Goal: Task Accomplishment & Management: Use online tool/utility

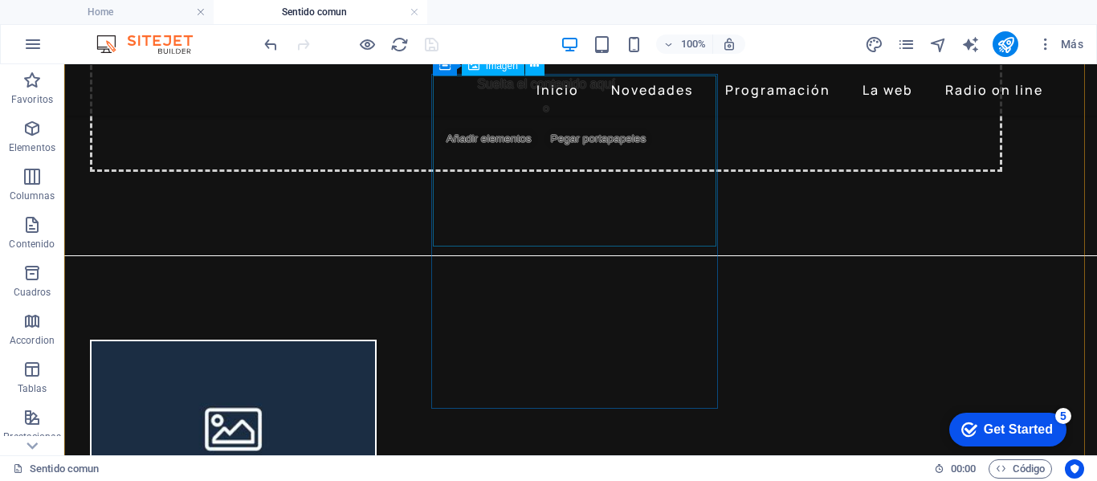
scroll to position [482, 0]
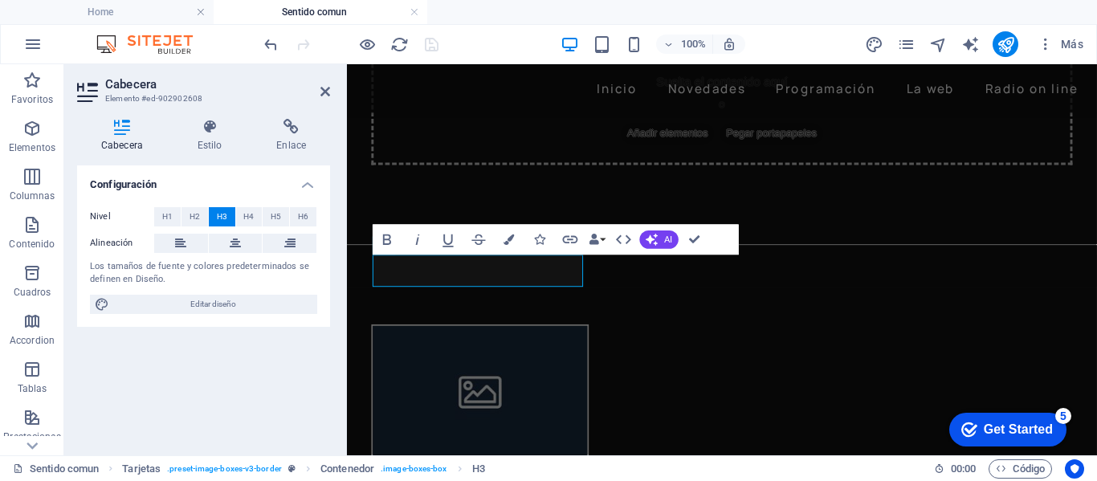
scroll to position [520, 0]
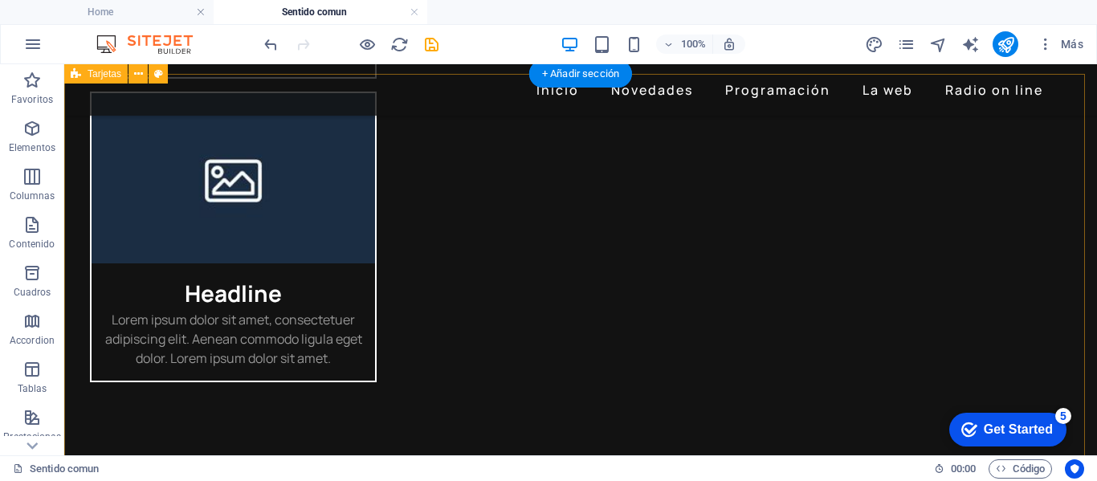
scroll to position [1322, 0]
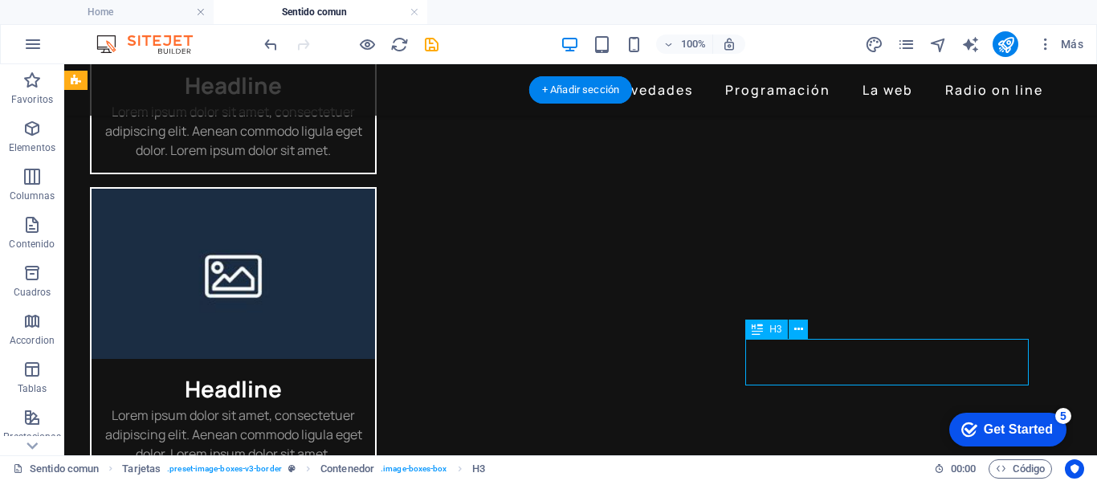
scroll to position [1362, 0]
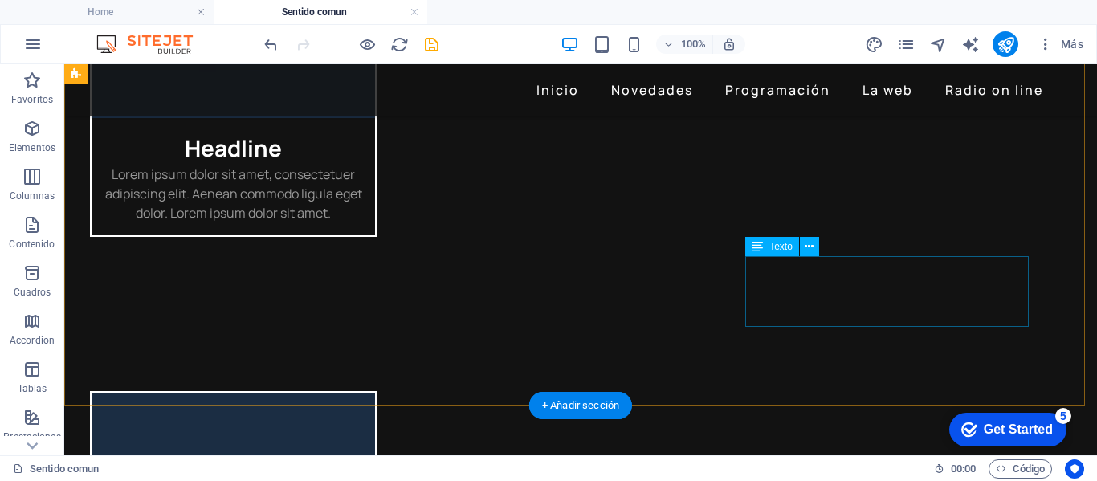
scroll to position [1438, 0]
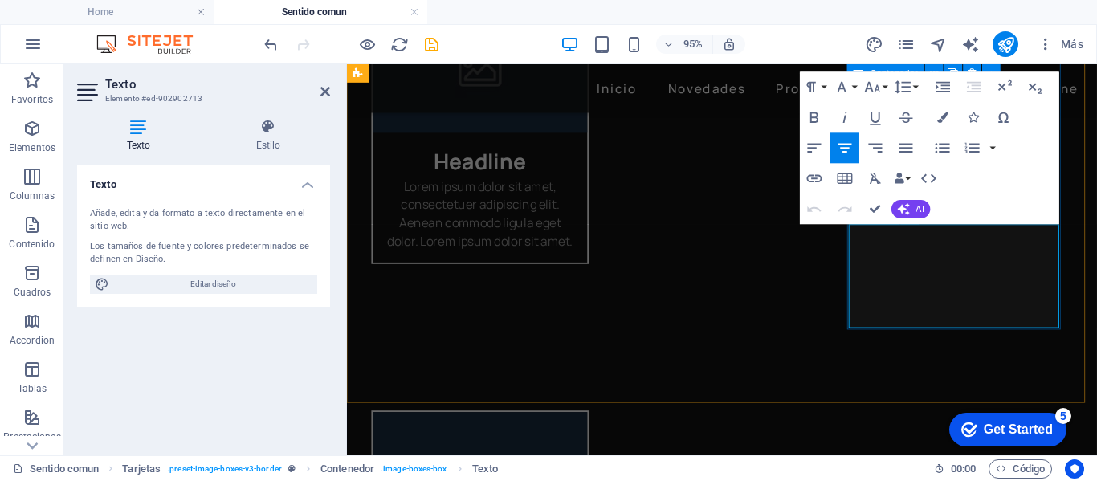
drag, startPoint x: 1016, startPoint y: 324, endPoint x: 939, endPoint y: 260, distance: 99.8
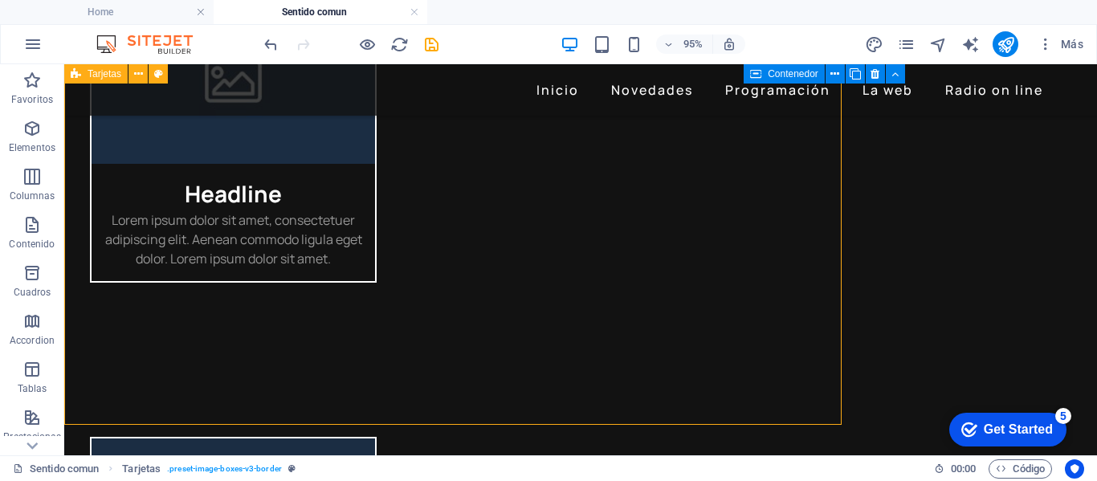
scroll to position [1475, 0]
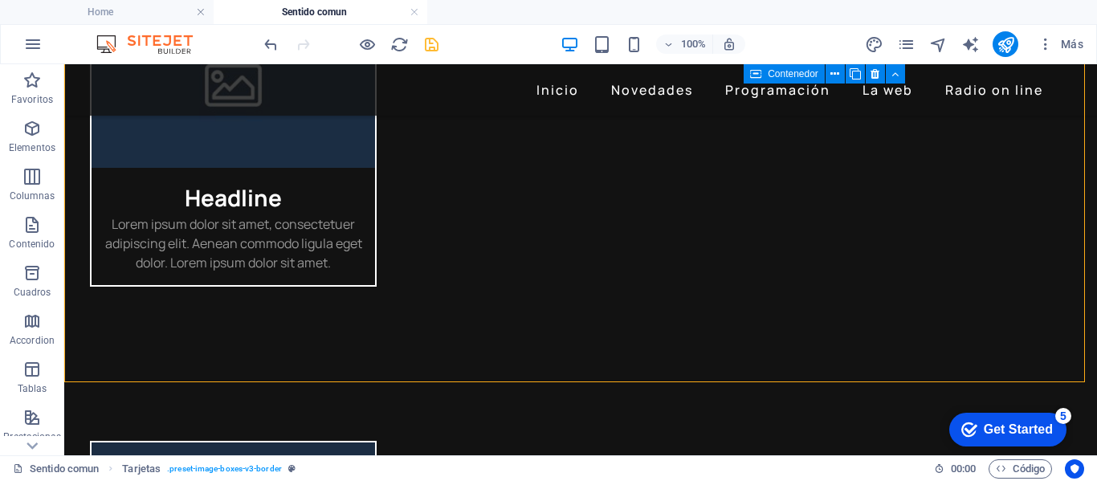
click at [435, 45] on icon "save" at bounding box center [431, 44] width 18 height 18
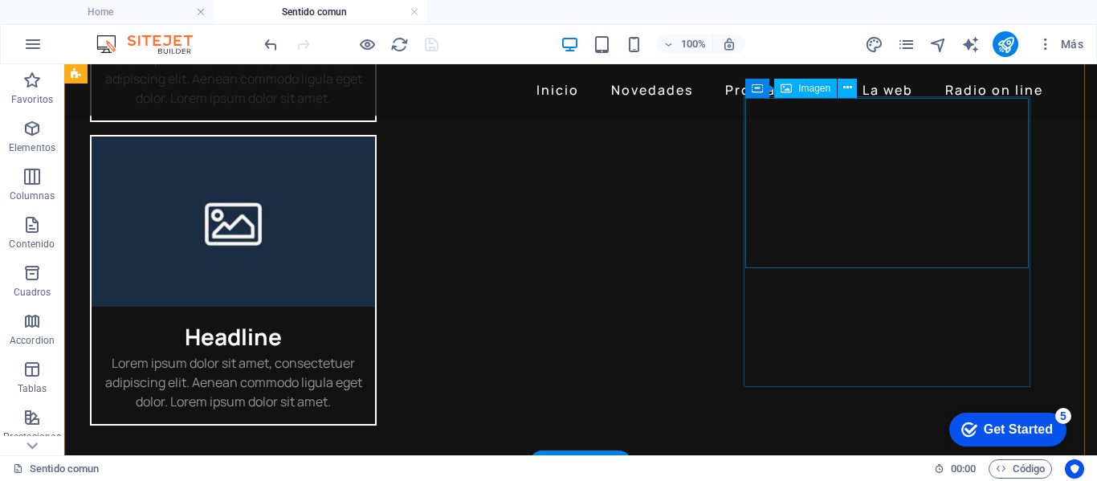
scroll to position [1314, 0]
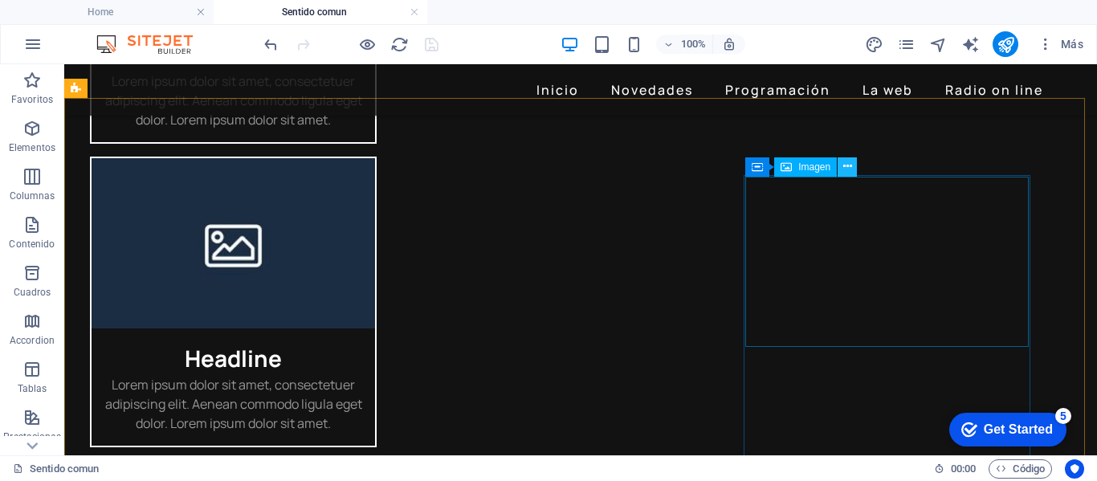
click at [844, 168] on icon at bounding box center [847, 166] width 9 height 17
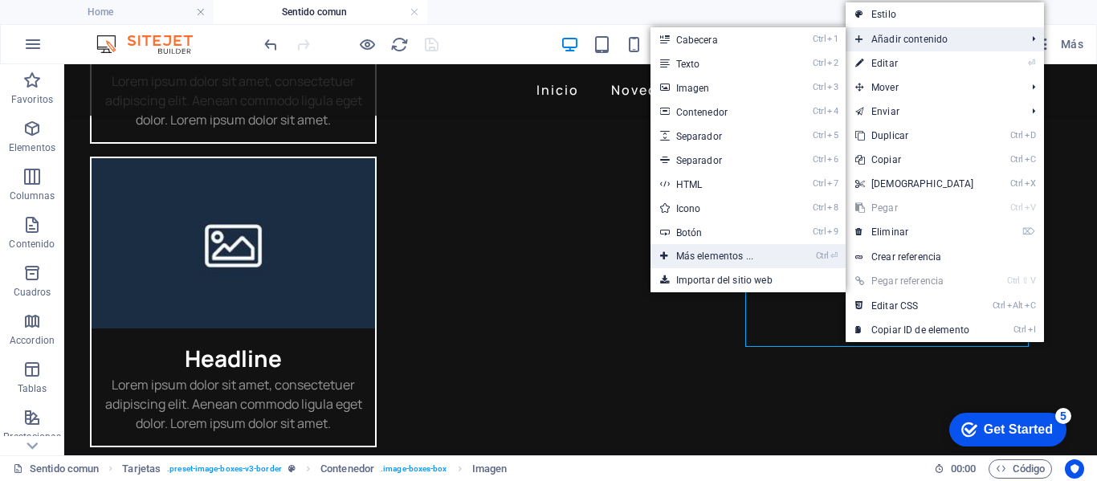
click at [718, 254] on link "Ctrl ⏎ Más elementos ..." at bounding box center [717, 256] width 135 height 24
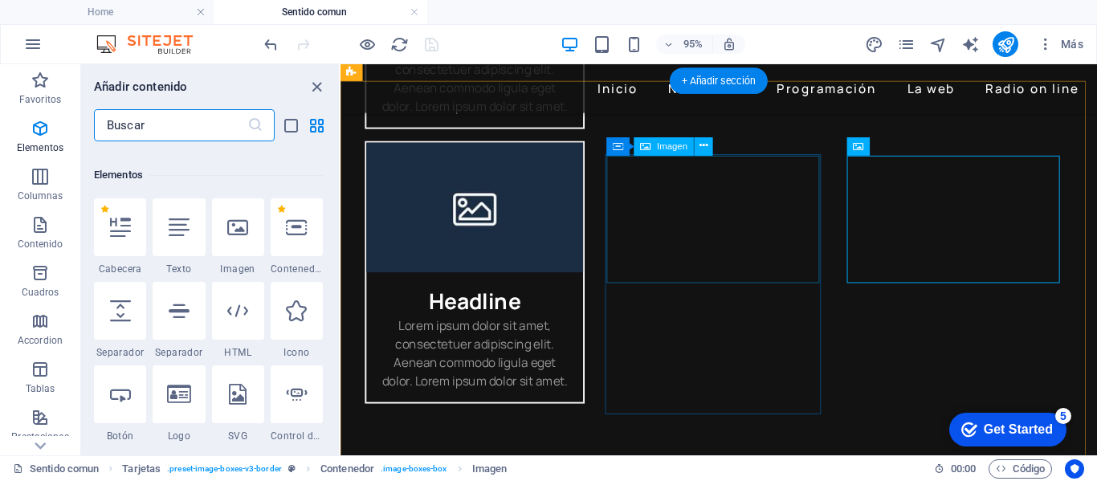
scroll to position [303, 0]
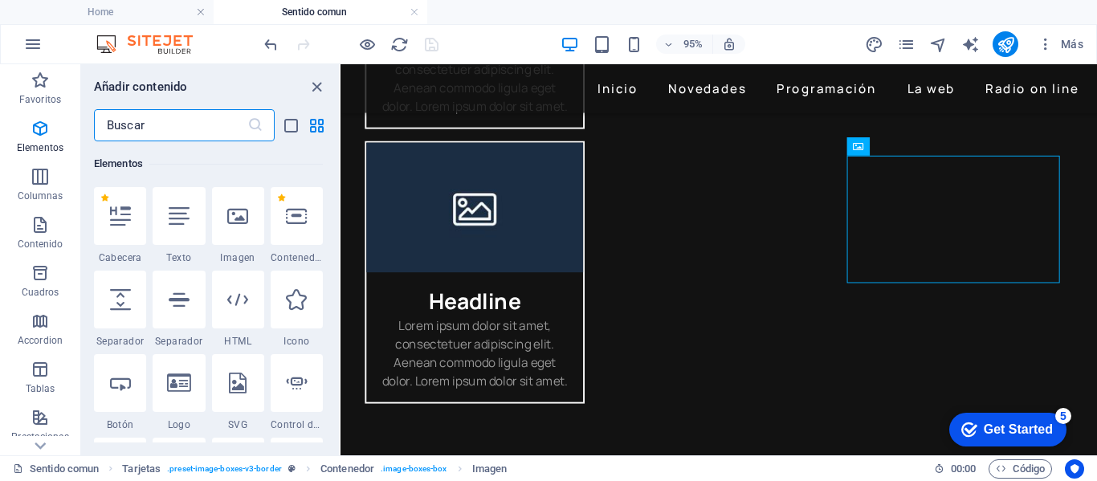
click at [169, 123] on input "text" at bounding box center [170, 125] width 153 height 32
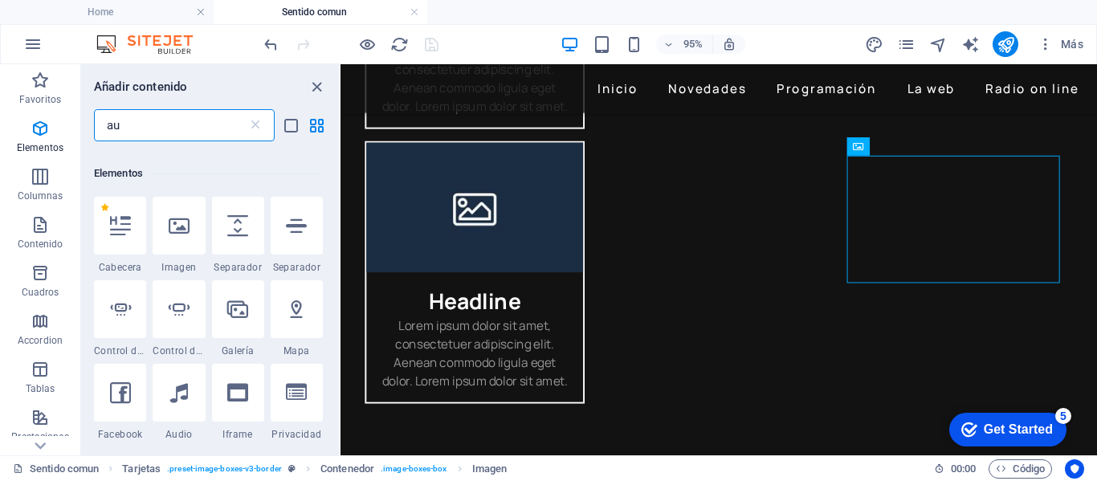
scroll to position [0, 0]
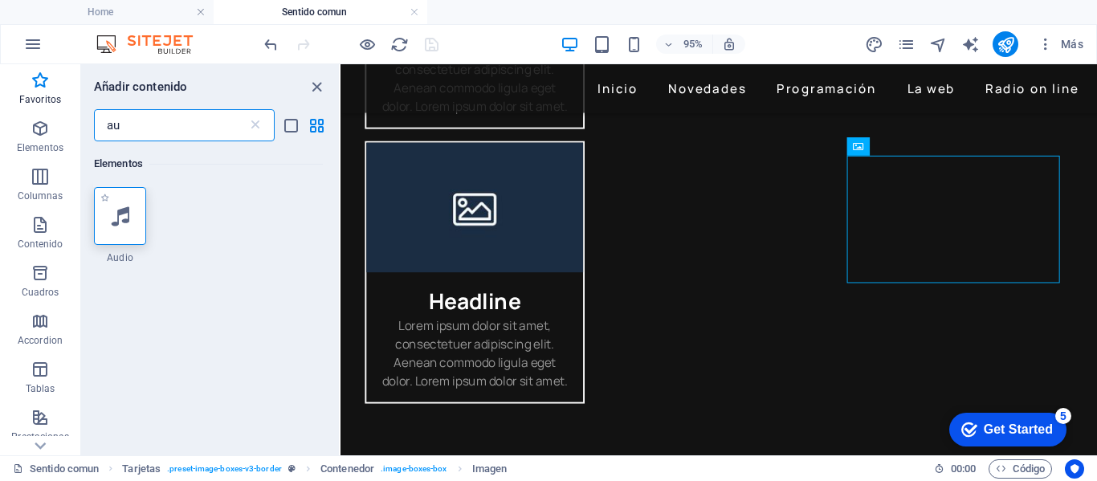
type input "au"
click at [126, 215] on icon at bounding box center [121, 216] width 18 height 21
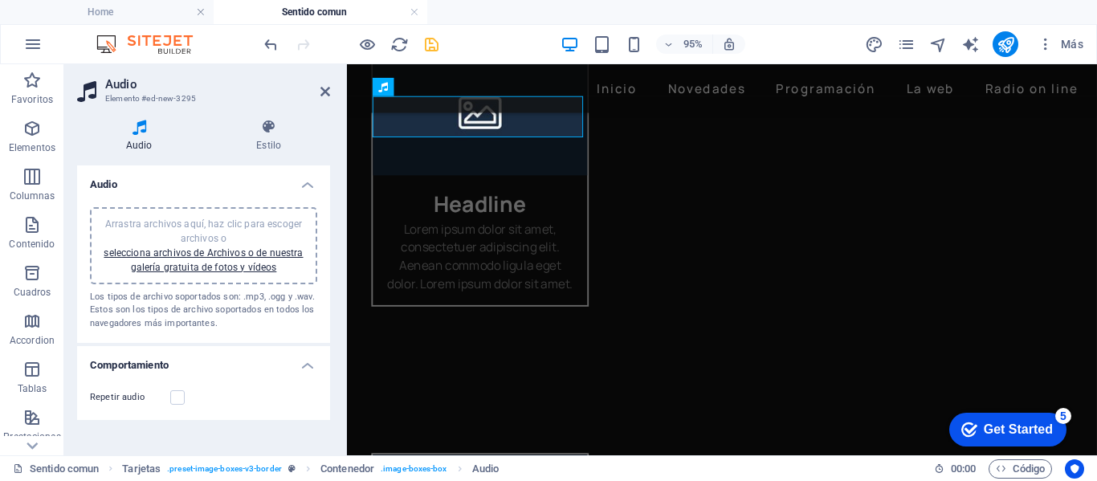
scroll to position [1354, 0]
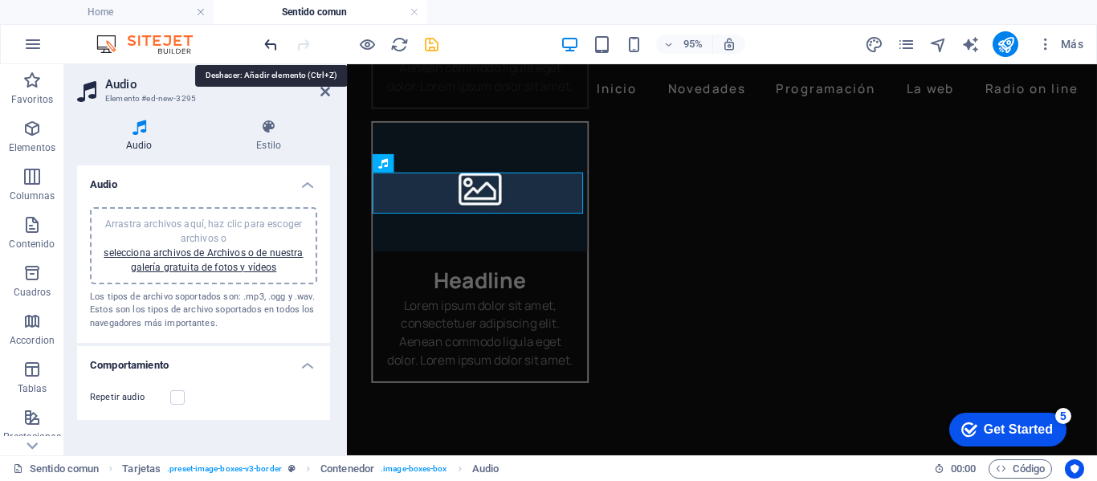
click at [267, 44] on icon "undo" at bounding box center [271, 44] width 18 height 18
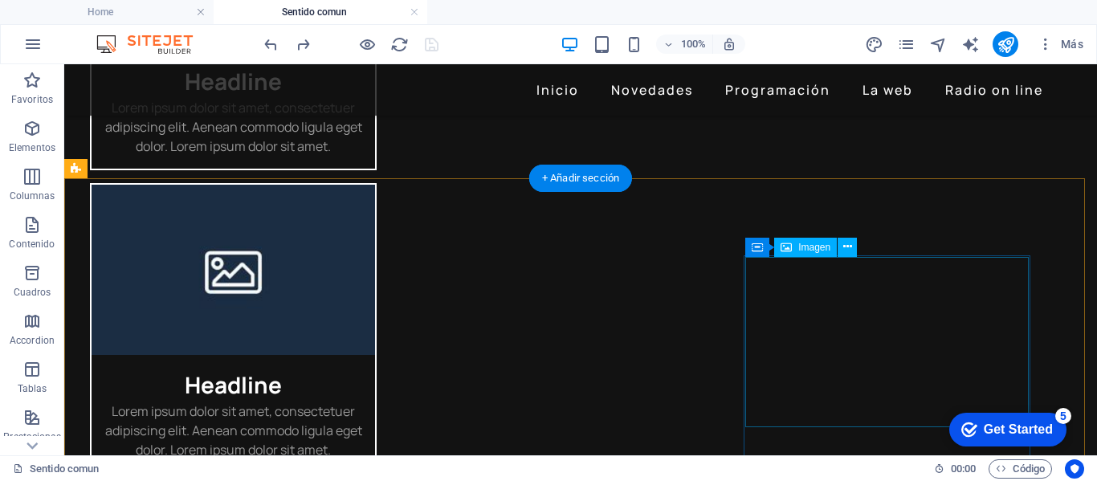
scroll to position [1314, 0]
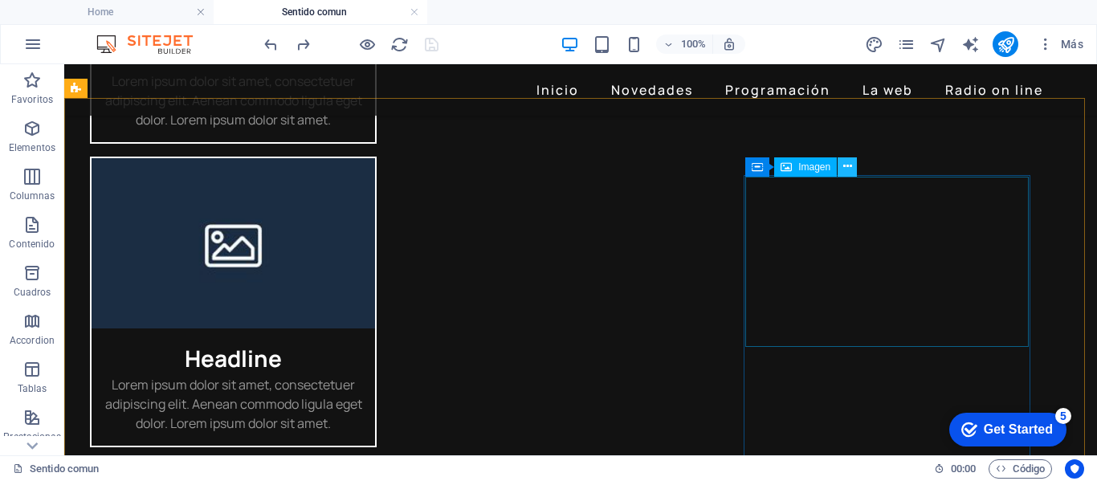
click at [844, 169] on icon at bounding box center [847, 166] width 9 height 17
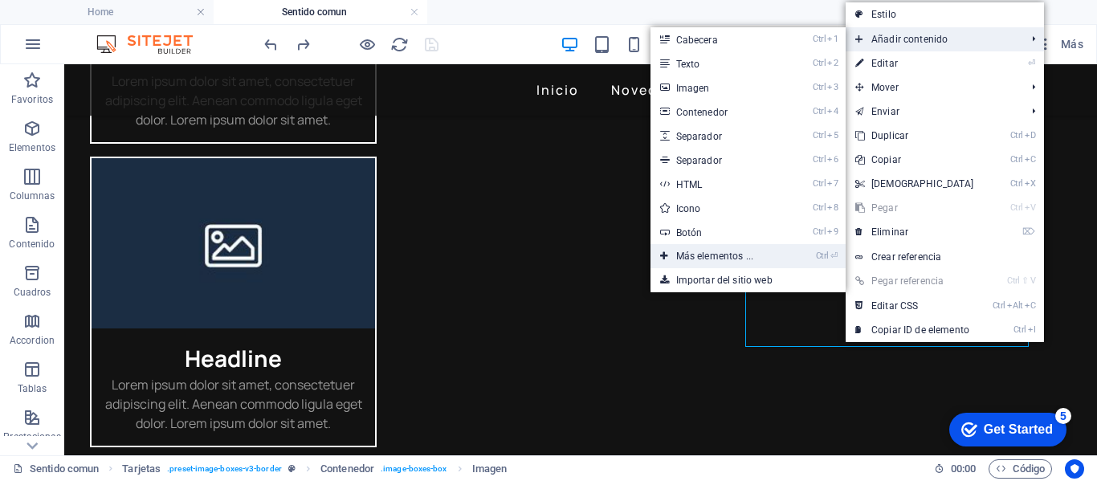
click at [693, 253] on link "Ctrl ⏎ Más elementos ..." at bounding box center [717, 256] width 135 height 24
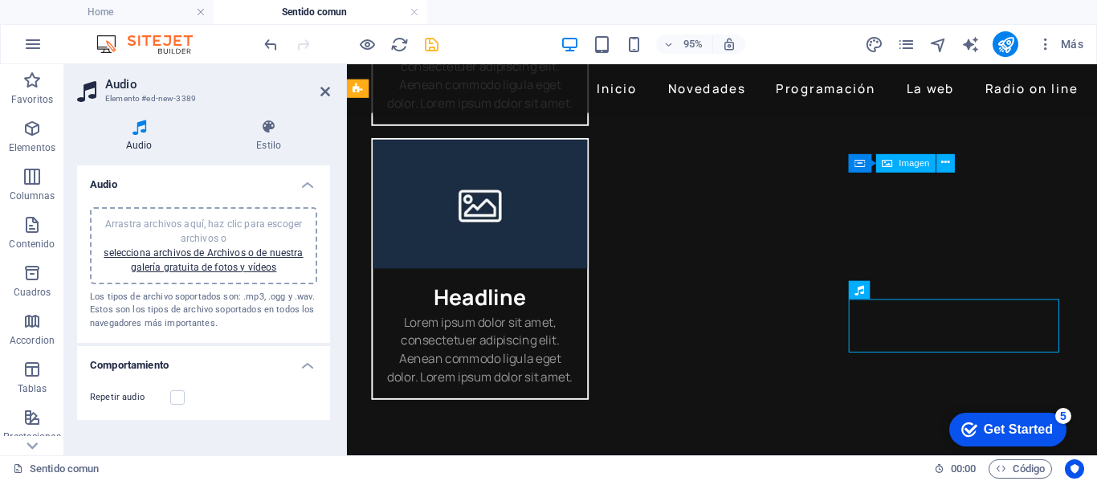
scroll to position [1354, 0]
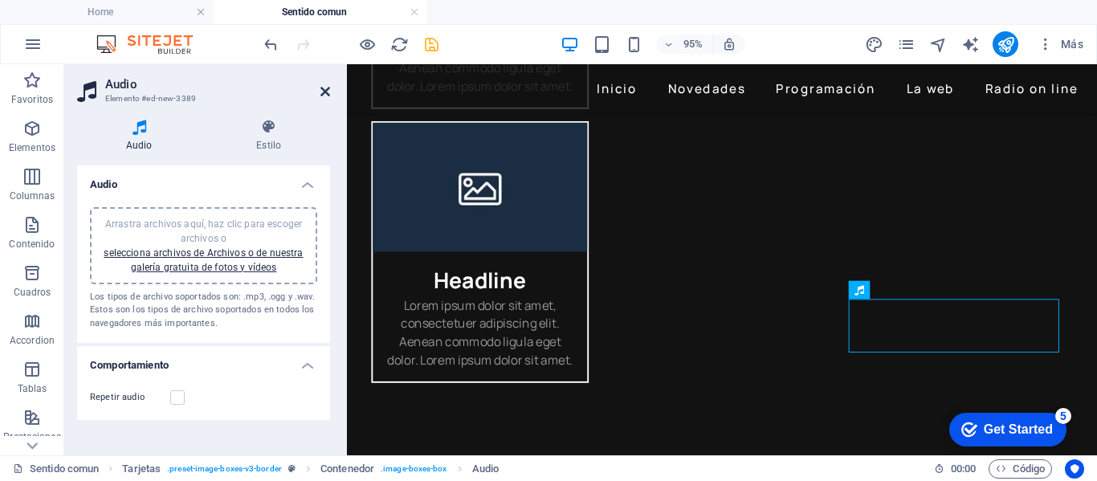
click at [328, 89] on icon at bounding box center [325, 91] width 10 height 13
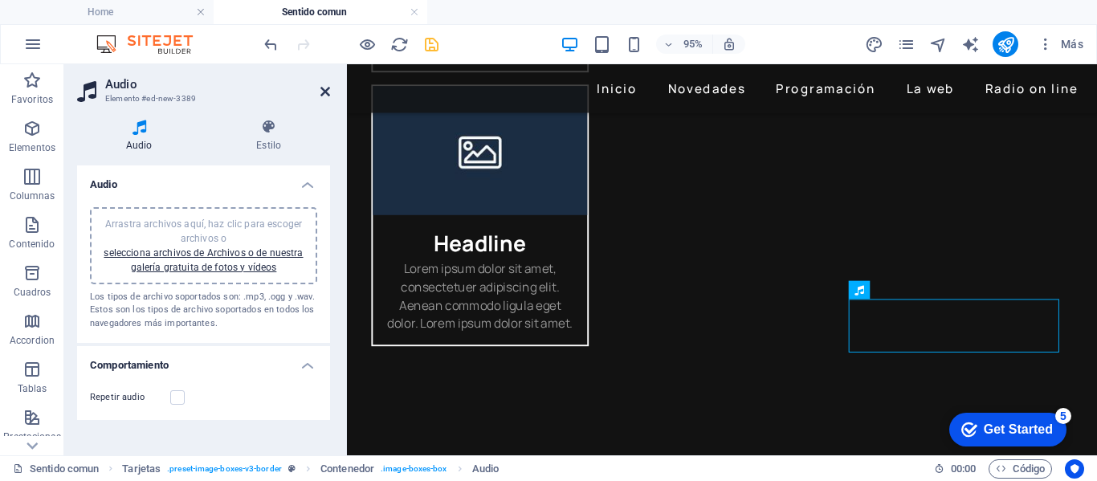
scroll to position [1314, 0]
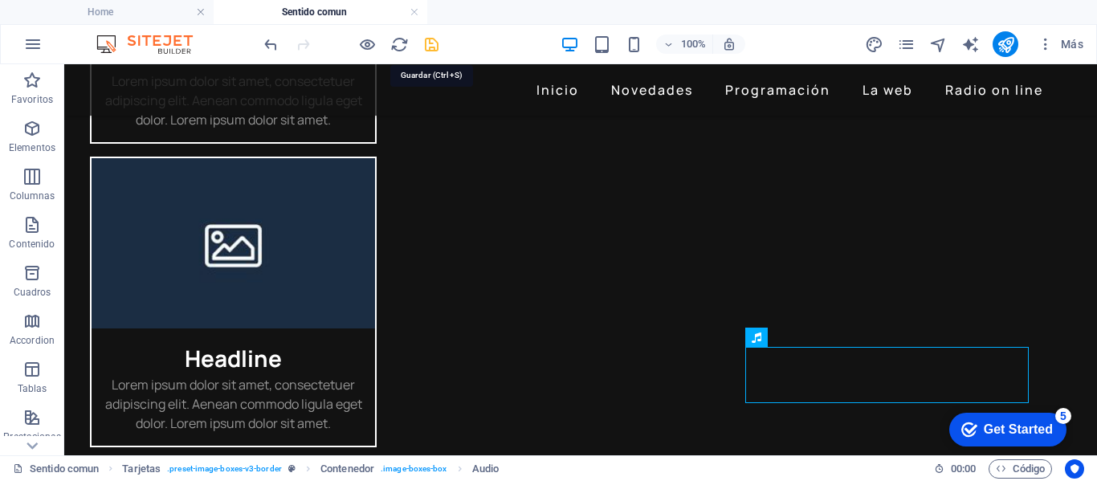
click at [434, 47] on icon "save" at bounding box center [431, 44] width 18 height 18
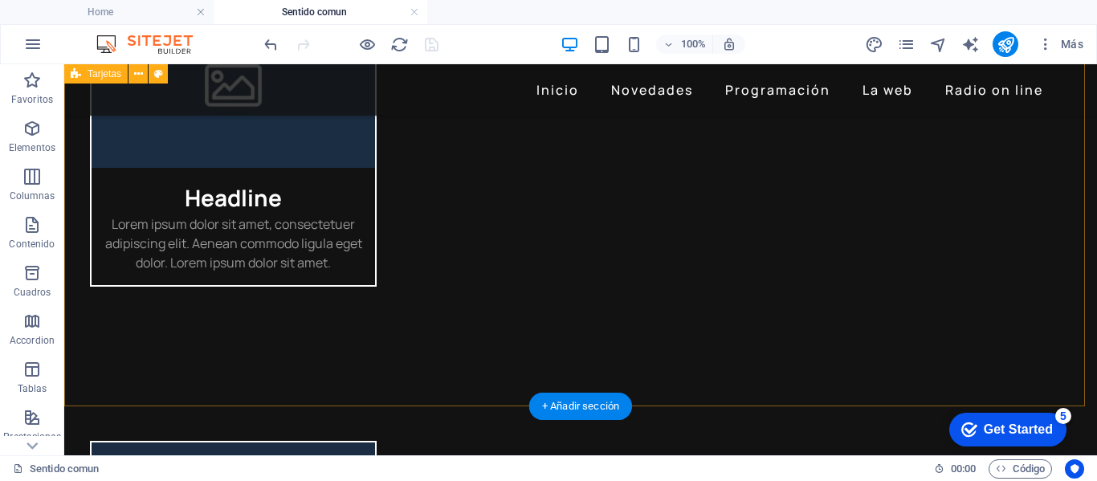
scroll to position [1394, 0]
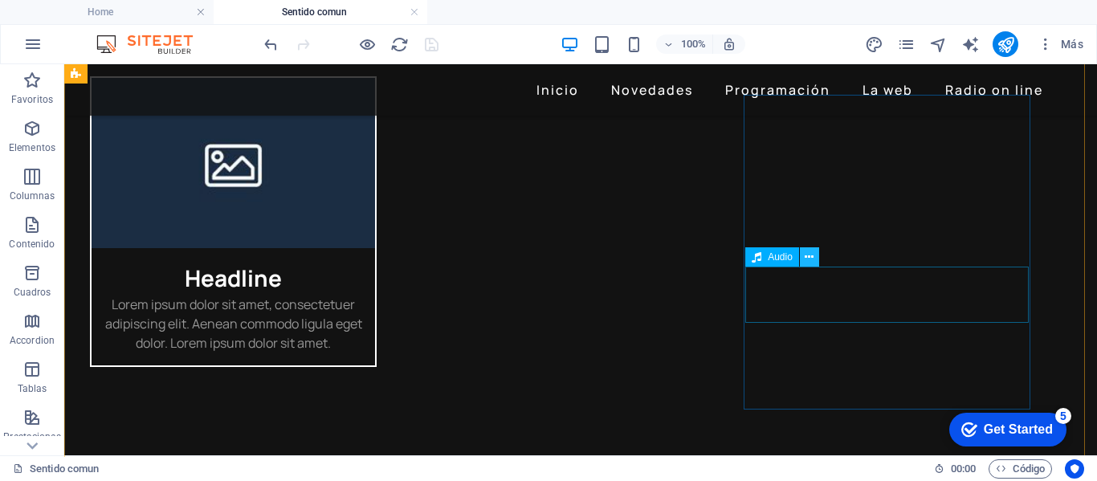
click at [811, 262] on icon at bounding box center [808, 257] width 9 height 17
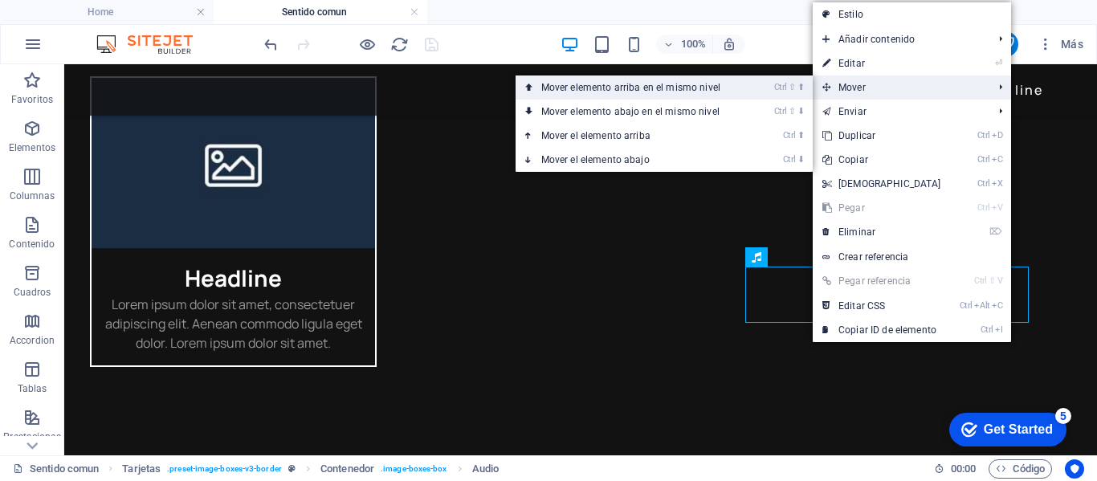
click at [730, 88] on link "Ctrl ⇧ ⬆ Mover elemento arriba en el mismo nivel" at bounding box center [633, 87] width 237 height 24
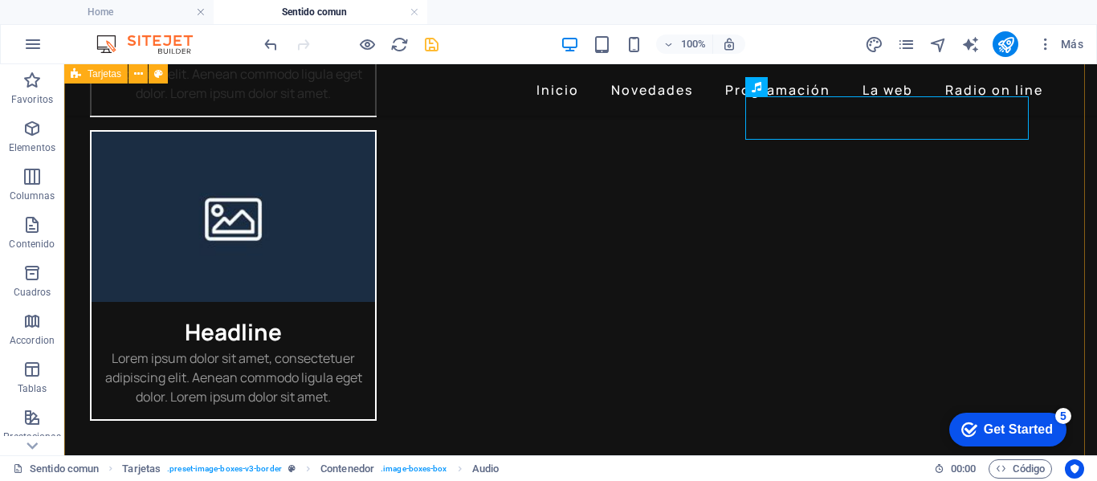
scroll to position [1314, 0]
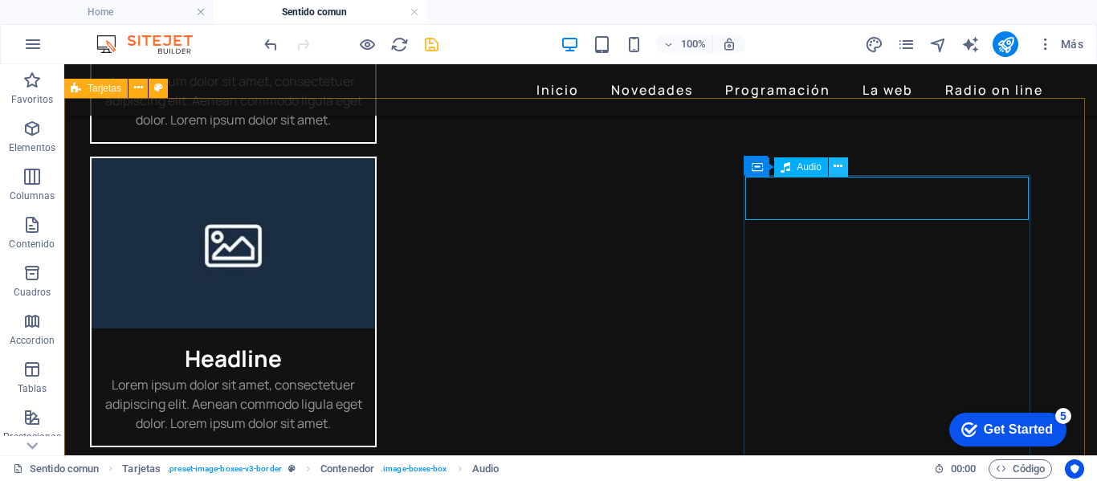
click at [837, 168] on icon at bounding box center [837, 166] width 9 height 17
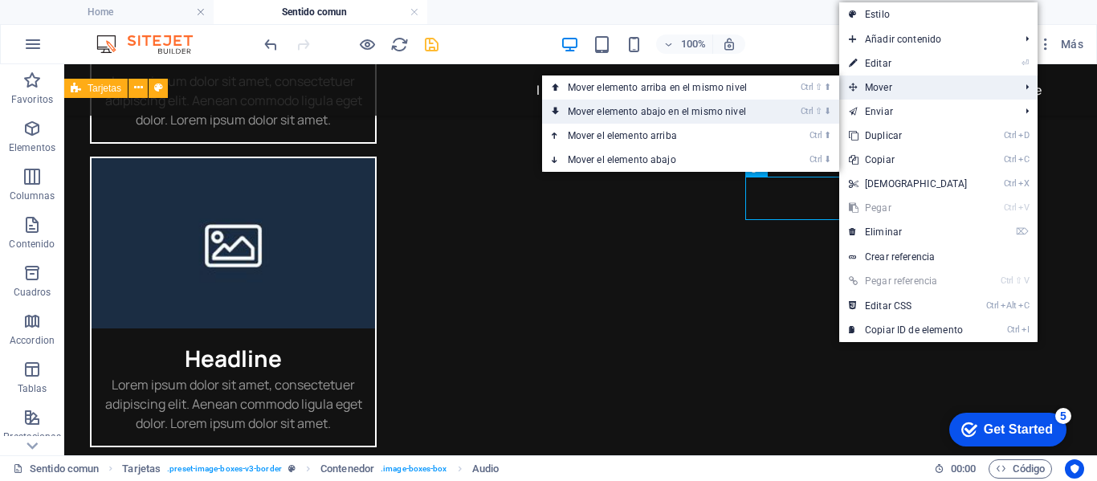
click at [698, 108] on link "Ctrl ⇧ ⬇ Mover elemento abajo en el mismo nivel" at bounding box center [660, 112] width 237 height 24
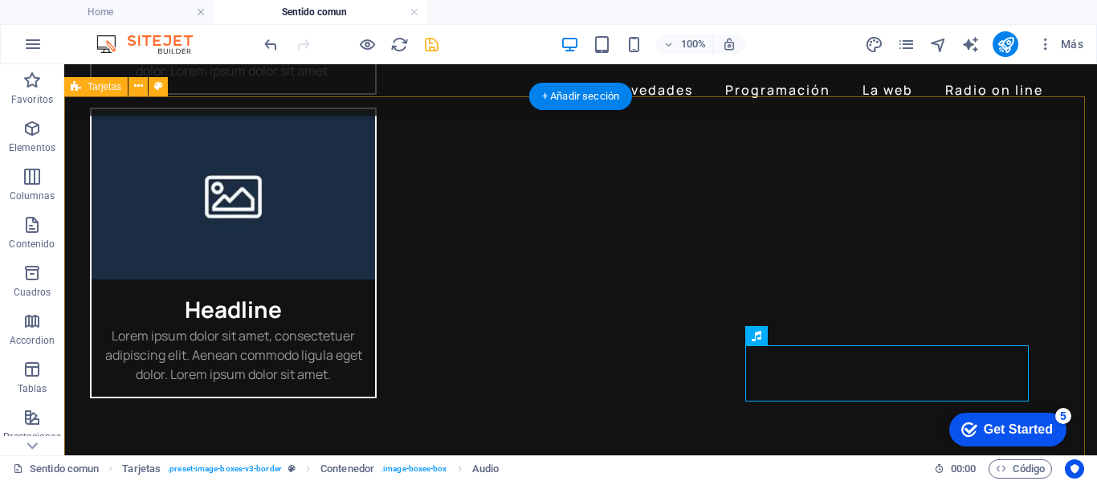
scroll to position [1475, 0]
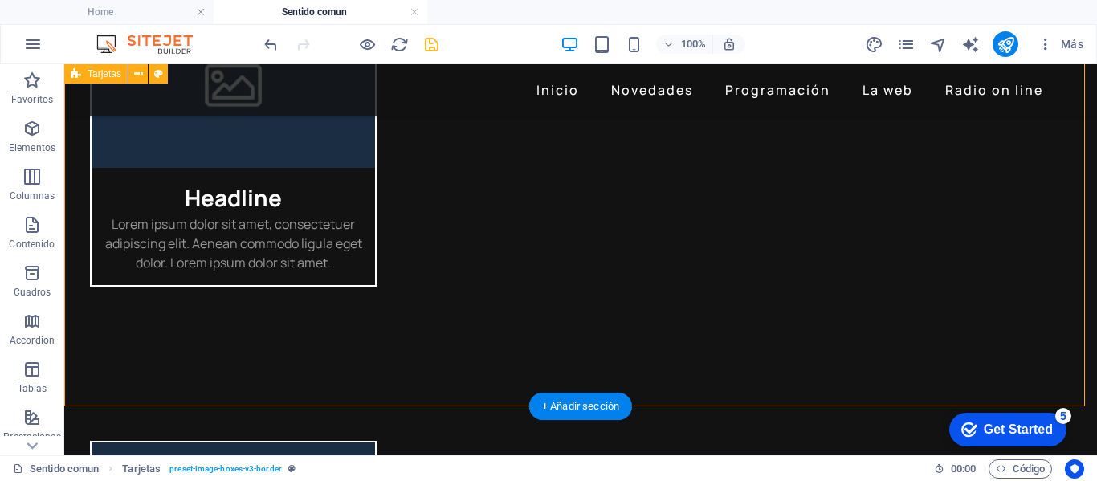
scroll to position [1394, 0]
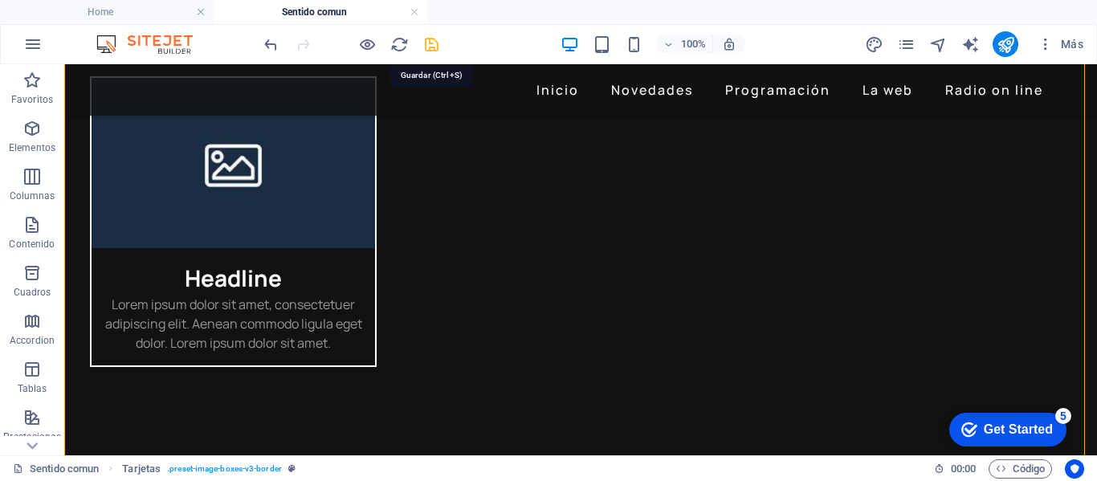
click at [434, 44] on icon "save" at bounding box center [431, 44] width 18 height 18
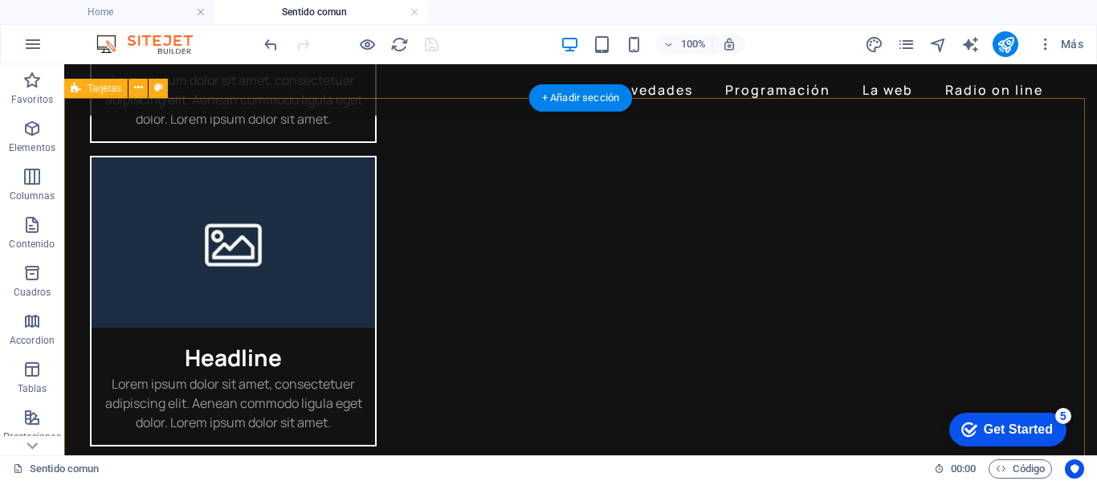
scroll to position [1314, 0]
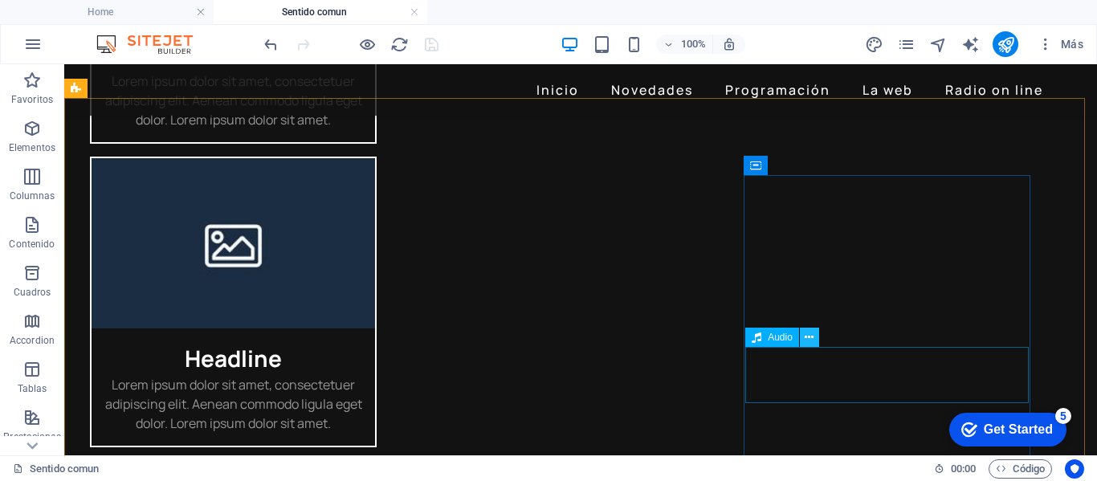
click at [806, 339] on icon at bounding box center [808, 337] width 9 height 17
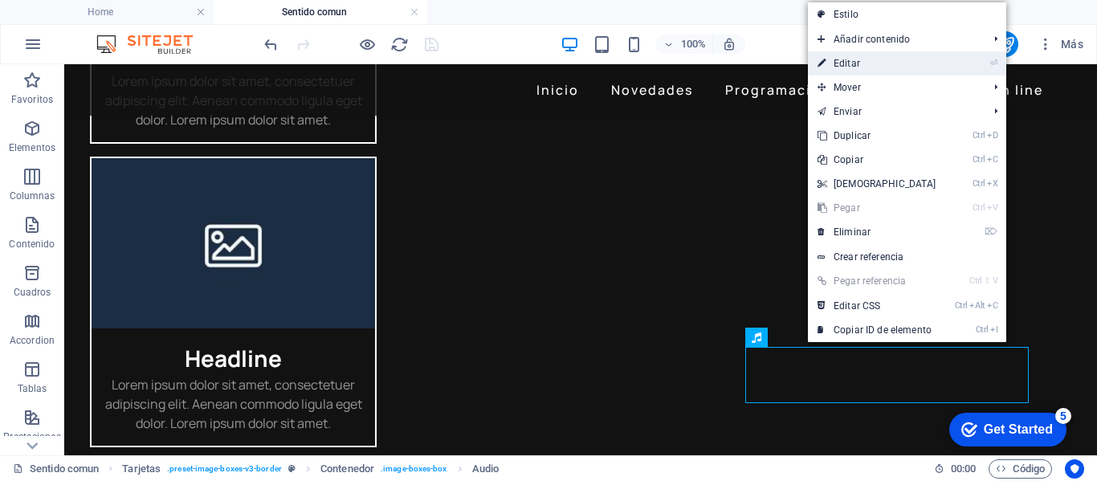
click at [852, 67] on link "⏎ Editar" at bounding box center [877, 63] width 138 height 24
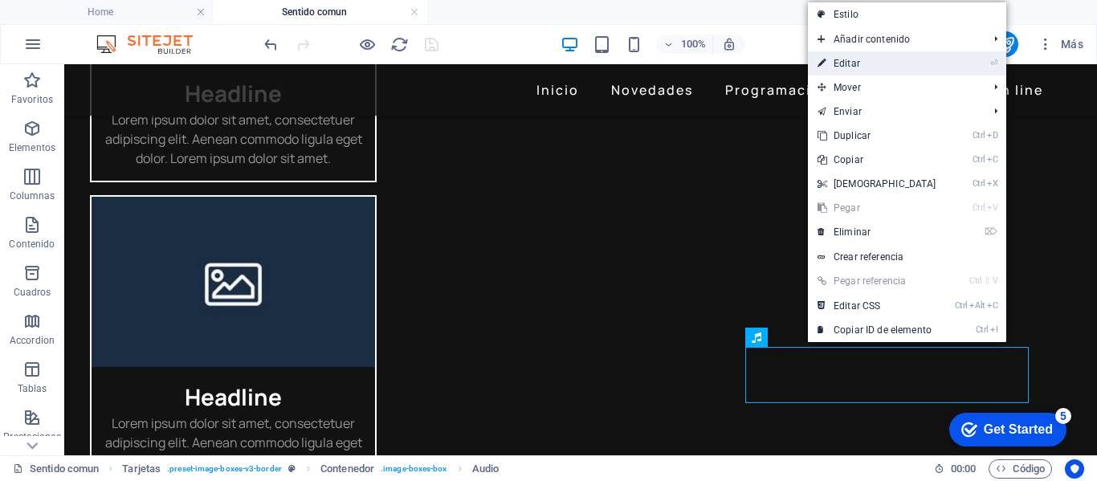
scroll to position [1354, 0]
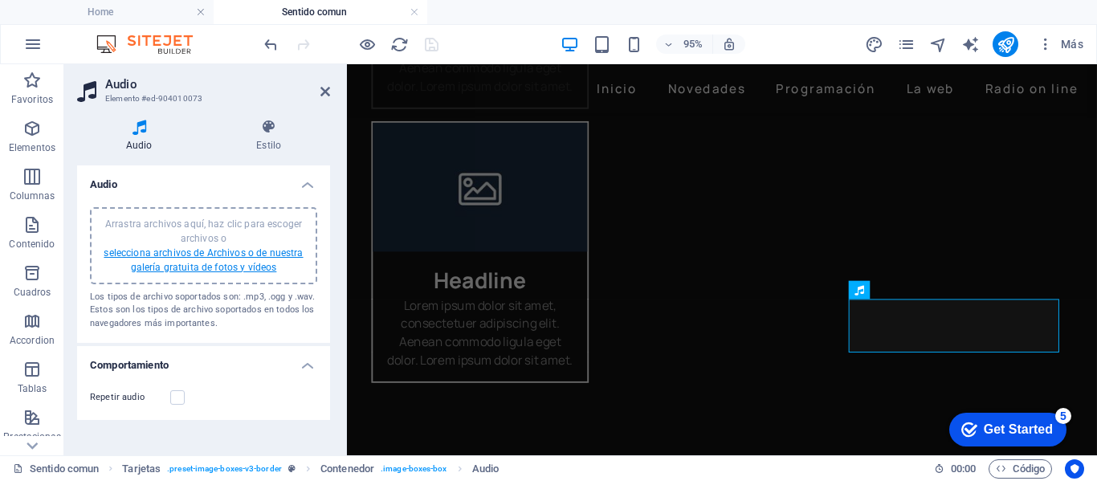
click at [161, 255] on link "selecciona archivos de Archivos o de nuestra galería gratuita de fotos y vídeos" at bounding box center [203, 260] width 199 height 26
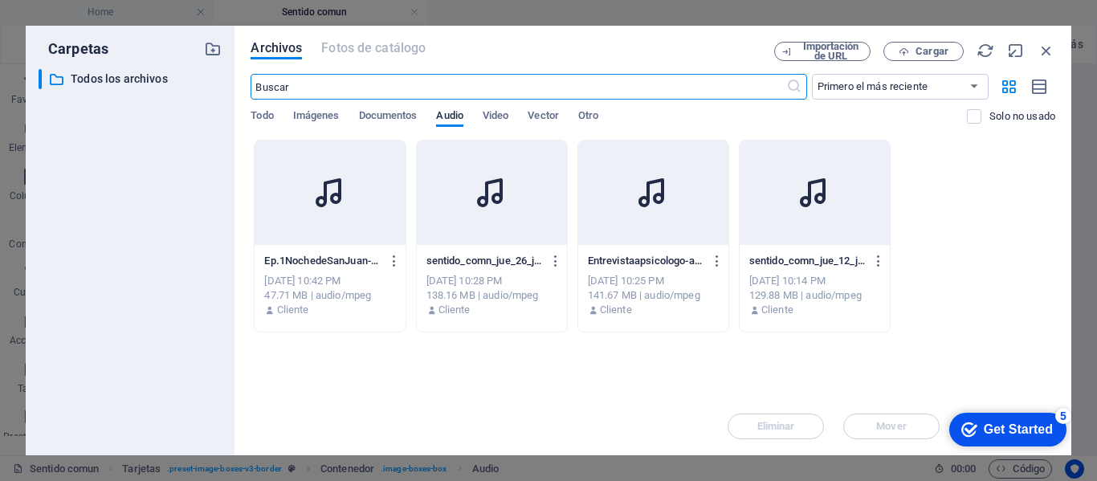
click at [827, 242] on div at bounding box center [814, 192] width 150 height 104
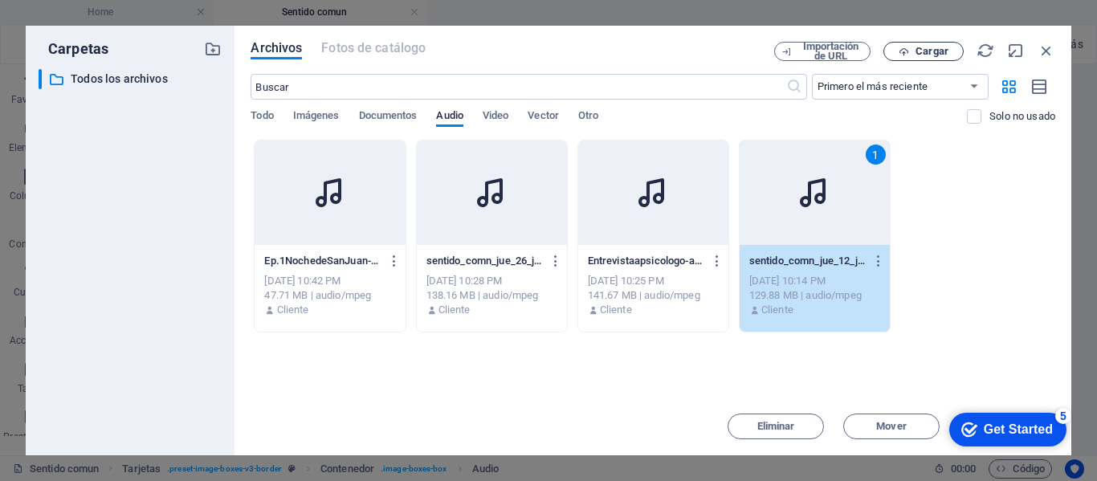
click at [919, 48] on span "Cargar" at bounding box center [931, 52] width 33 height 10
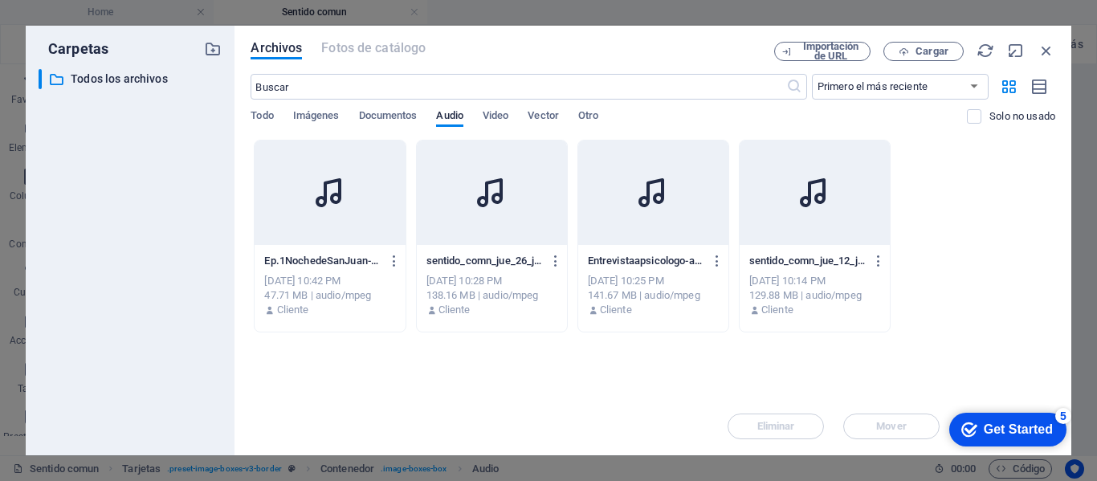
click at [825, 210] on icon at bounding box center [814, 192] width 39 height 39
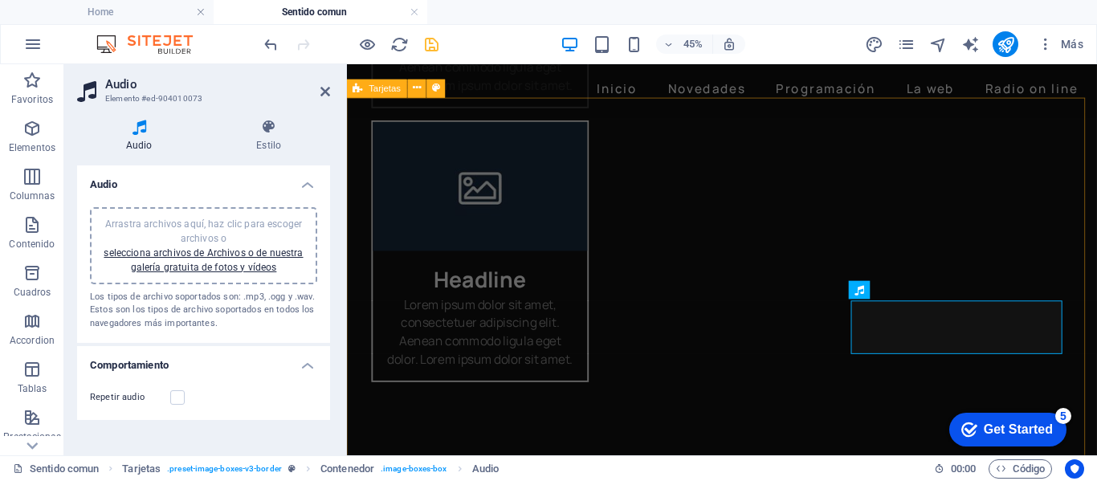
scroll to position [1354, 0]
click at [324, 94] on icon at bounding box center [325, 91] width 10 height 13
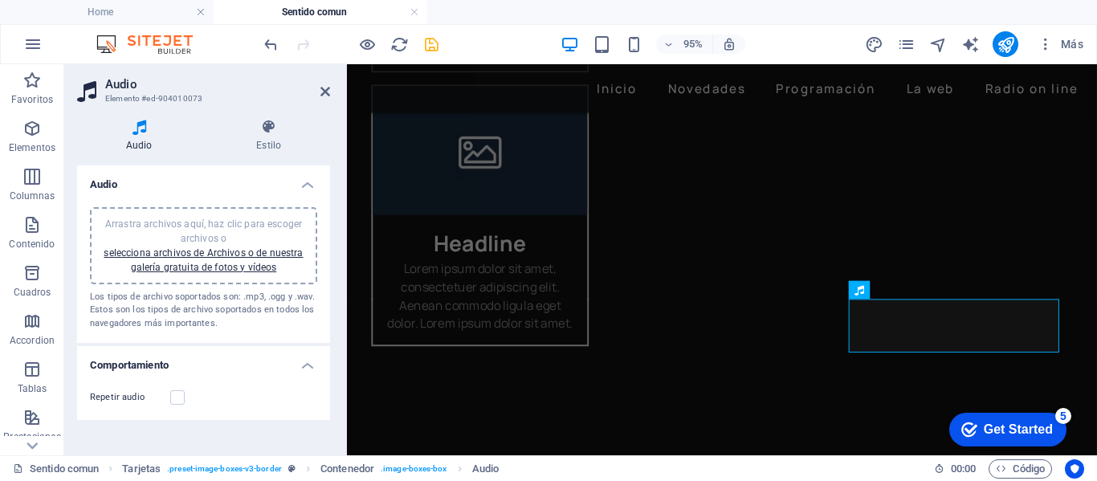
scroll to position [1314, 0]
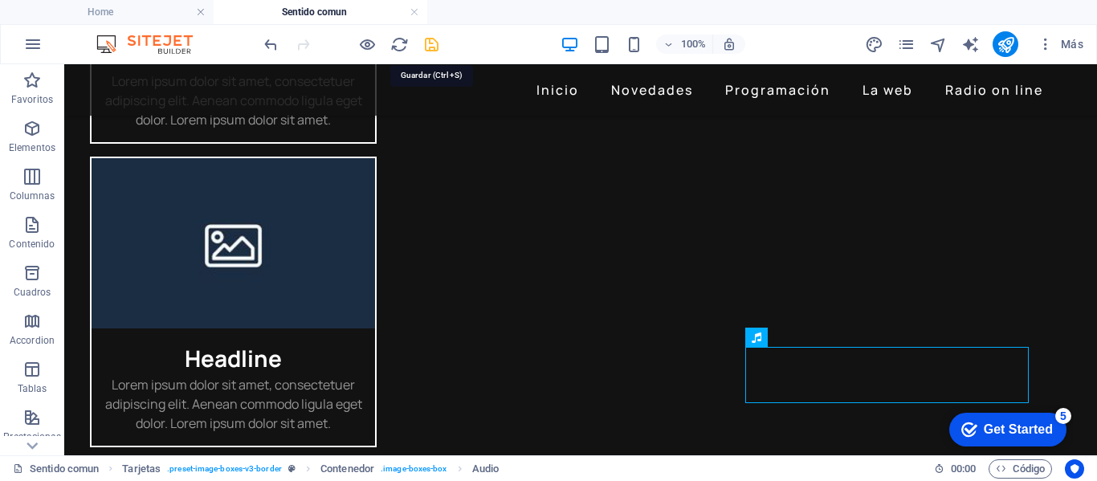
click at [433, 43] on icon "save" at bounding box center [431, 44] width 18 height 18
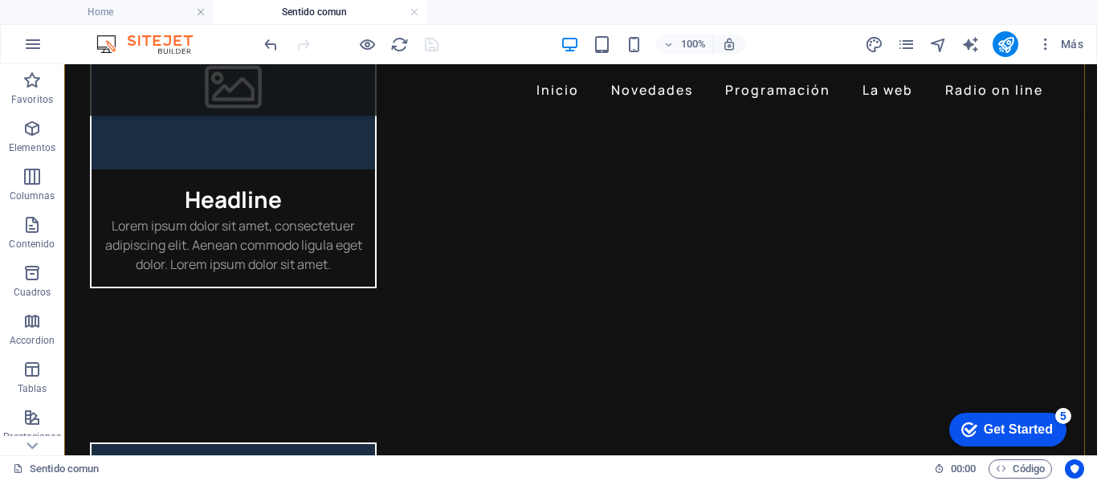
scroll to position [1475, 0]
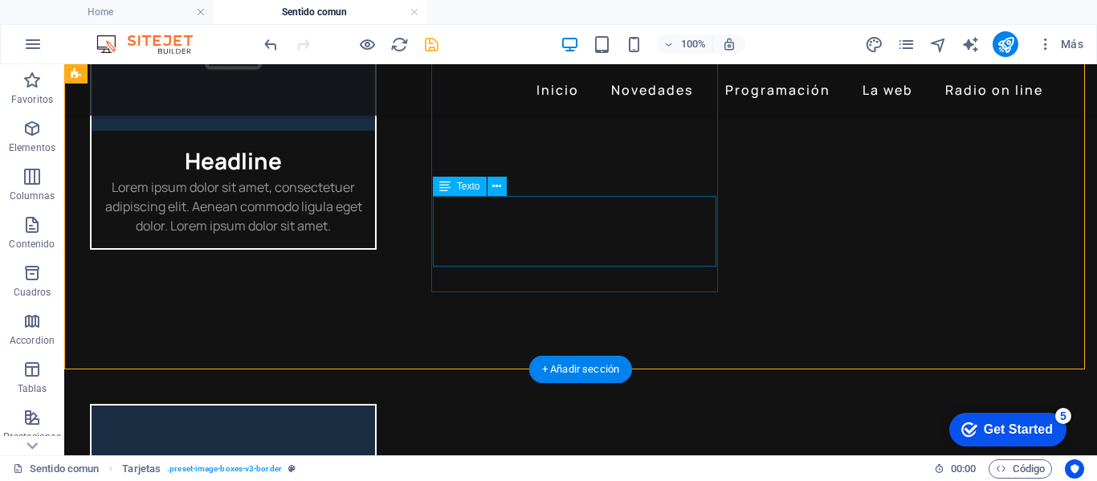
scroll to position [1431, 0]
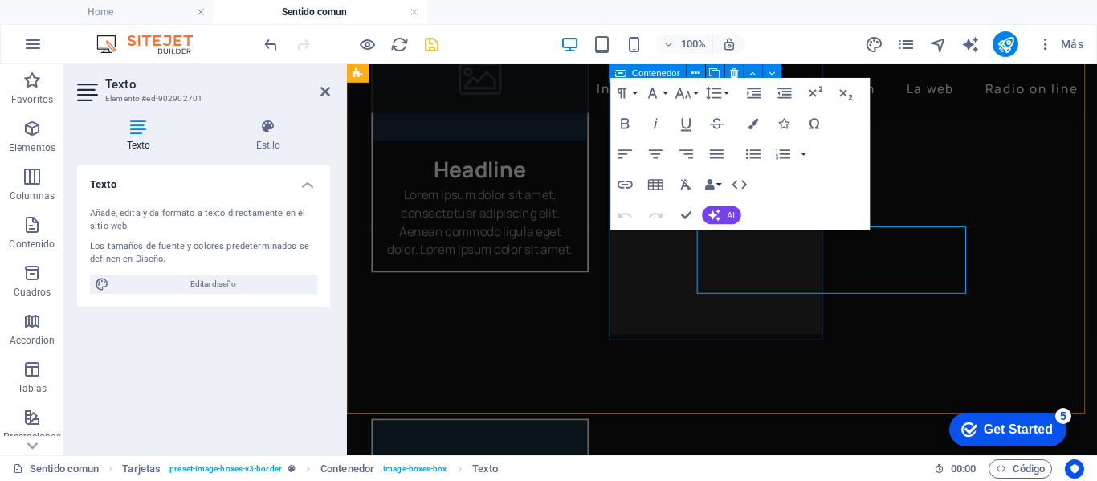
scroll to position [1472, 0]
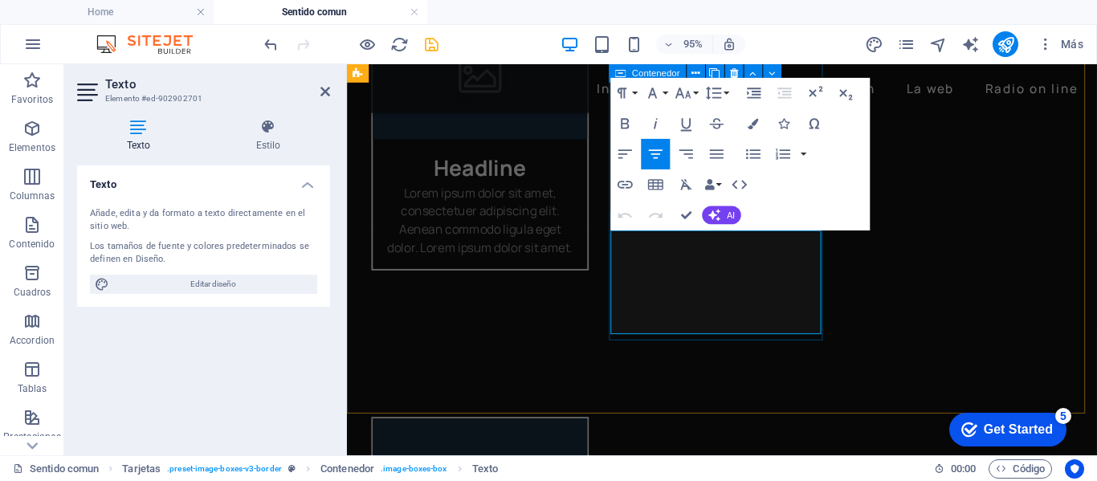
drag, startPoint x: 755, startPoint y: 326, endPoint x: 662, endPoint y: 252, distance: 119.5
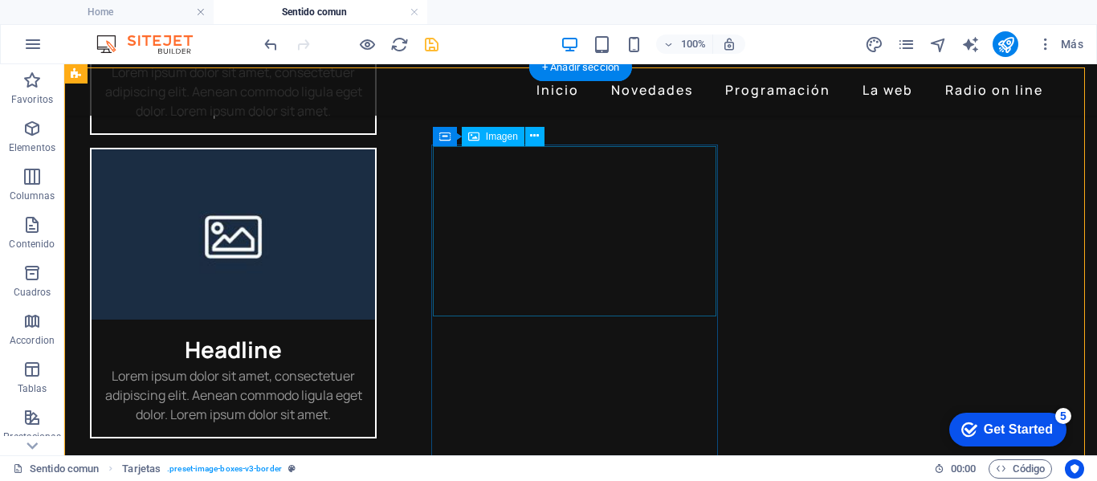
scroll to position [1308, 0]
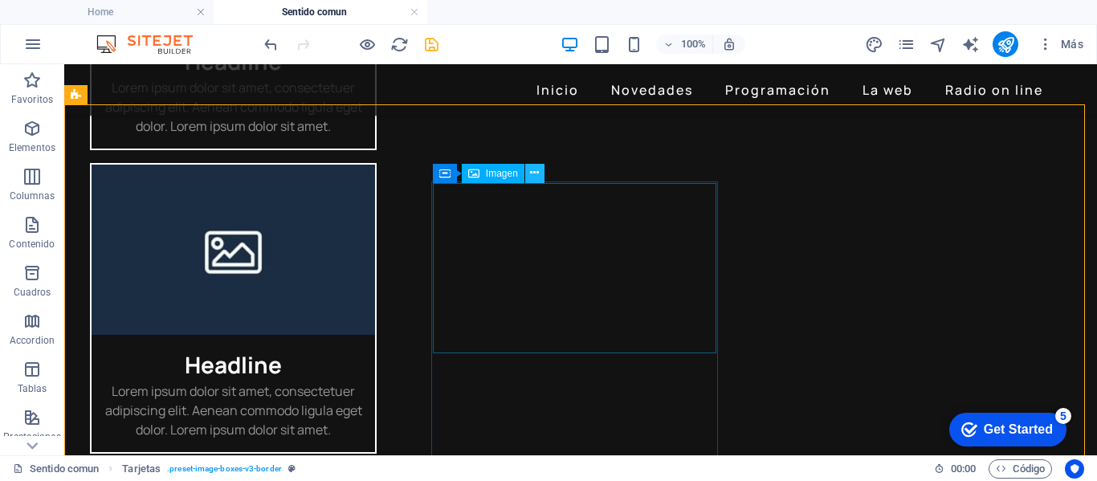
click at [531, 176] on icon at bounding box center [534, 173] width 9 height 17
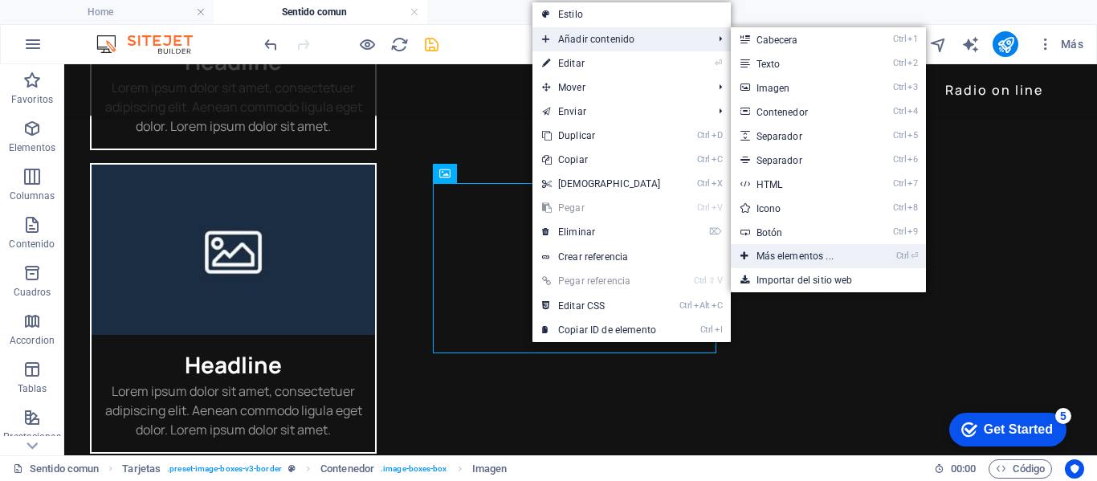
click at [775, 254] on link "Ctrl ⏎ Más elementos ..." at bounding box center [798, 256] width 135 height 24
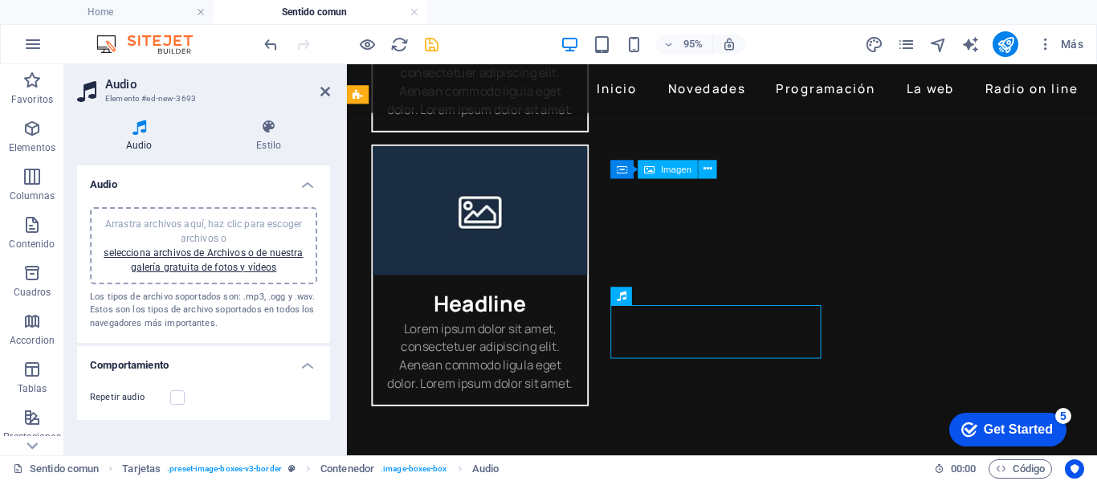
scroll to position [1347, 0]
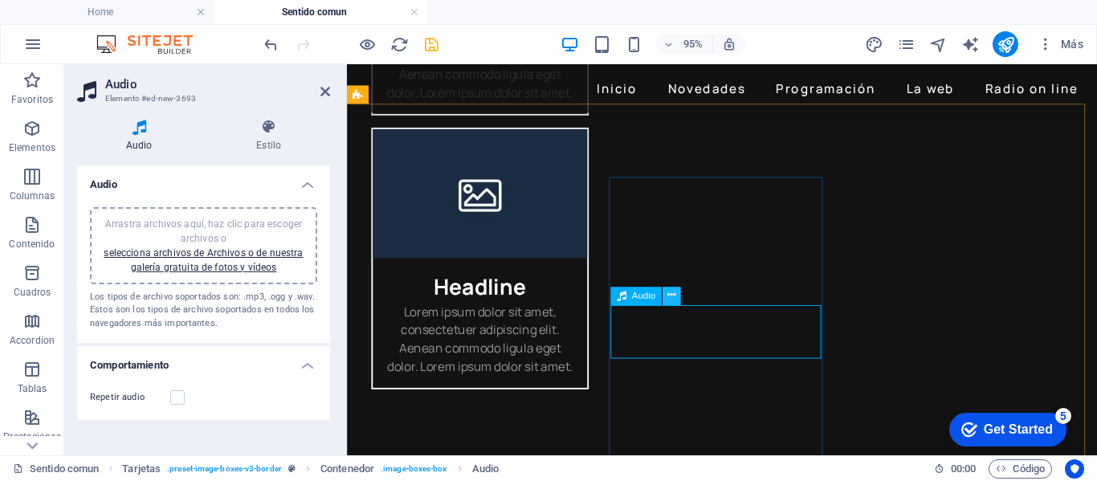
click at [670, 295] on icon at bounding box center [671, 296] width 8 height 16
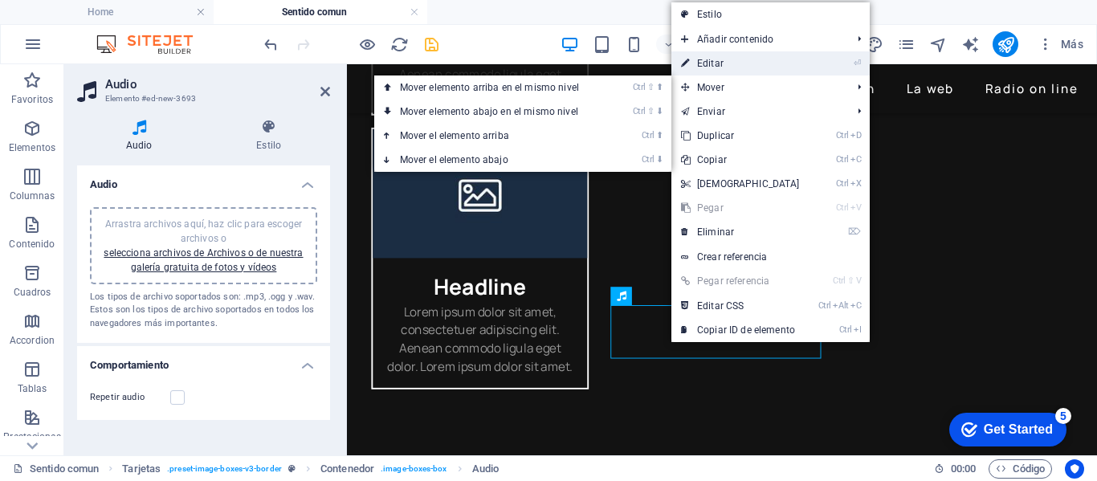
click at [715, 59] on link "⏎ Editar" at bounding box center [740, 63] width 138 height 24
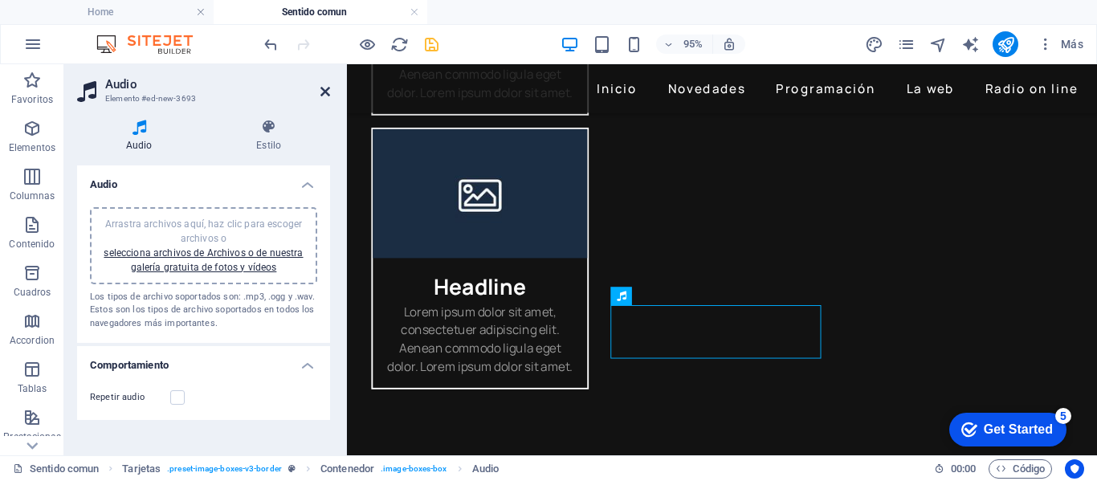
click at [324, 95] on icon at bounding box center [325, 91] width 10 height 13
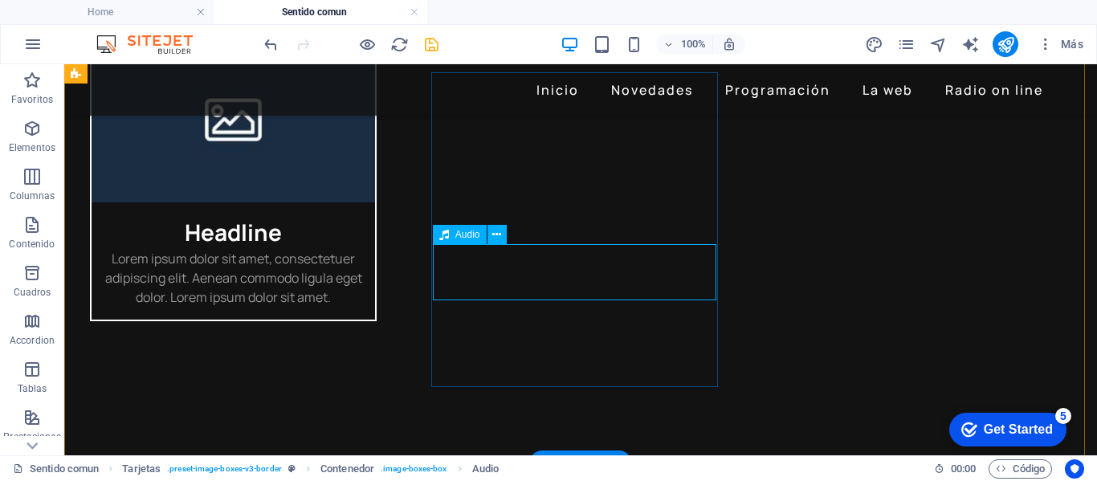
scroll to position [1468, 0]
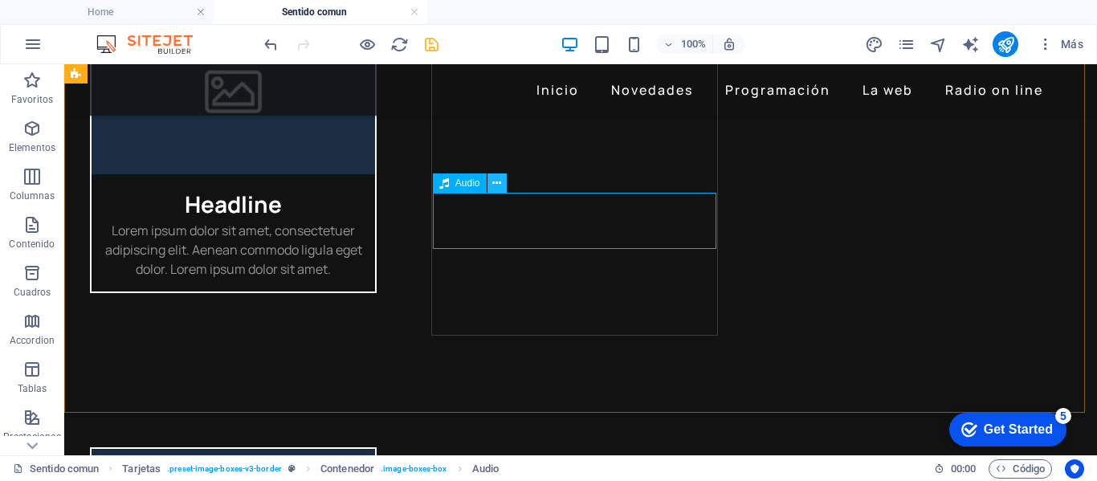
click at [492, 187] on icon at bounding box center [496, 183] width 9 height 17
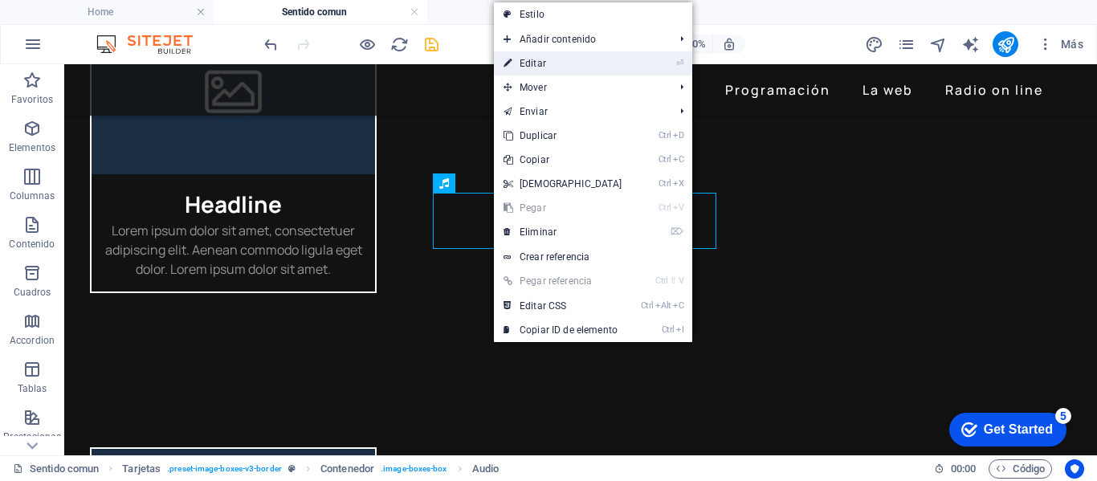
click at [535, 63] on link "⏎ Editar" at bounding box center [563, 63] width 138 height 24
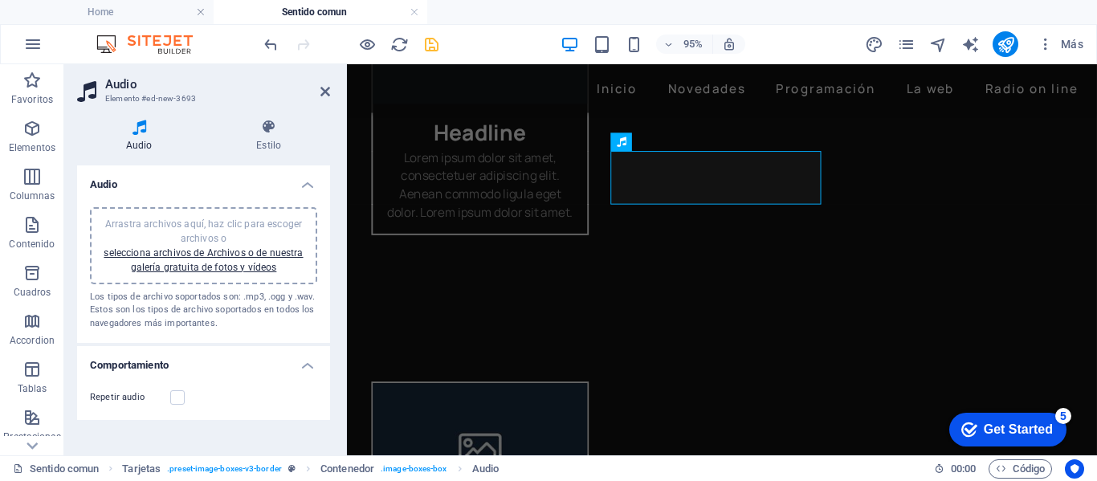
click at [219, 259] on div "Arrastra archivos aquí, haz clic para escoger archivos o selecciona archivos de…" at bounding box center [204, 246] width 208 height 58
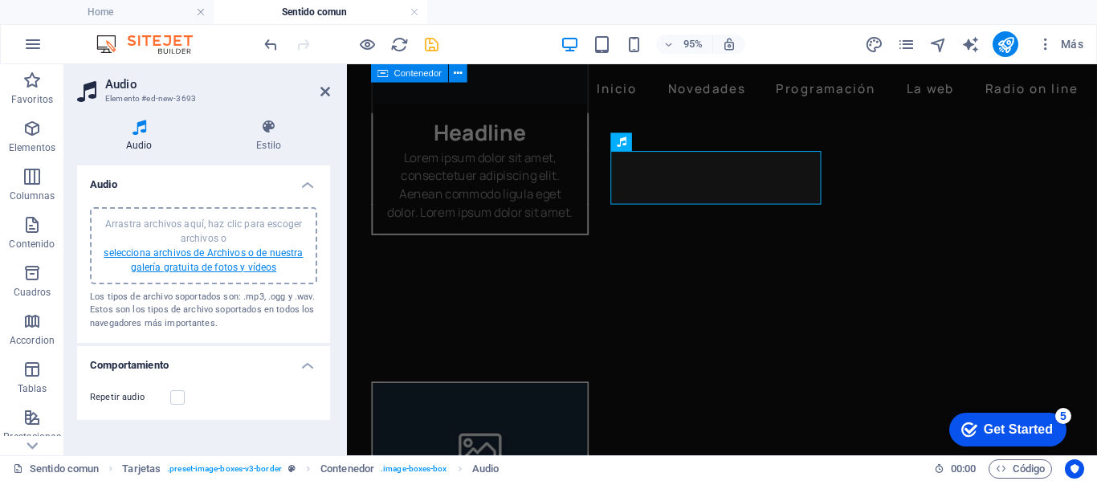
click at [168, 255] on link "selecciona archivos de Archivos o de nuestra galería gratuita de fotos y vídeos" at bounding box center [203, 260] width 199 height 26
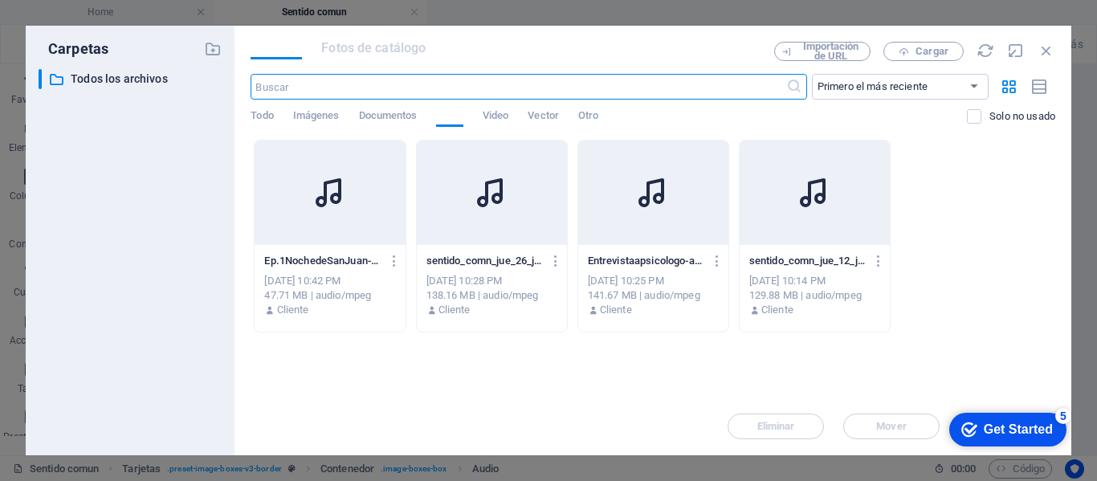
scroll to position [1384, 0]
click at [654, 222] on div at bounding box center [653, 192] width 150 height 104
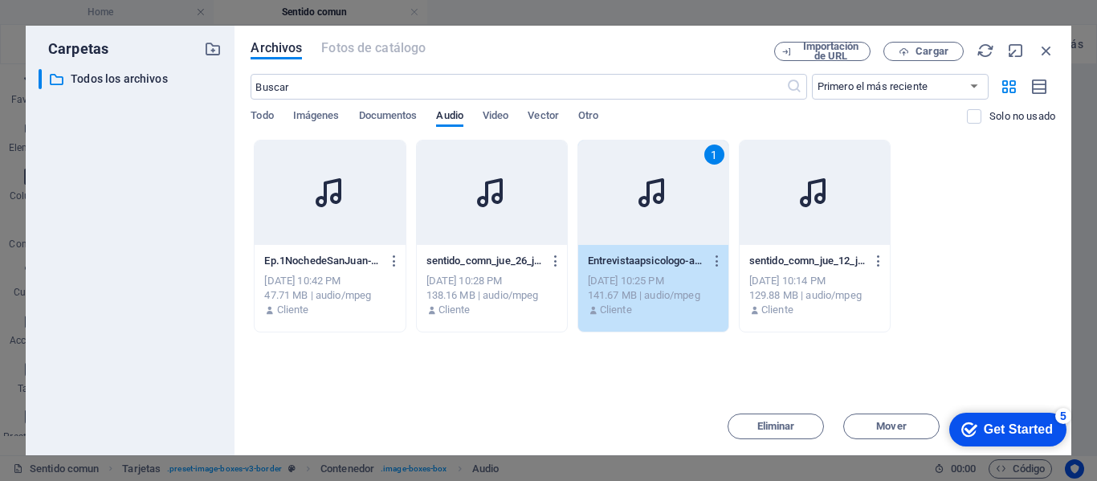
click at [654, 222] on div "1" at bounding box center [653, 192] width 150 height 104
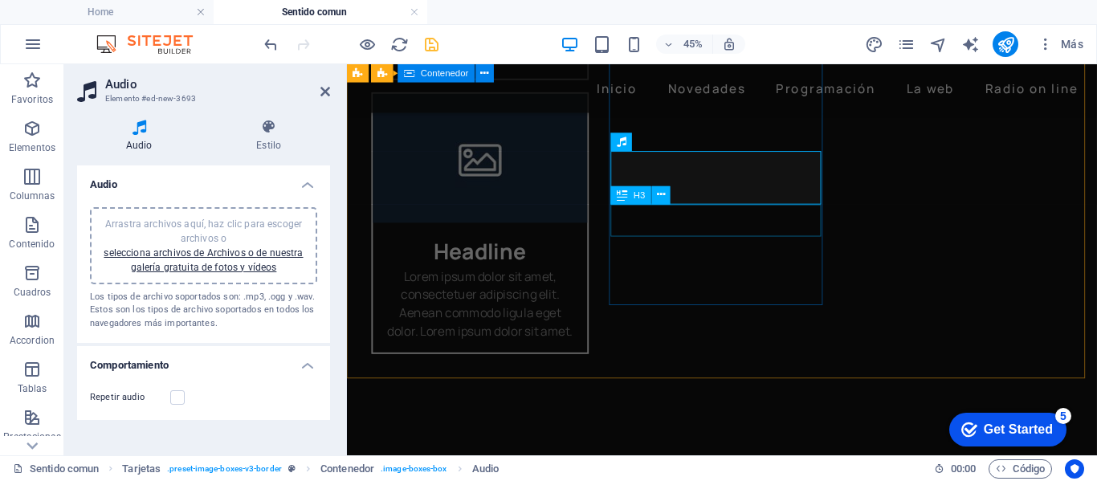
scroll to position [1509, 0]
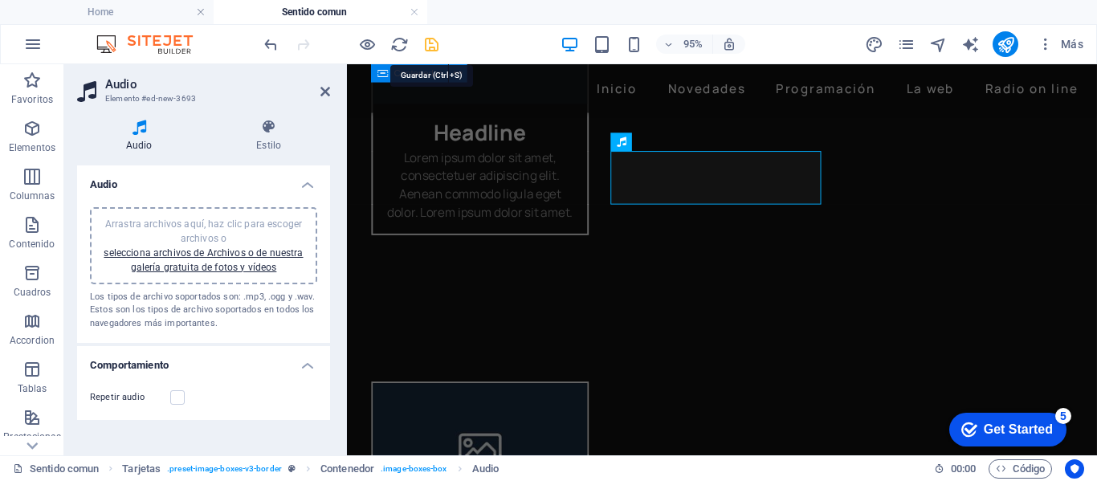
click at [433, 40] on icon "save" at bounding box center [431, 44] width 18 height 18
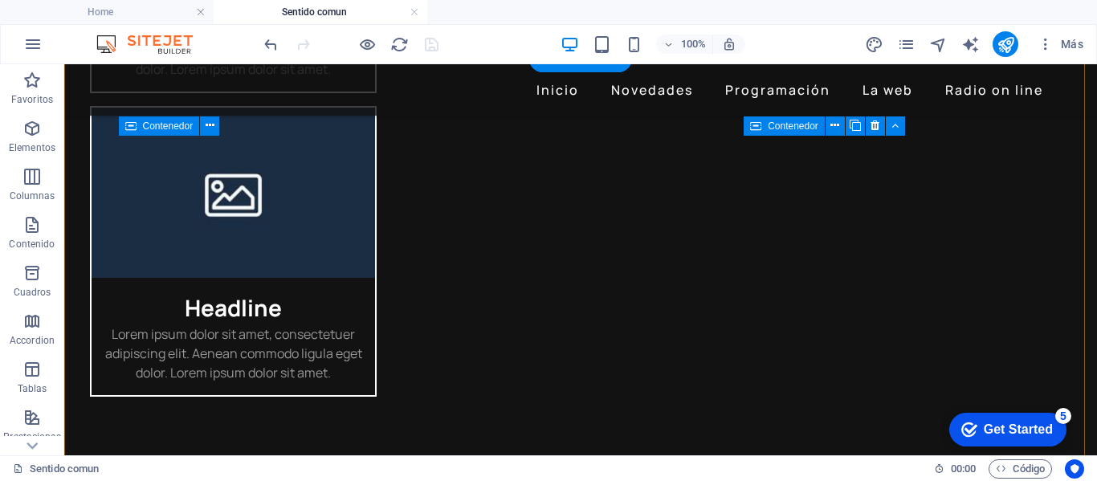
scroll to position [1388, 0]
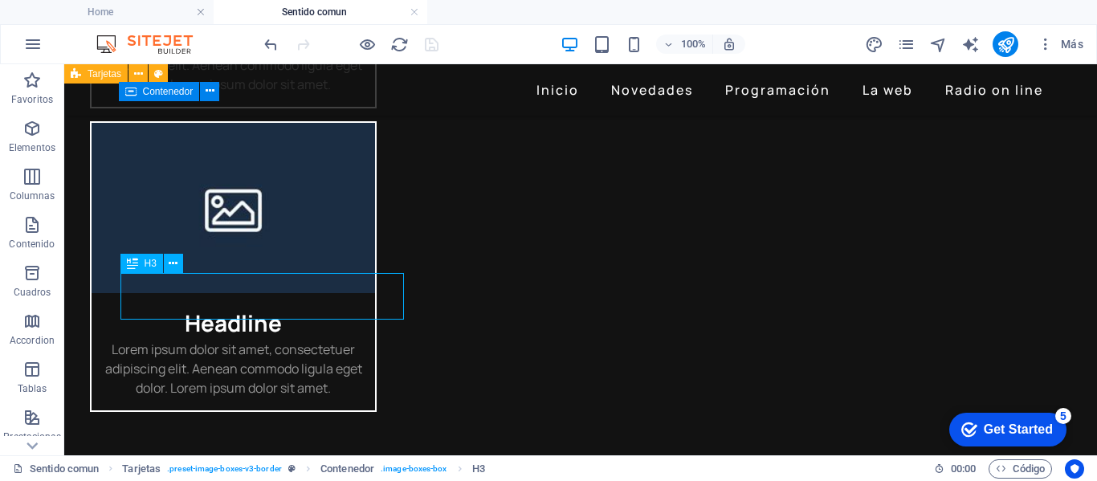
scroll to position [1429, 0]
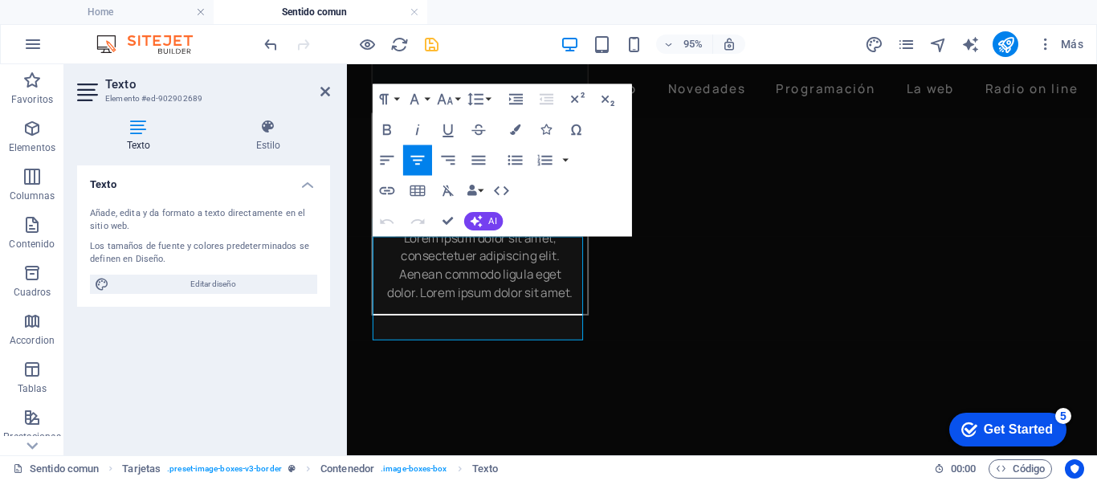
scroll to position [1466, 0]
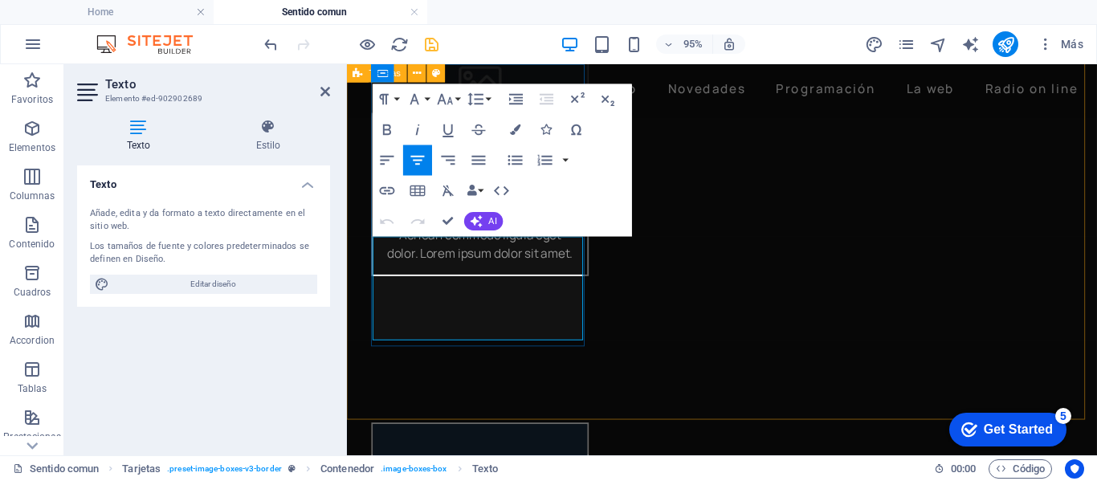
drag, startPoint x: 505, startPoint y: 336, endPoint x: 449, endPoint y: 258, distance: 96.0
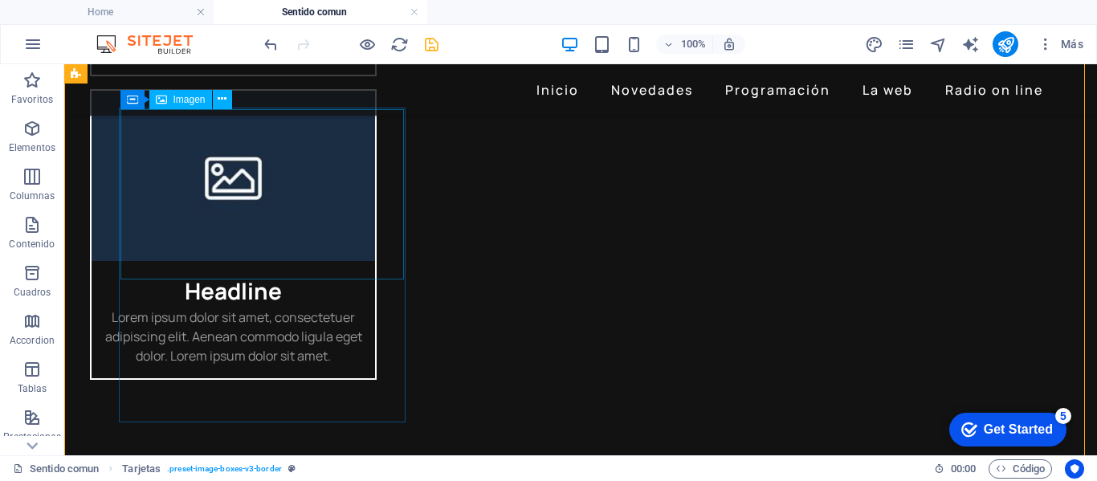
scroll to position [1301, 0]
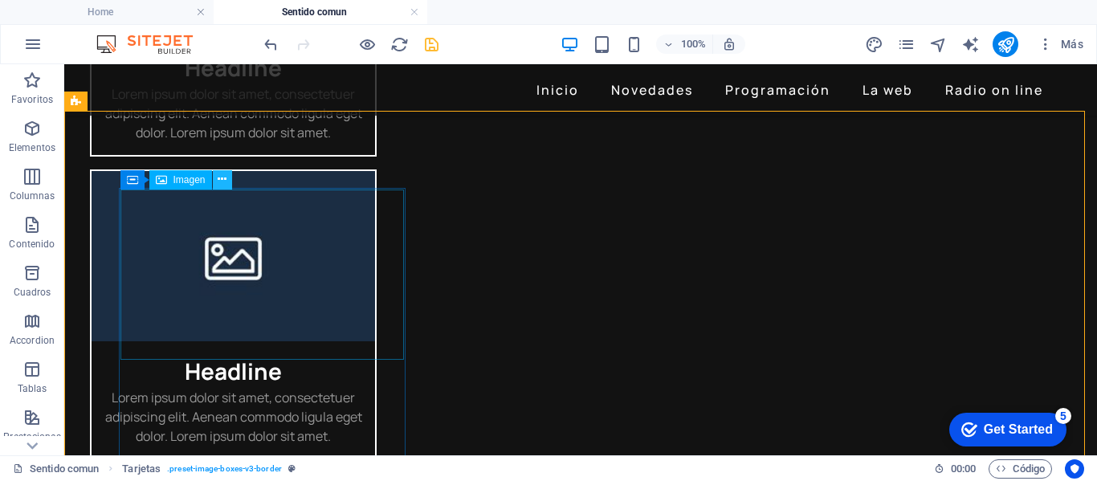
click at [221, 182] on icon at bounding box center [222, 179] width 9 height 17
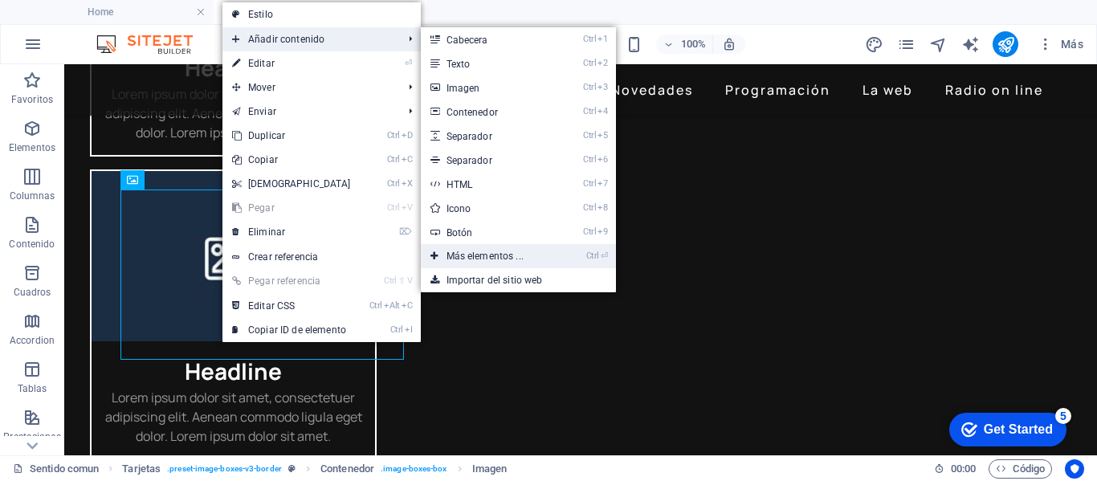
click at [453, 251] on link "Ctrl ⏎ Más elementos ..." at bounding box center [488, 256] width 135 height 24
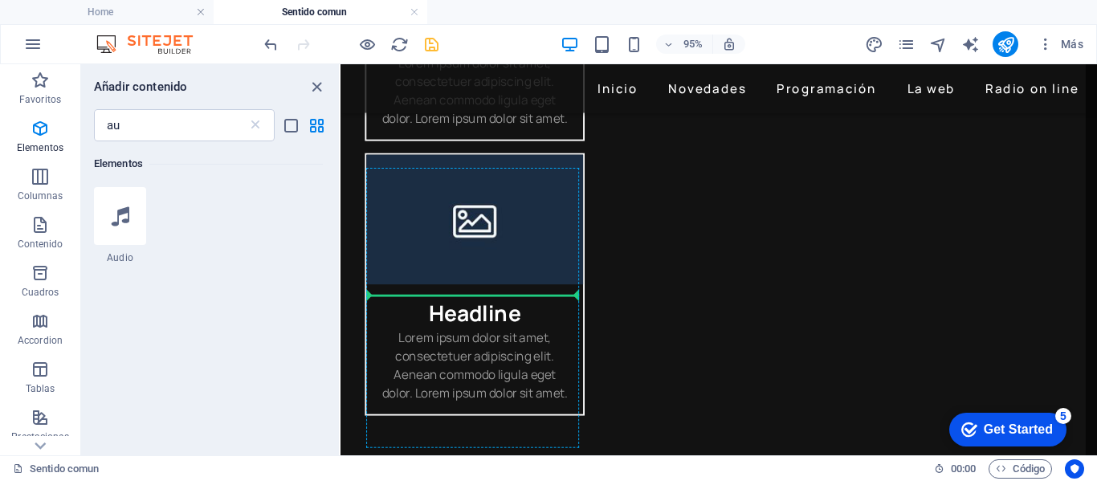
scroll to position [1341, 0]
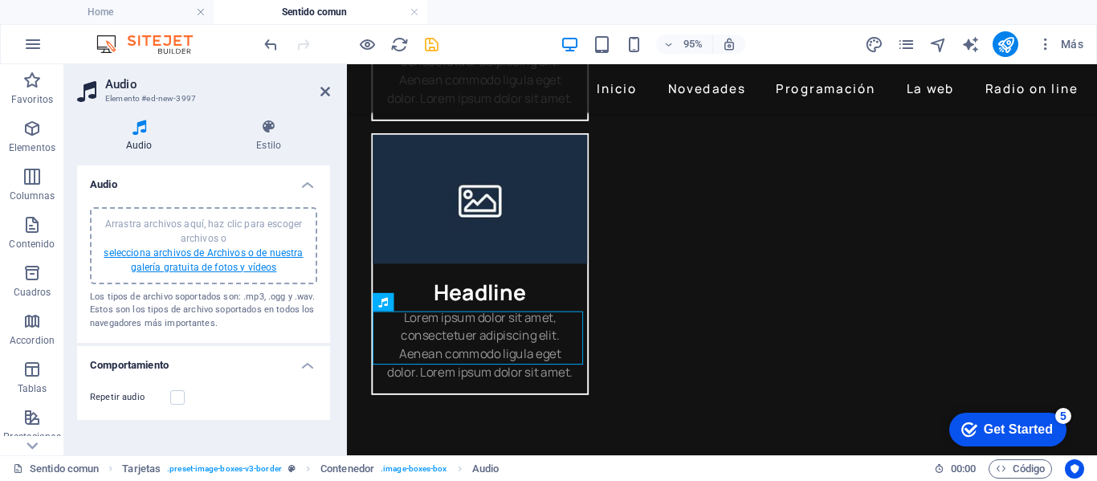
click at [142, 250] on link "selecciona archivos de Archivos o de nuestra galería gratuita de fotos y vídeos" at bounding box center [203, 260] width 199 height 26
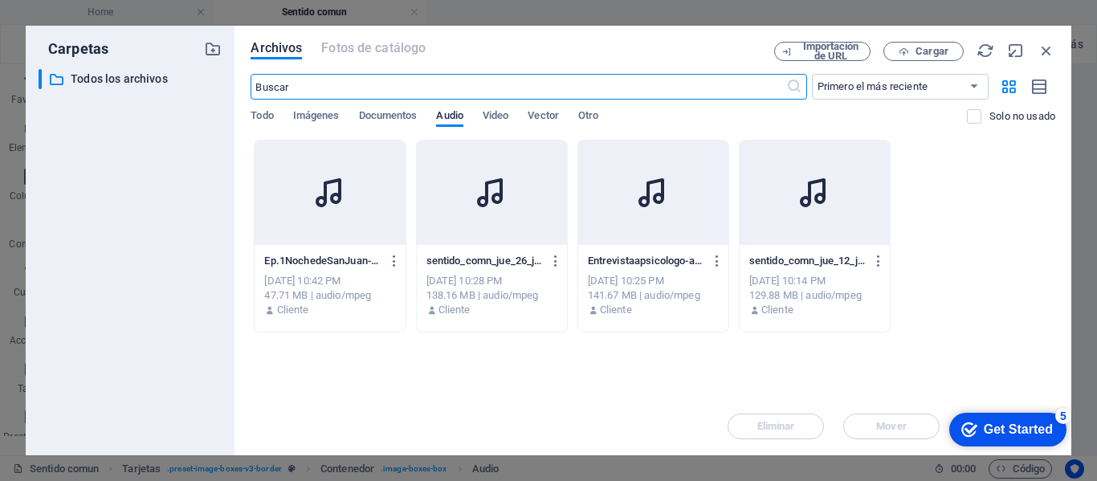
click at [488, 202] on icon at bounding box center [491, 192] width 39 height 39
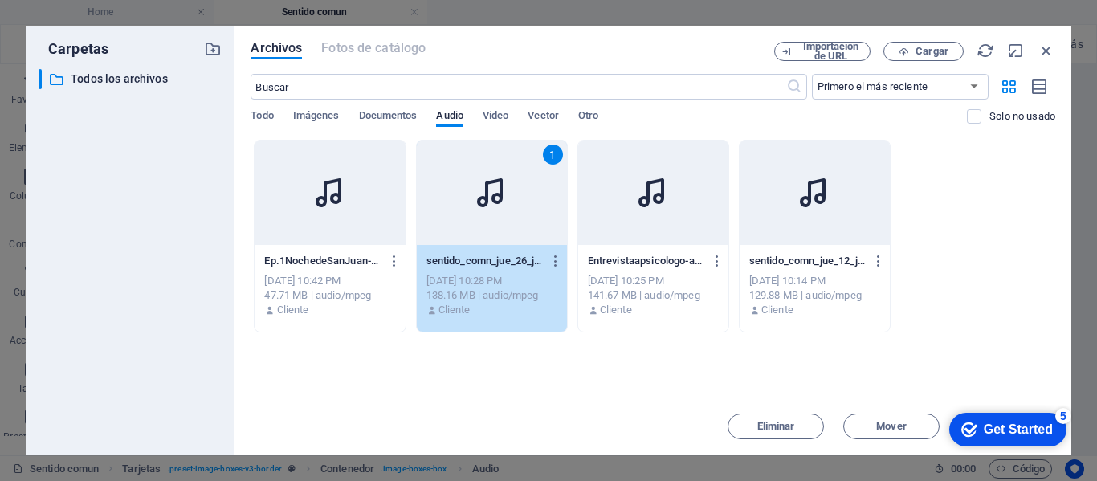
click at [488, 202] on icon at bounding box center [491, 192] width 39 height 39
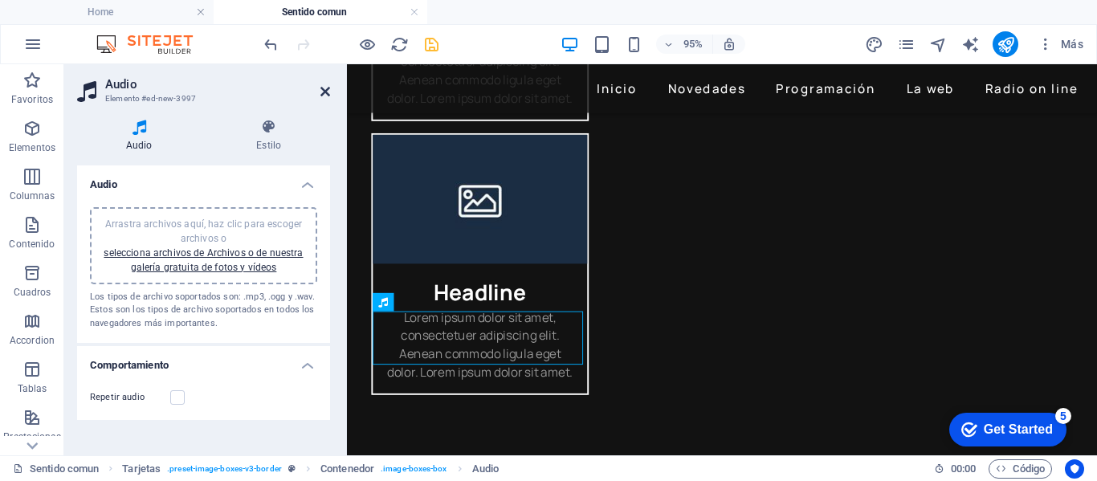
click at [328, 91] on icon at bounding box center [325, 91] width 10 height 13
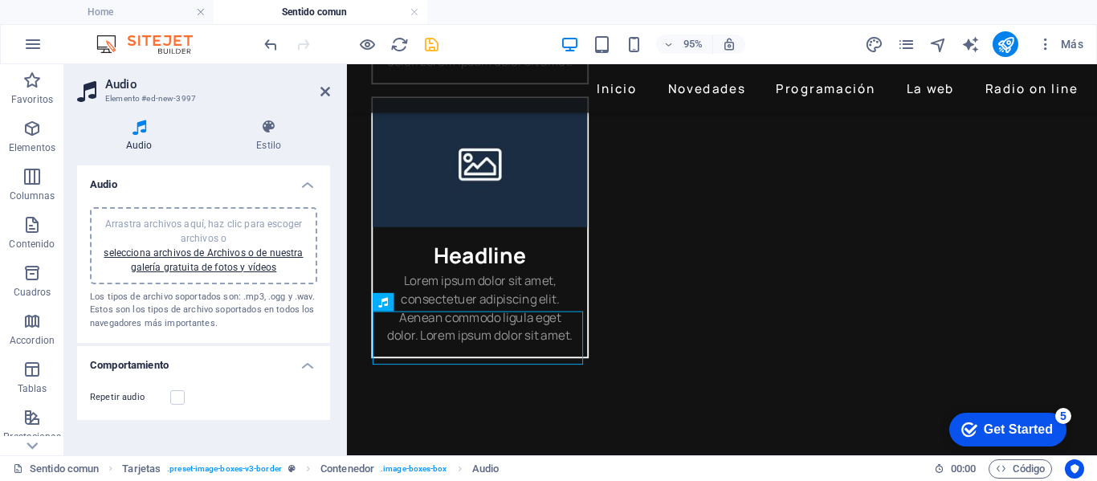
scroll to position [1301, 0]
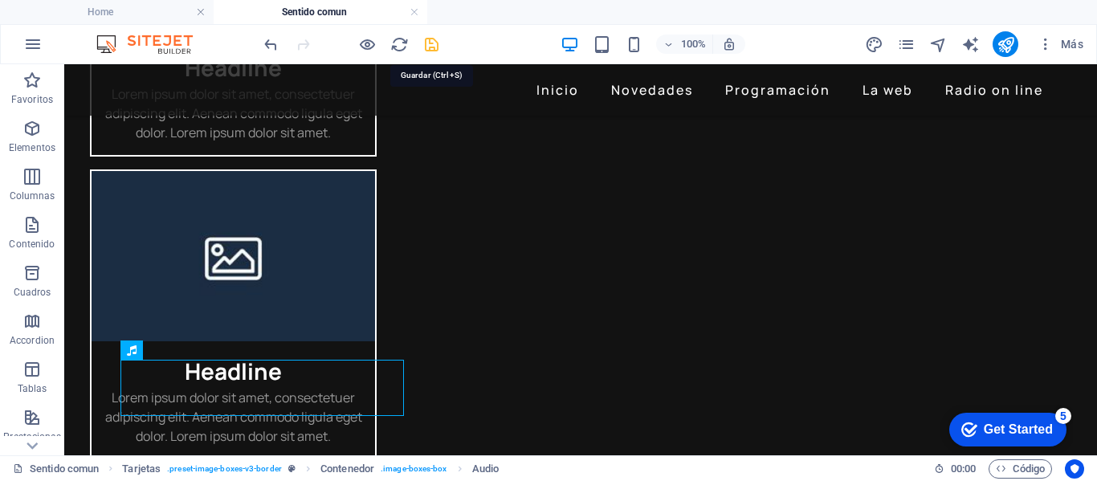
click at [432, 46] on icon "save" at bounding box center [431, 44] width 18 height 18
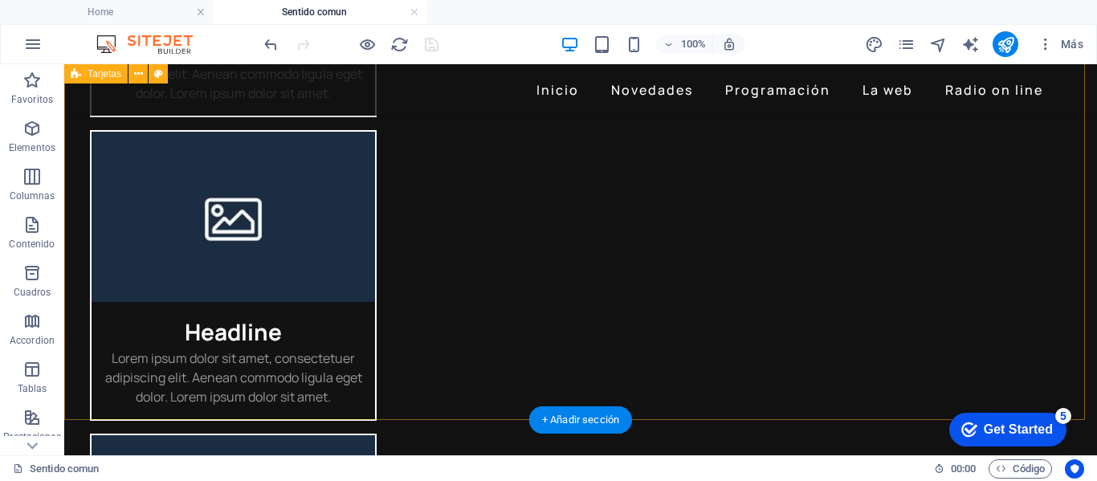
scroll to position [1060, 0]
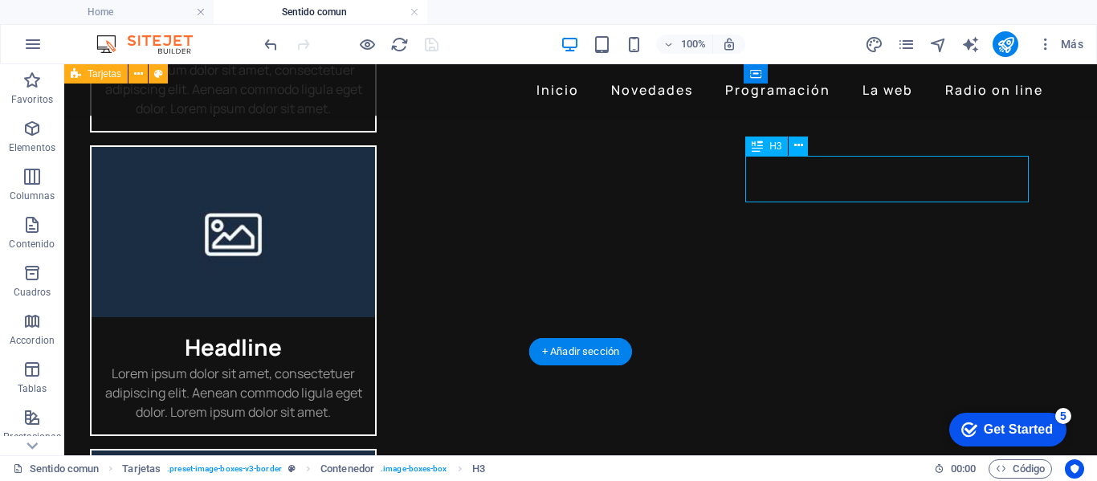
scroll to position [1100, 0]
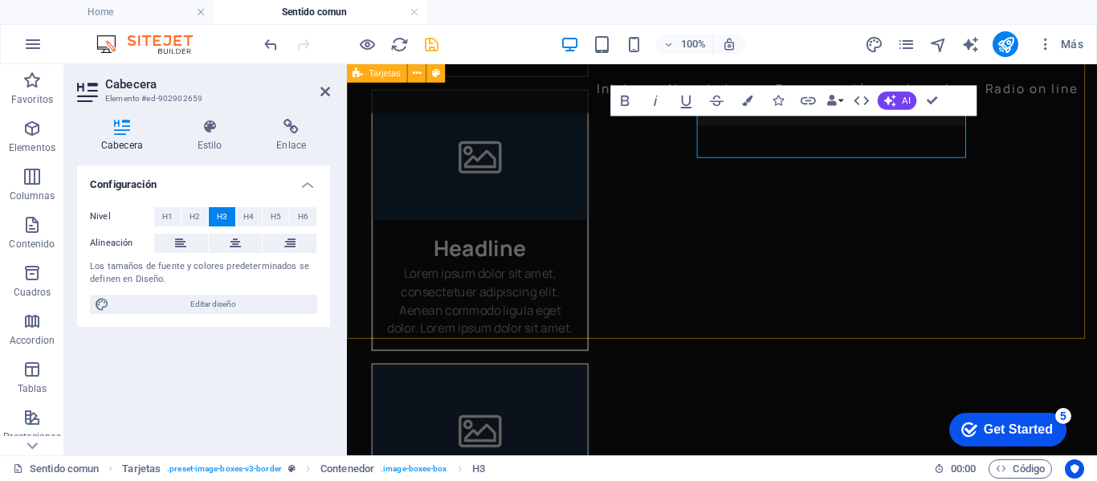
scroll to position [1100, 0]
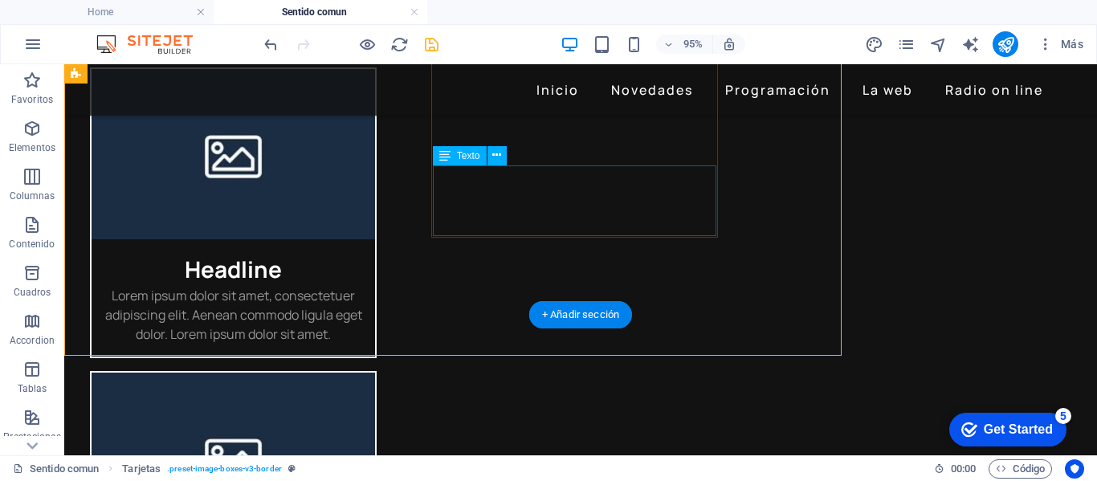
scroll to position [1097, 0]
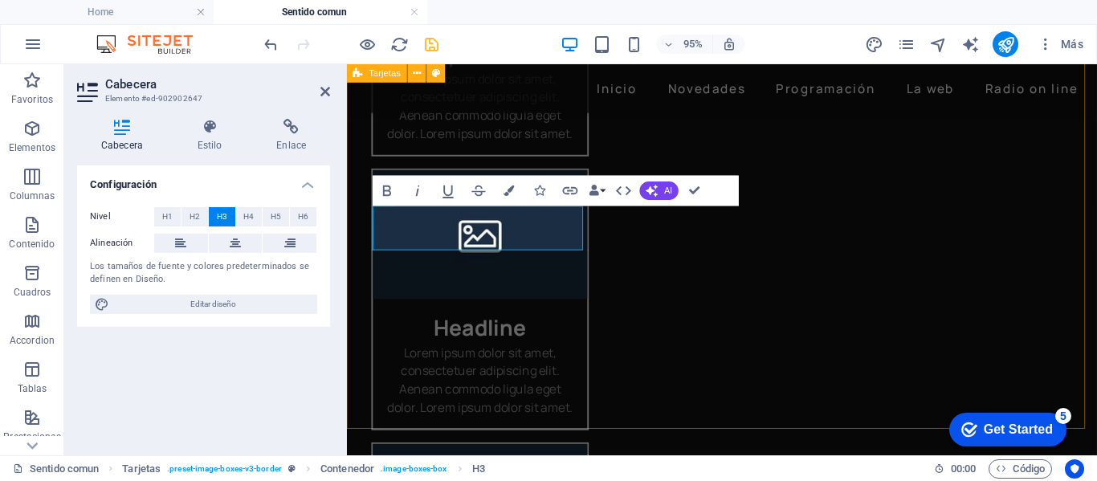
scroll to position [976, 0]
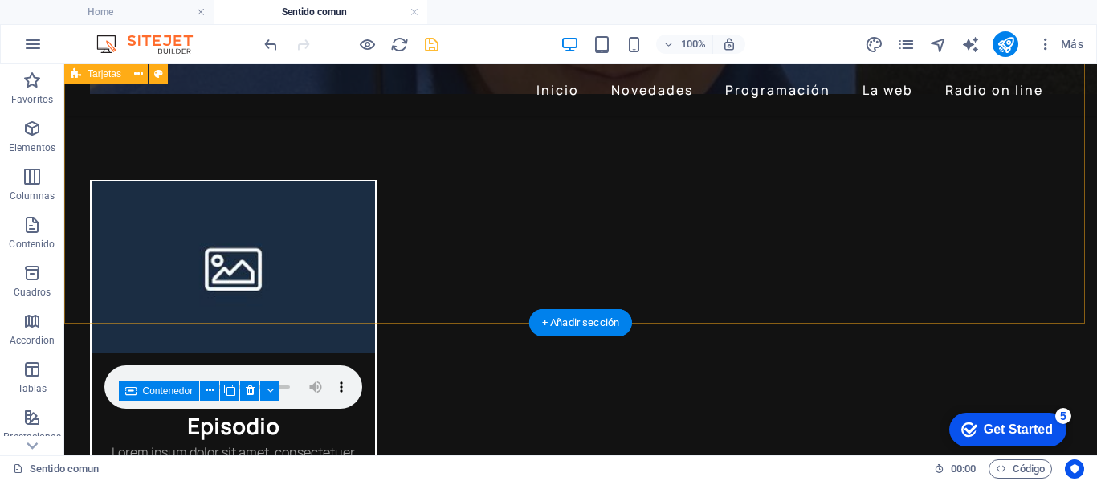
scroll to position [572, 0]
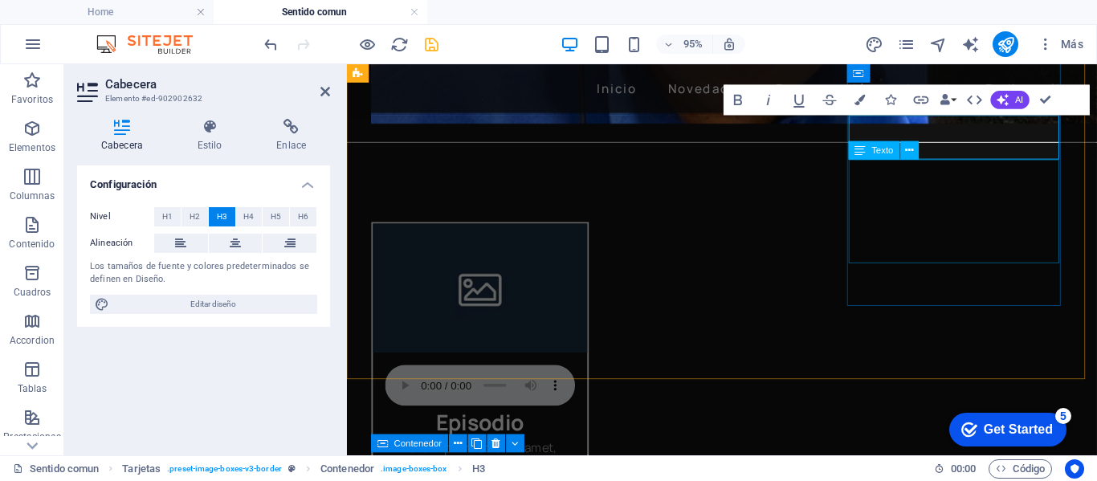
scroll to position [611, 0]
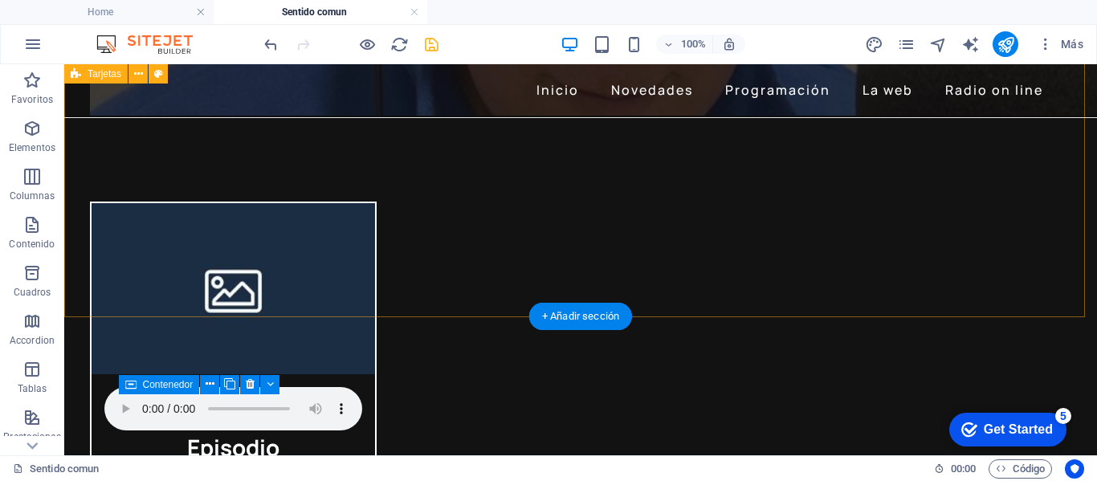
scroll to position [530, 0]
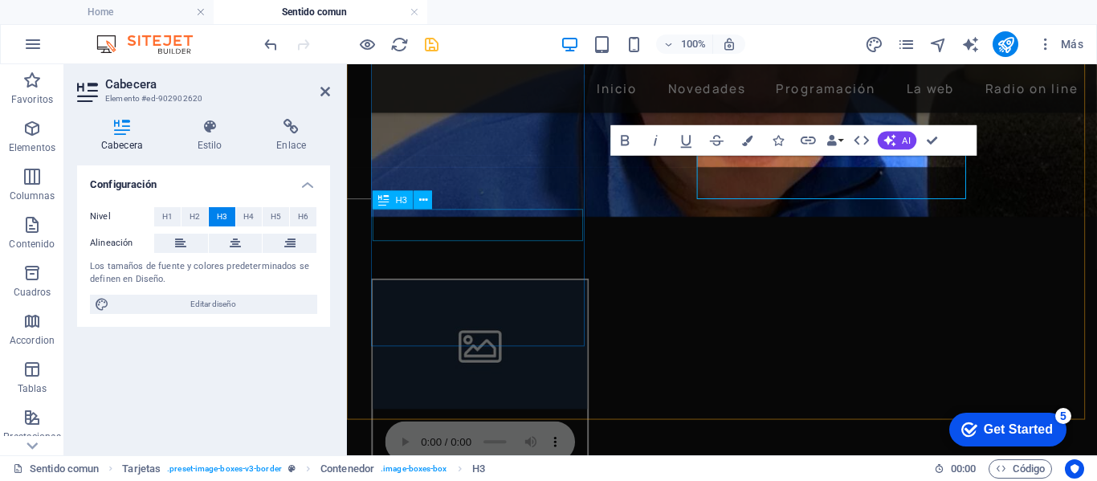
scroll to position [568, 0]
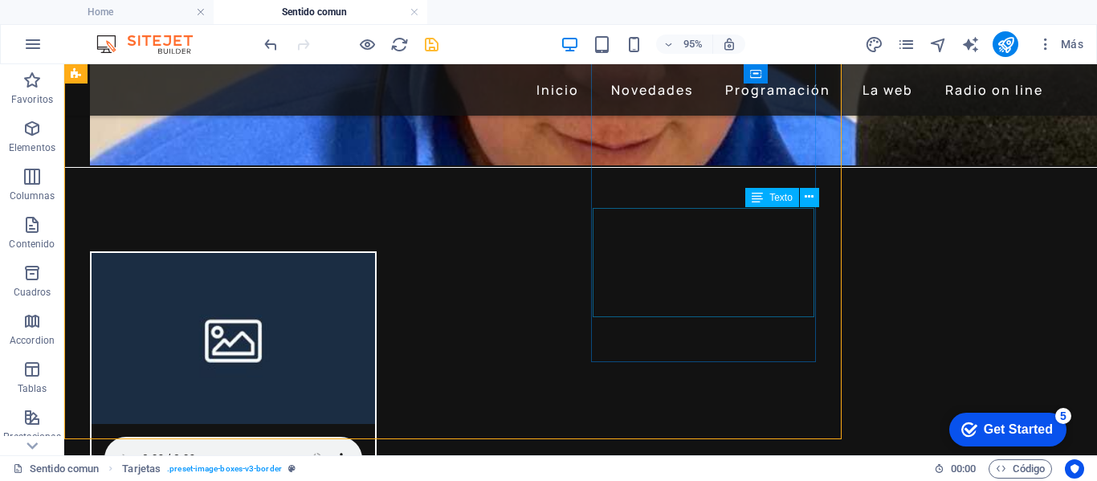
scroll to position [568, 0]
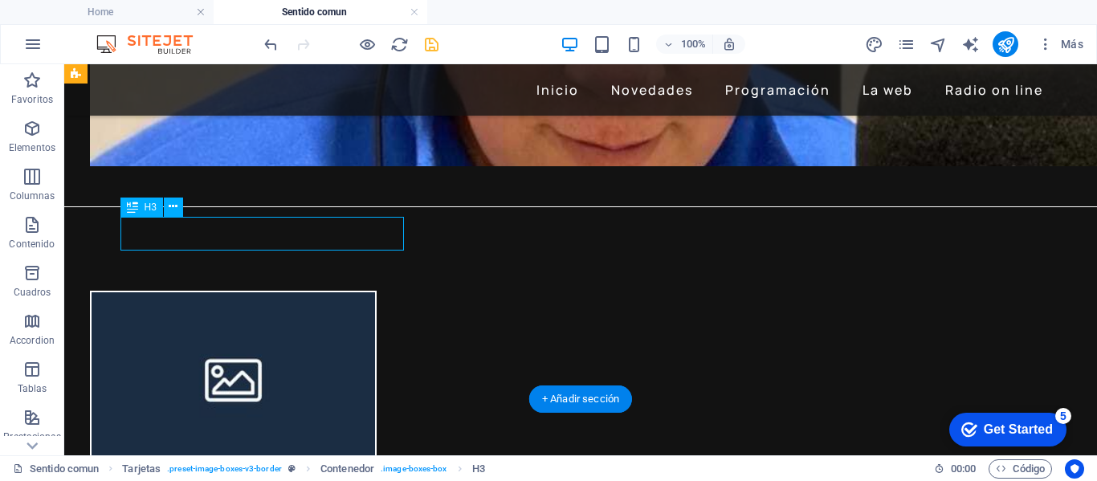
scroll to position [606, 0]
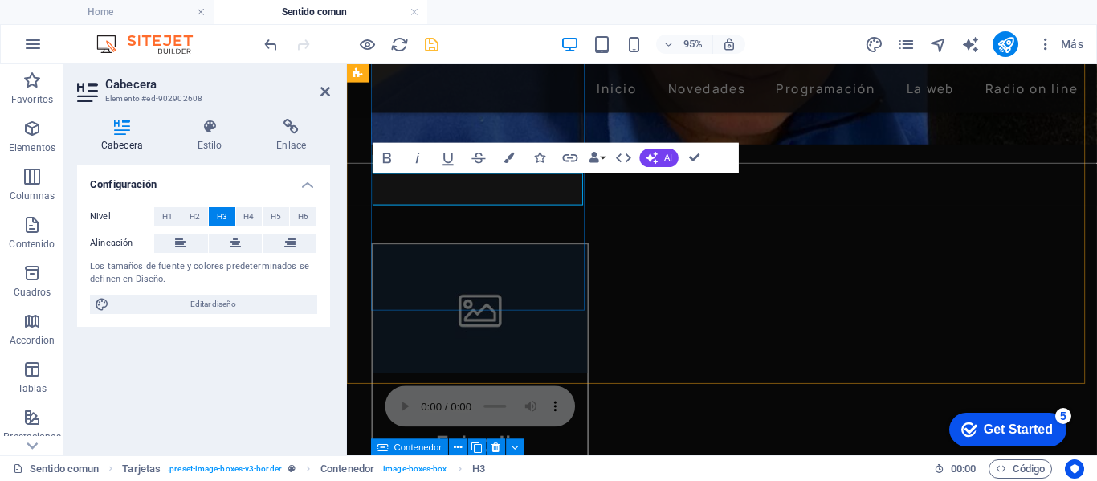
click at [532, 446] on h3 "Episodio" at bounding box center [487, 463] width 200 height 34
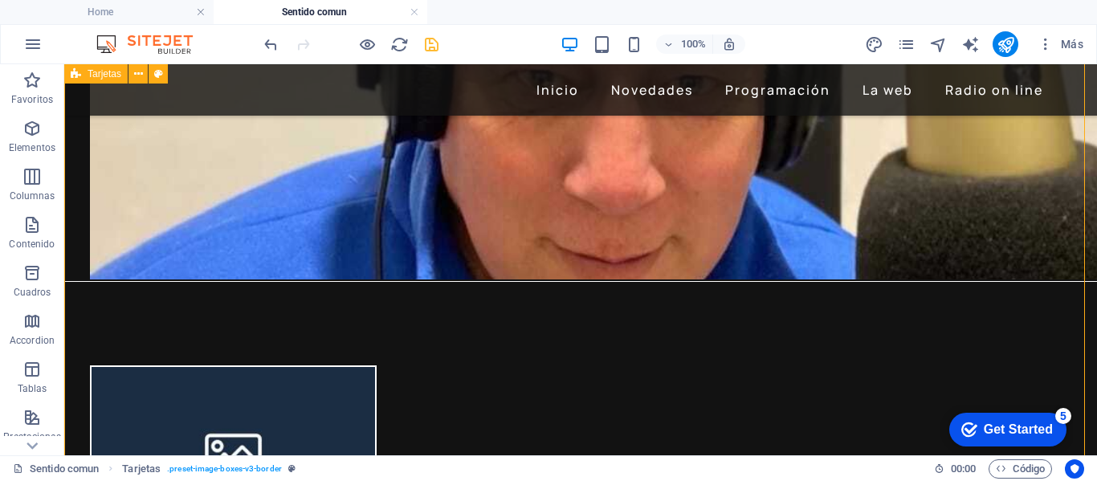
scroll to position [445, 0]
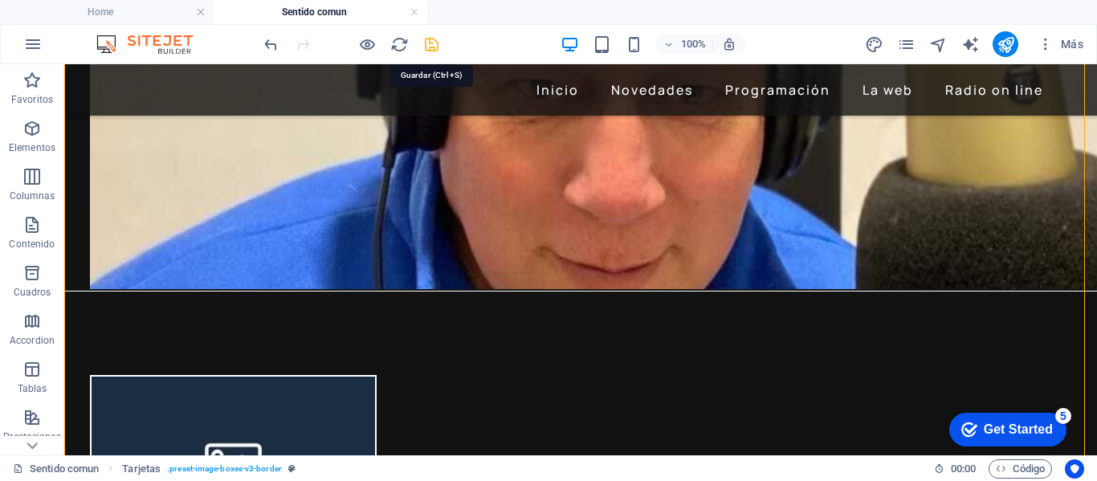
click at [429, 44] on icon "save" at bounding box center [431, 44] width 18 height 18
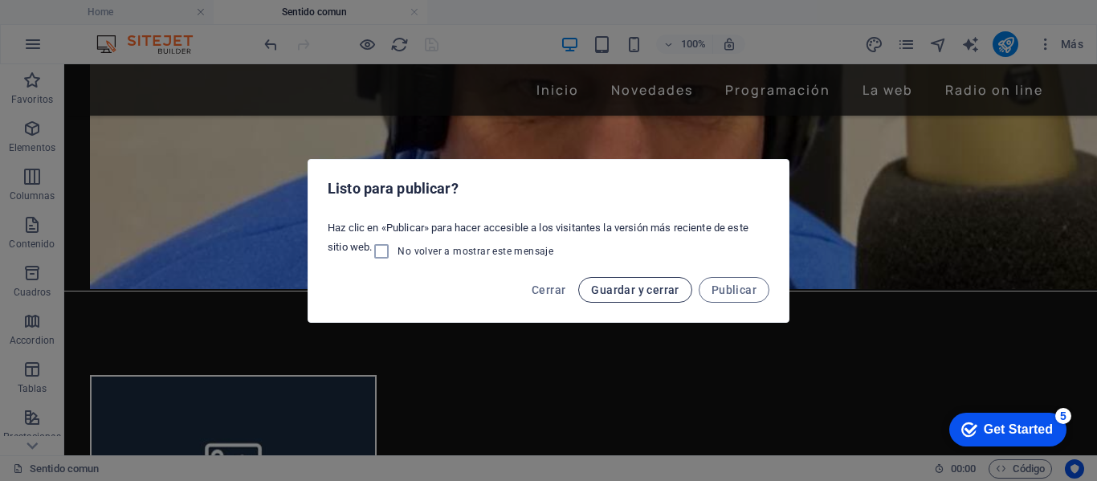
click at [667, 288] on span "Guardar y cerrar" at bounding box center [635, 289] width 88 height 13
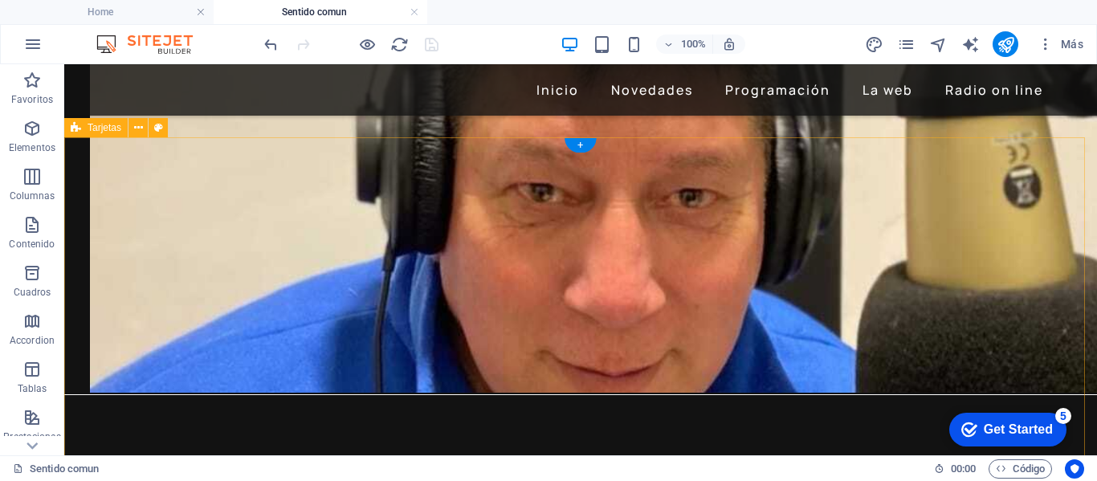
scroll to position [321, 0]
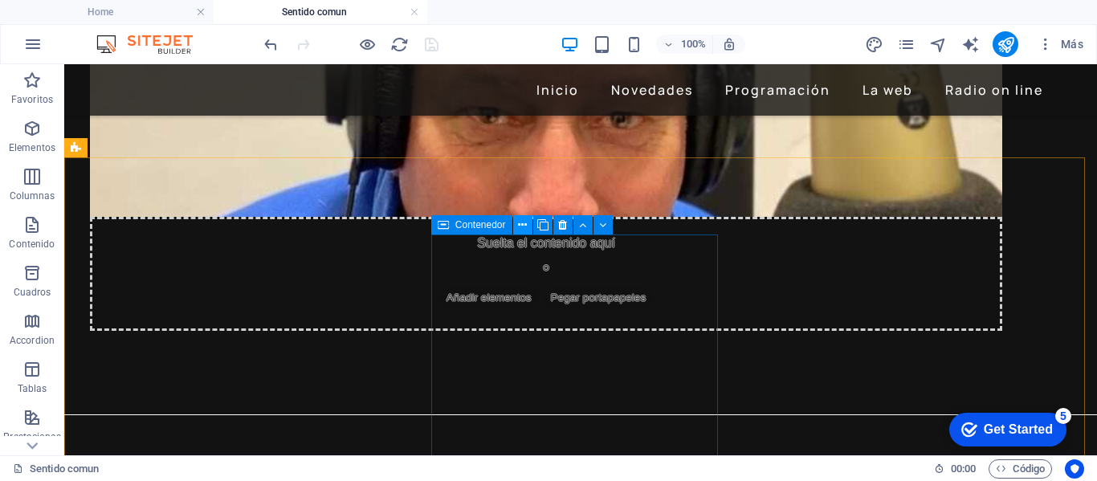
click at [524, 225] on icon at bounding box center [522, 225] width 9 height 17
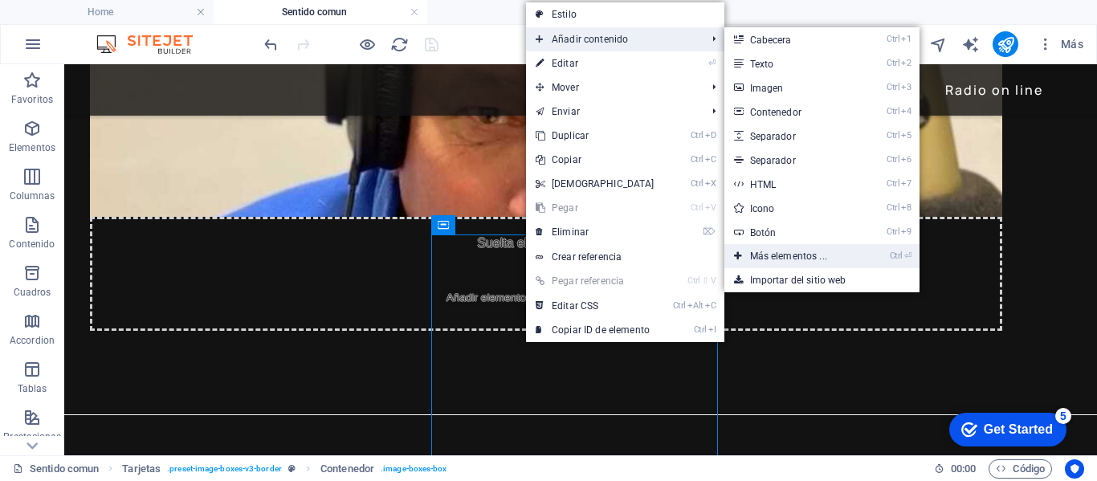
click at [777, 255] on link "Ctrl ⏎ Más elementos ..." at bounding box center [791, 256] width 135 height 24
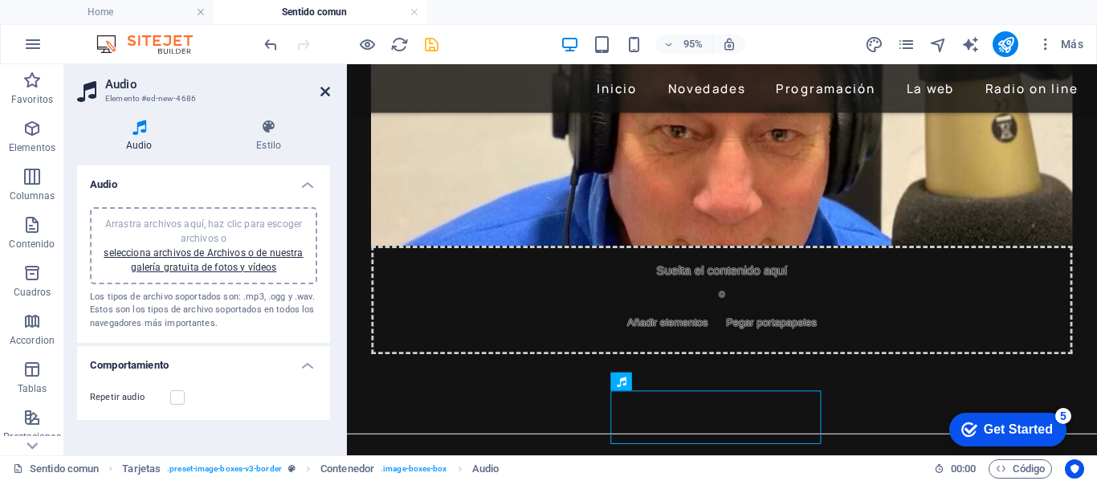
click at [321, 90] on icon at bounding box center [325, 91] width 10 height 13
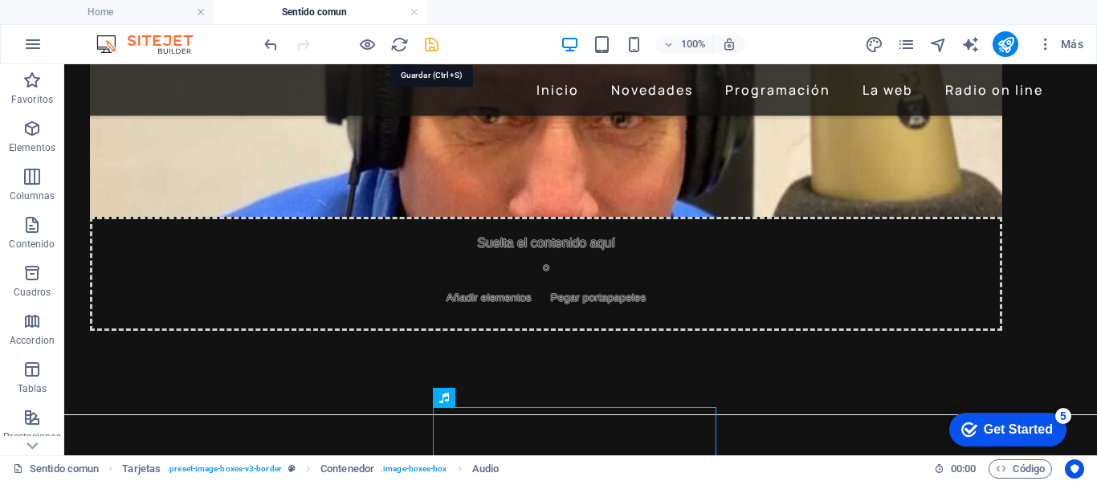
click at [433, 43] on icon "save" at bounding box center [431, 44] width 18 height 18
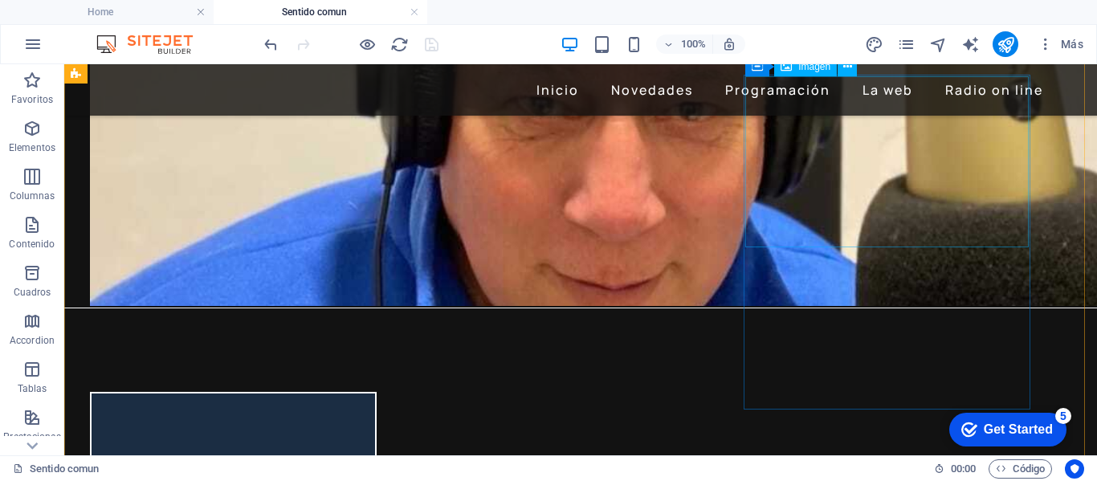
scroll to position [401, 0]
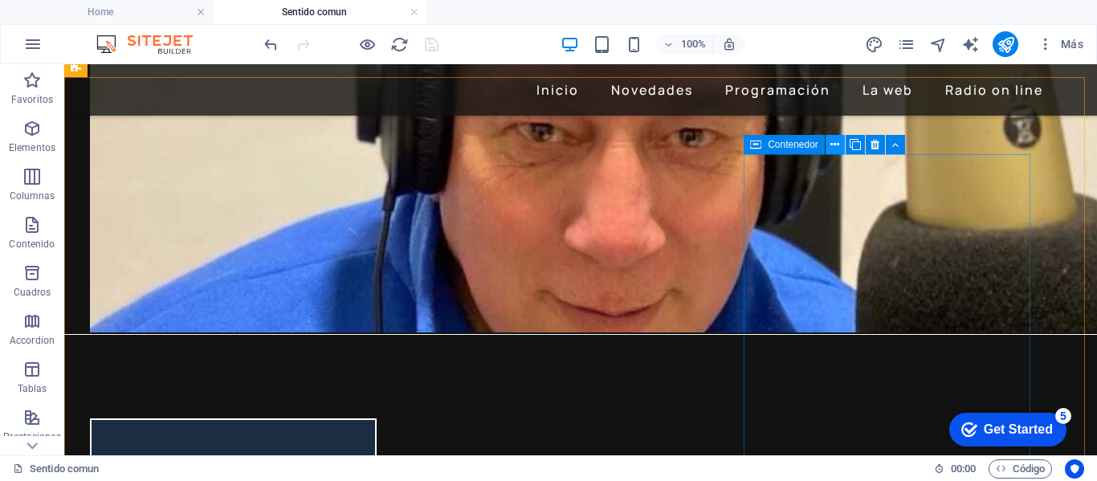
click at [838, 145] on icon at bounding box center [834, 144] width 9 height 17
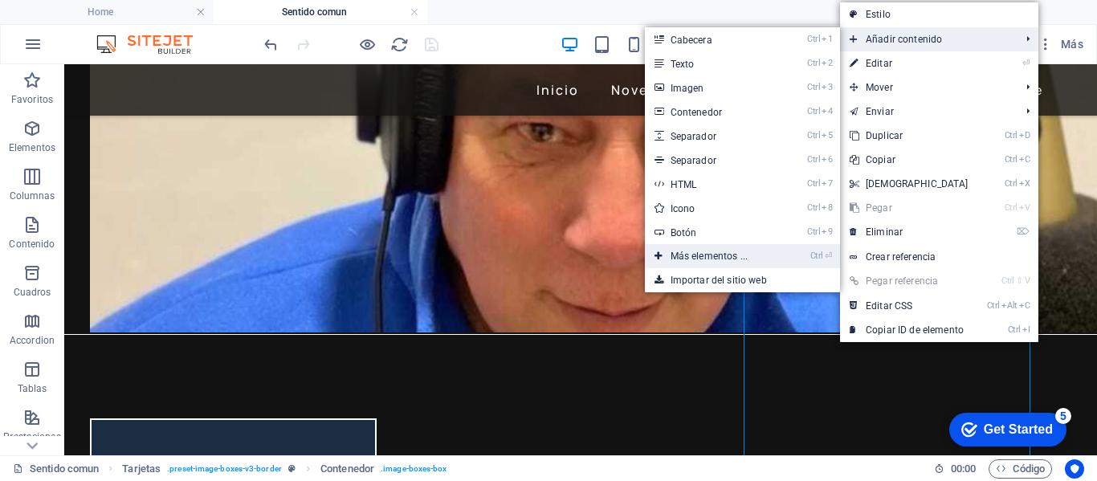
click at [708, 254] on link "Ctrl ⏎ Más elementos ..." at bounding box center [712, 256] width 135 height 24
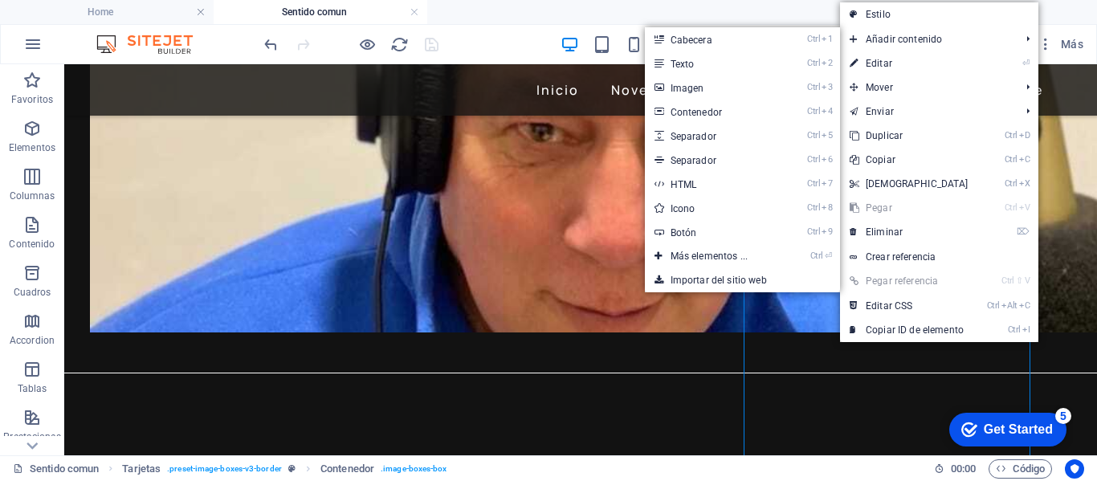
scroll to position [440, 0]
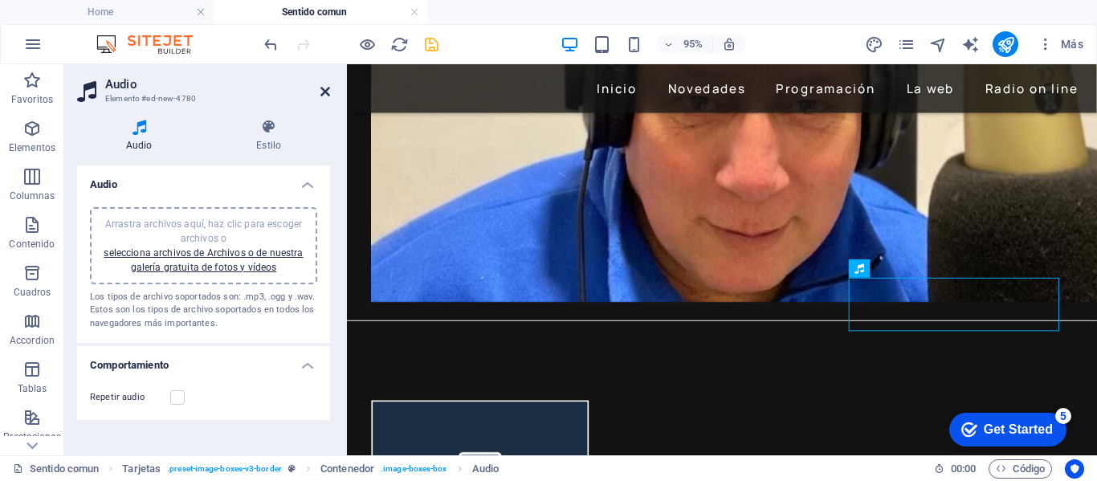
click at [327, 90] on icon at bounding box center [325, 91] width 10 height 13
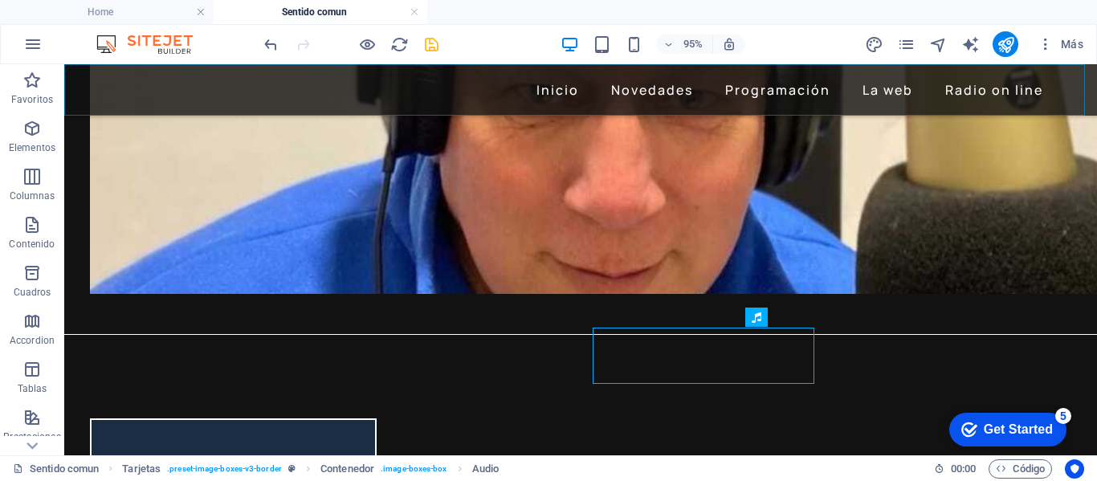
scroll to position [401, 0]
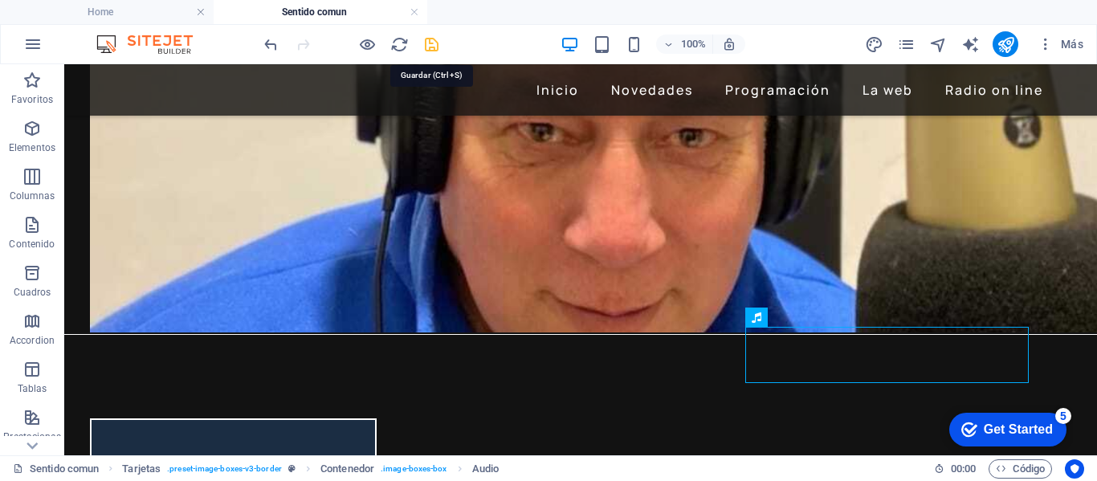
click at [427, 41] on icon "save" at bounding box center [431, 44] width 18 height 18
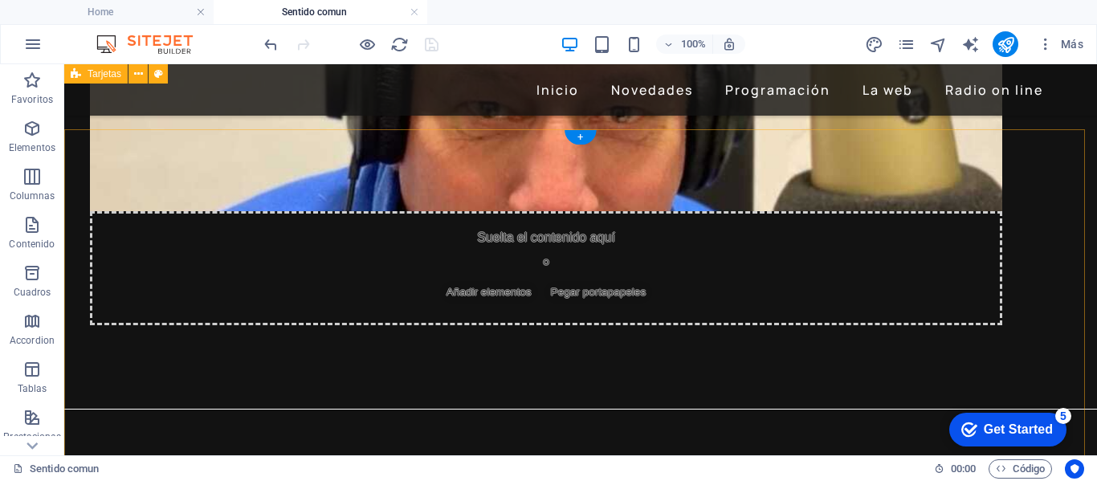
scroll to position [321, 0]
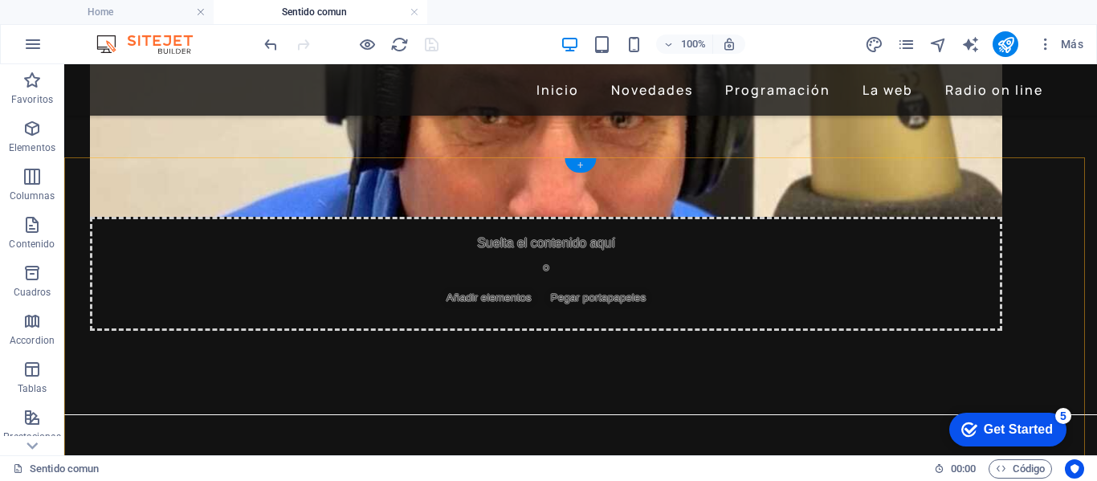
click at [583, 168] on div "+" at bounding box center [579, 165] width 31 height 14
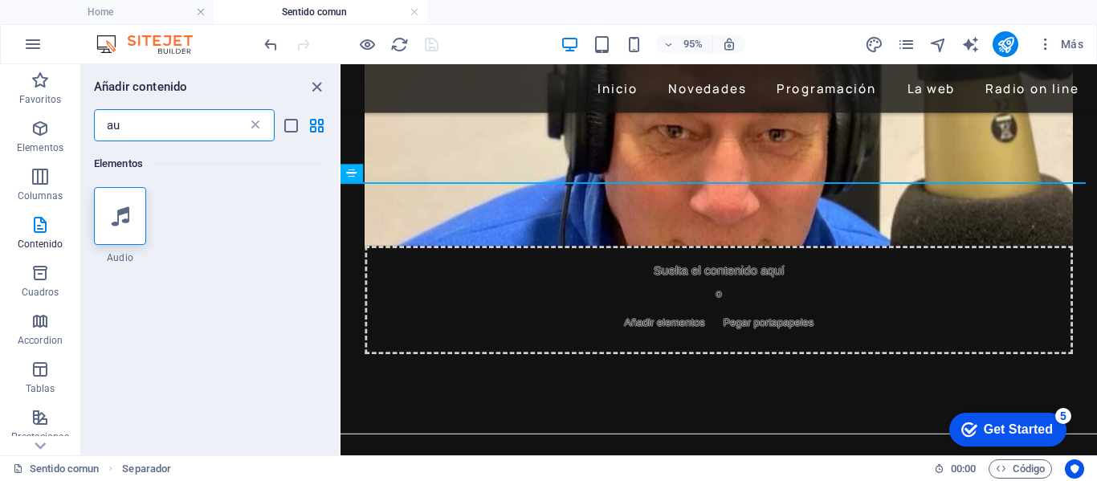
click at [251, 125] on icon at bounding box center [255, 125] width 16 height 16
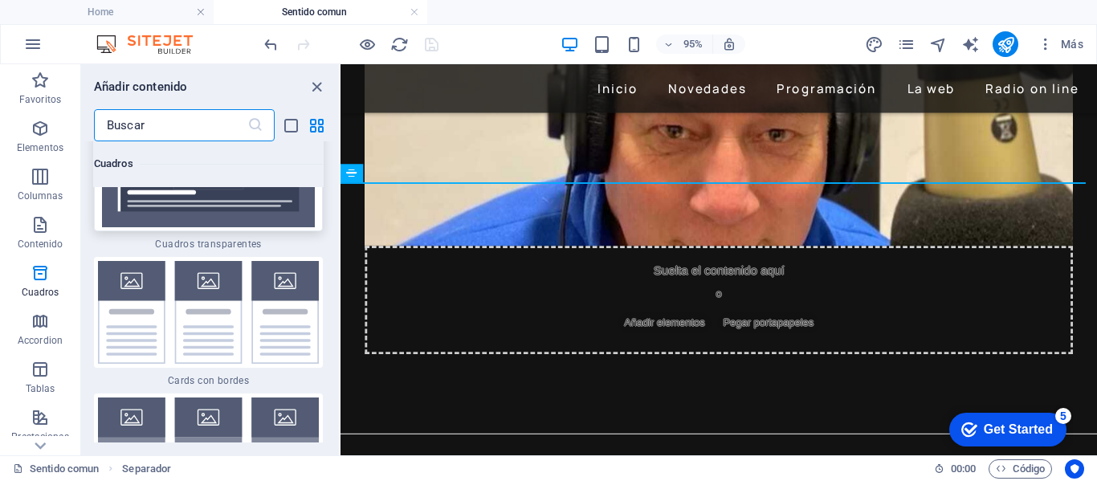
scroll to position [9625, 0]
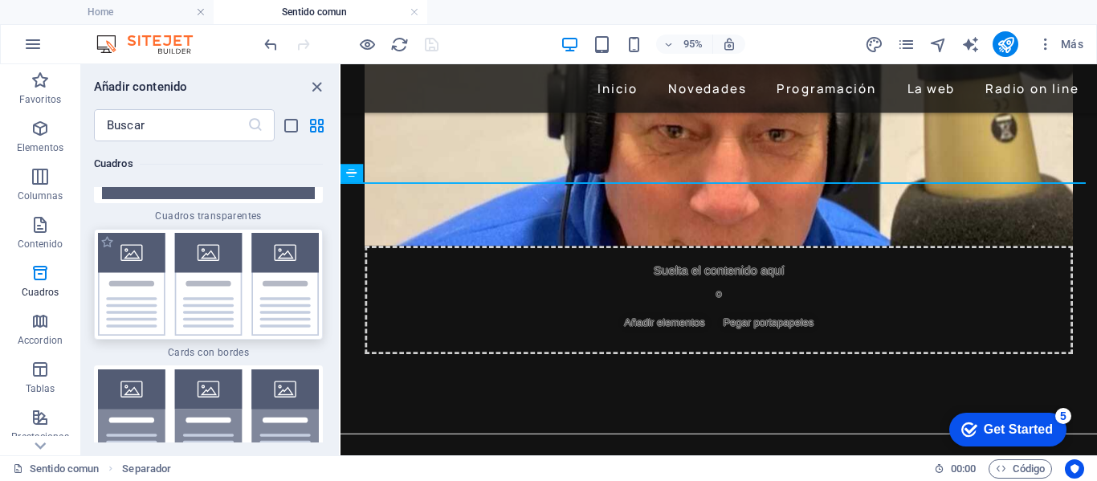
click at [234, 307] on img at bounding box center [208, 284] width 221 height 103
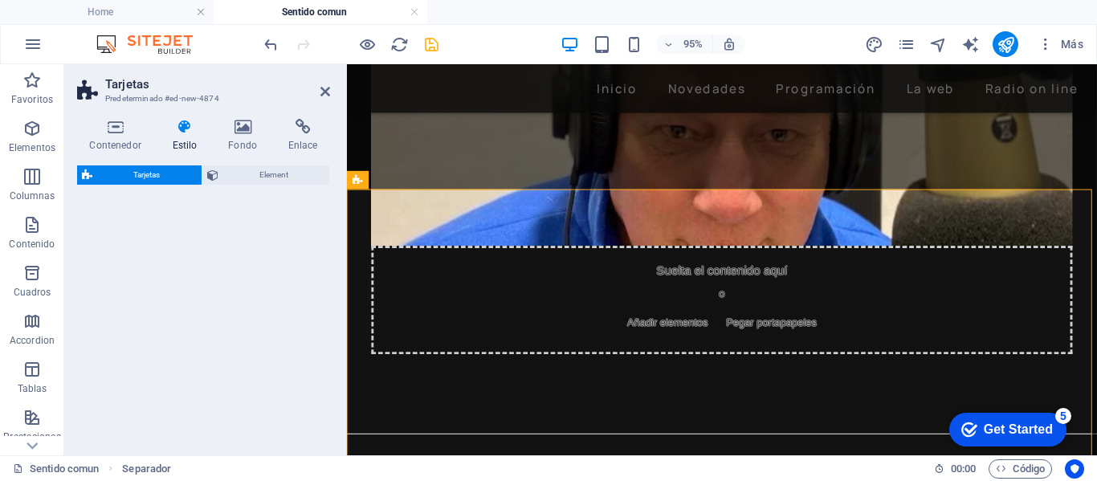
select select "rem"
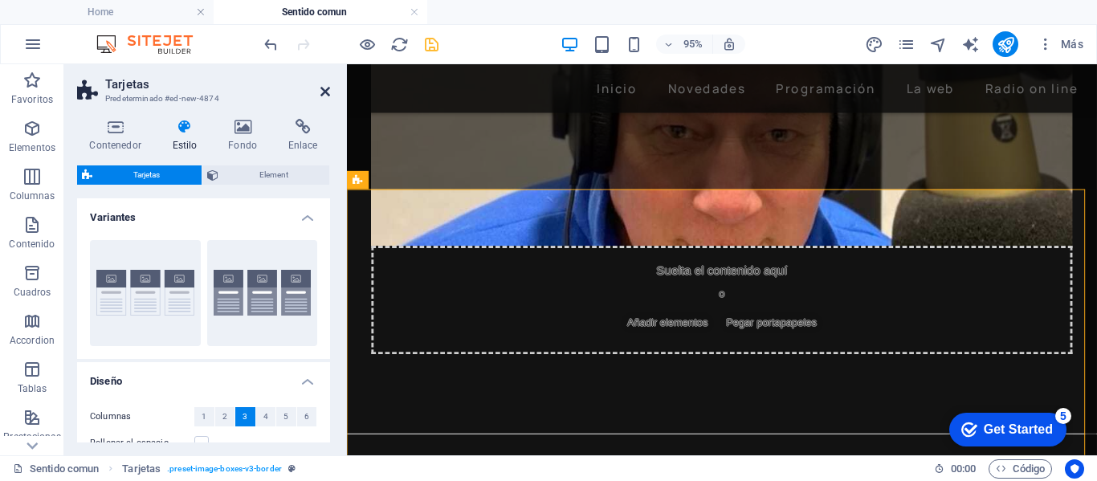
click at [328, 90] on icon at bounding box center [325, 91] width 10 height 13
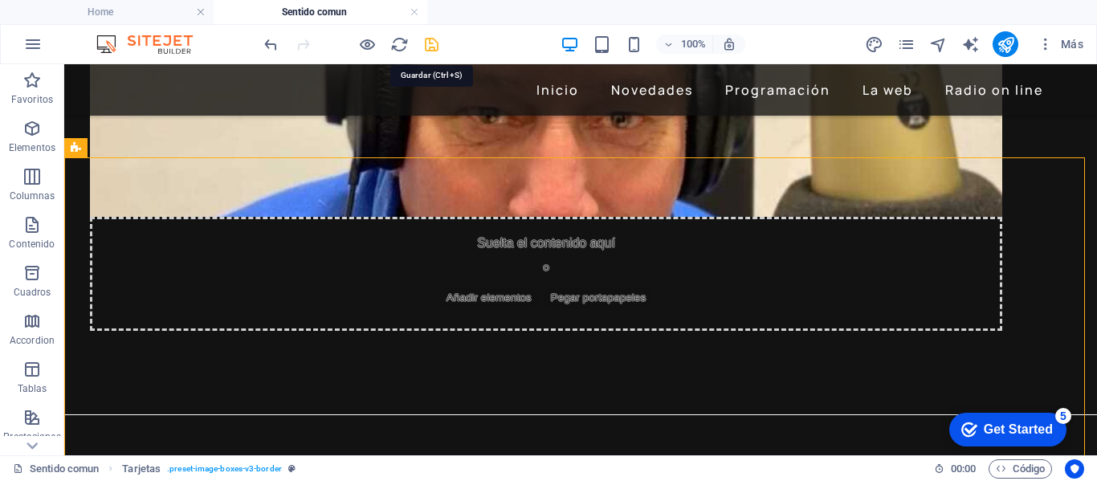
click at [437, 43] on icon "save" at bounding box center [431, 44] width 18 height 18
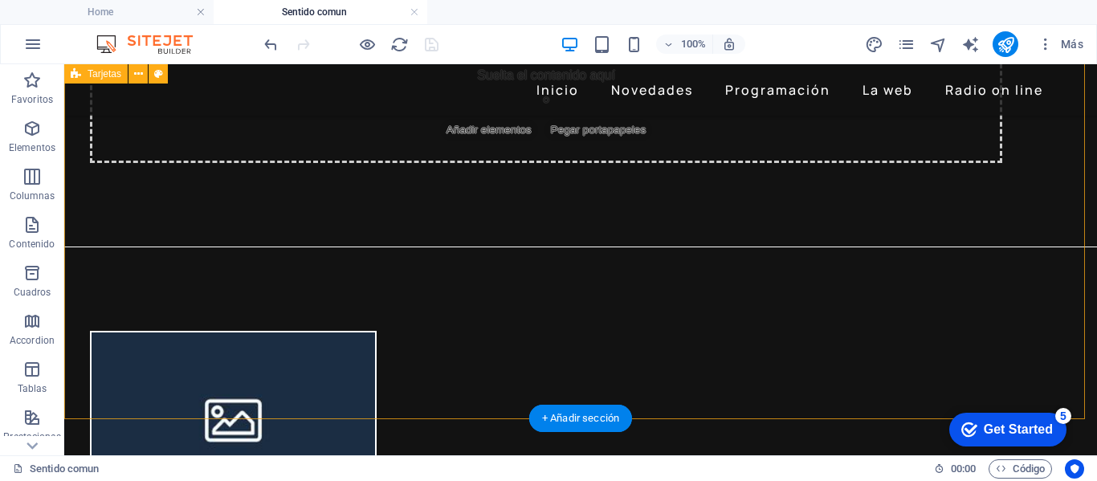
scroll to position [482, 0]
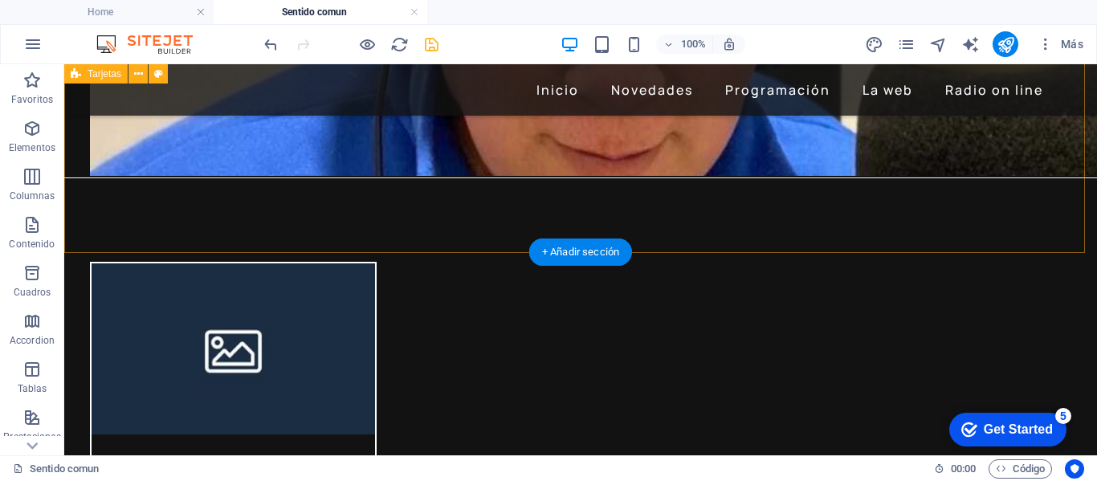
scroll to position [519, 0]
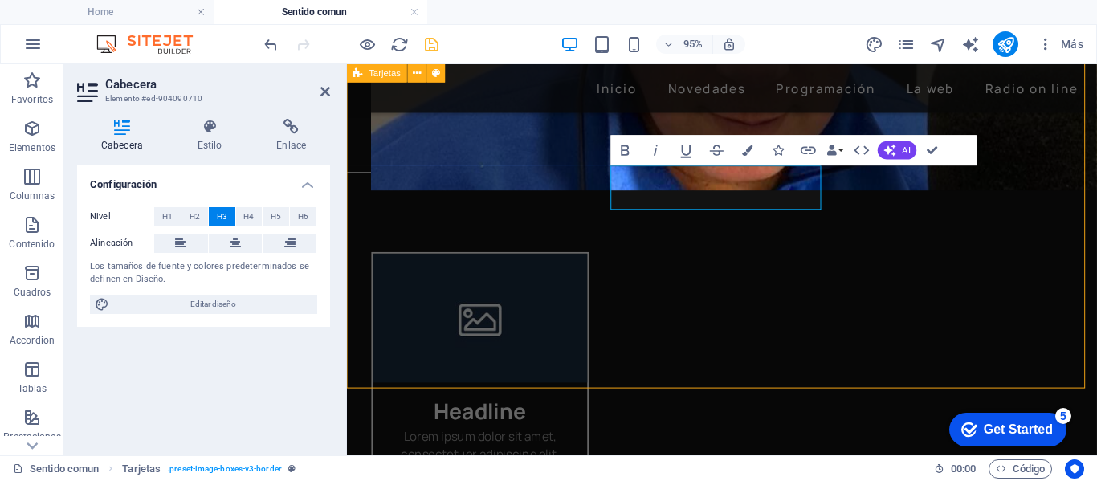
scroll to position [557, 0]
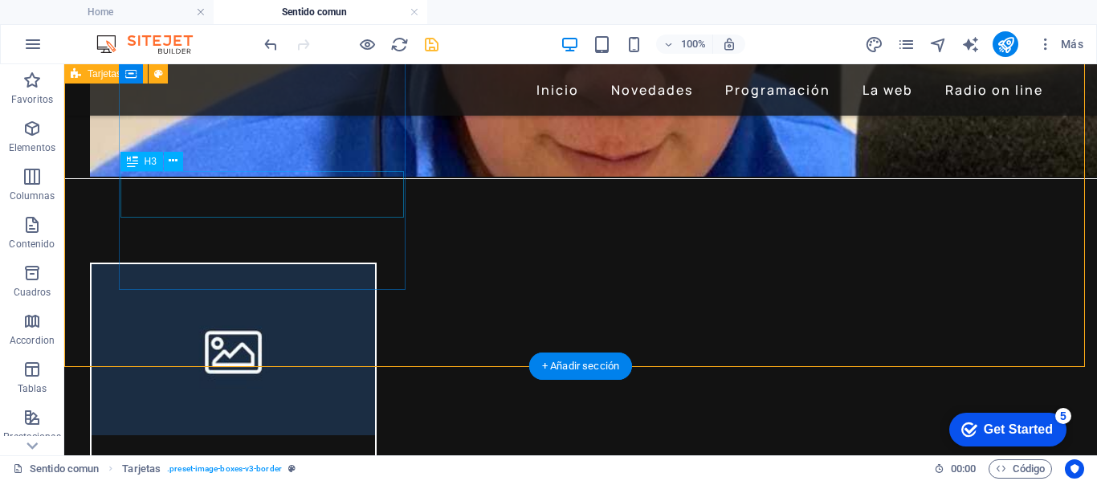
click at [286, 435] on div "Headline" at bounding box center [233, 458] width 283 height 47
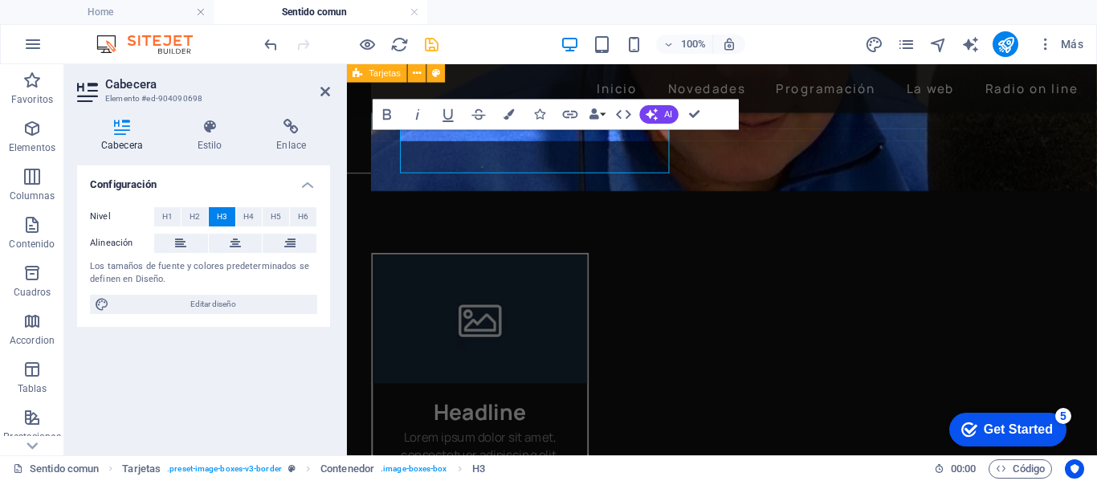
scroll to position [596, 0]
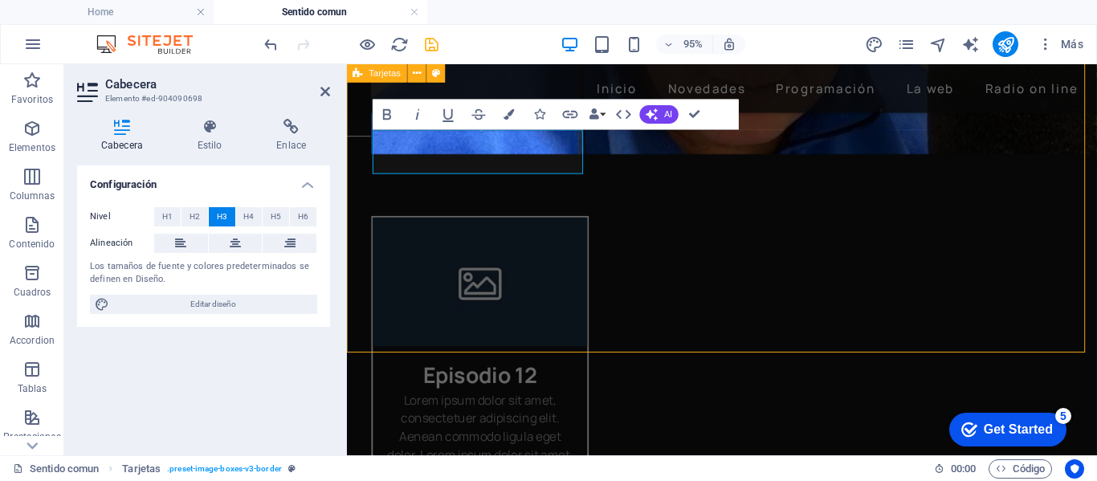
scroll to position [595, 0]
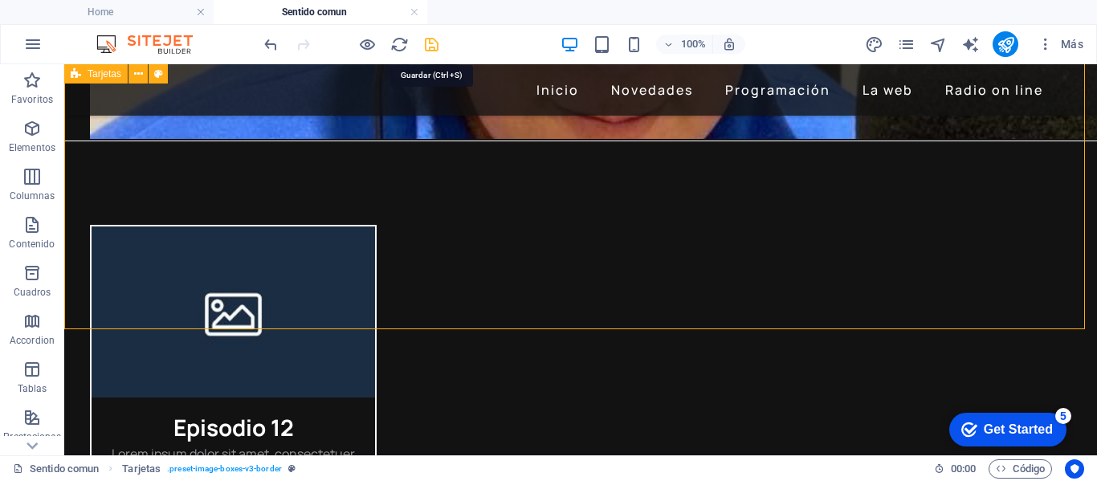
click at [429, 39] on icon "save" at bounding box center [431, 44] width 18 height 18
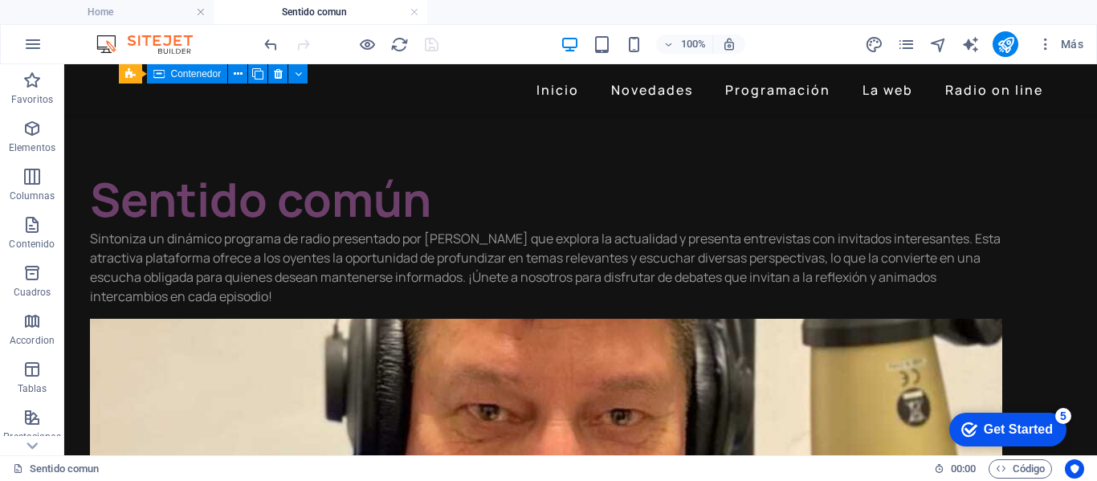
scroll to position [0, 0]
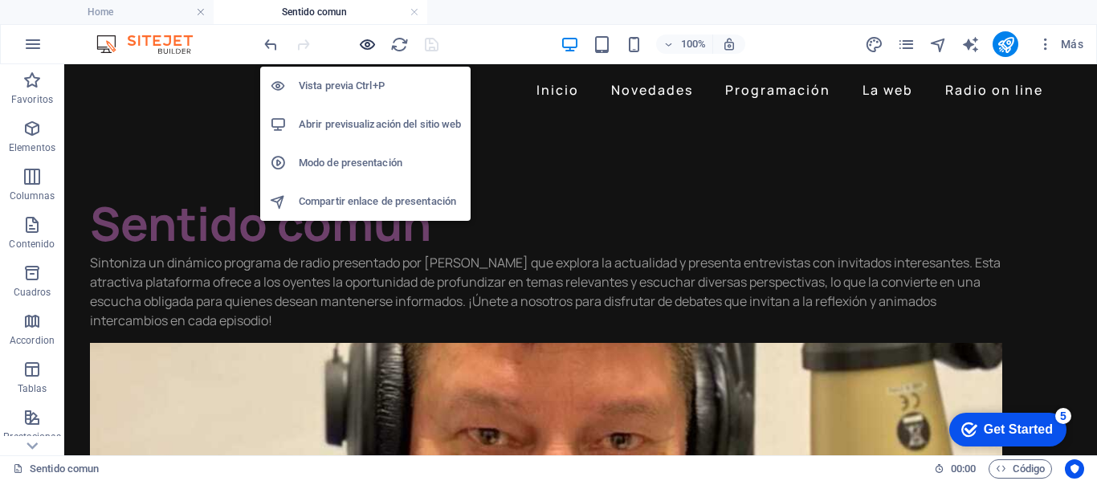
click at [366, 44] on icon "button" at bounding box center [367, 44] width 18 height 18
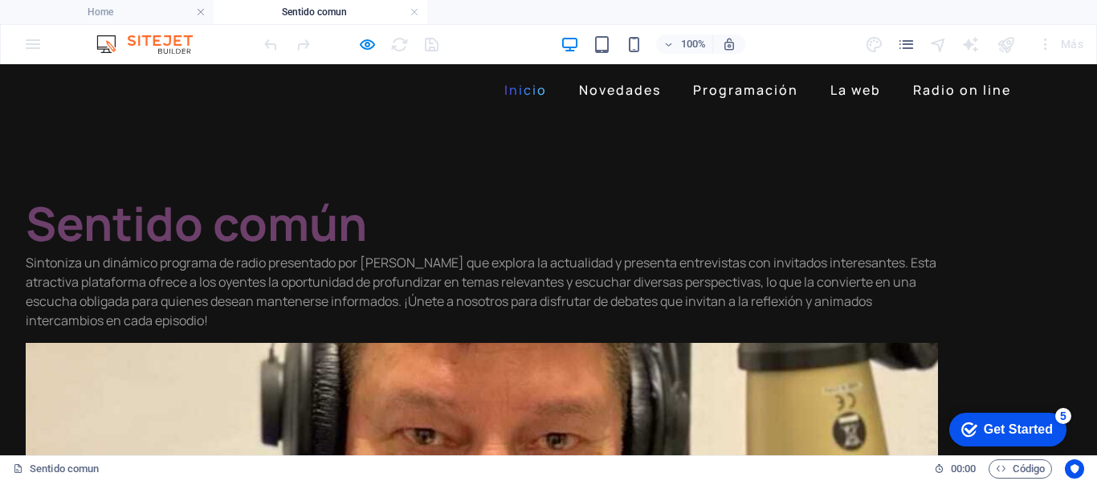
click at [512, 89] on link "Inicio" at bounding box center [525, 90] width 55 height 26
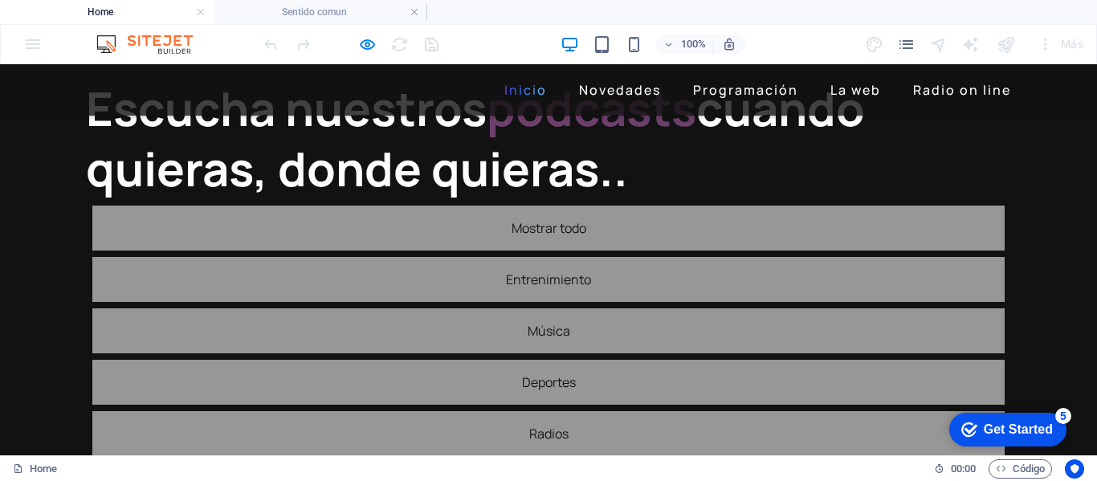
scroll to position [23, 0]
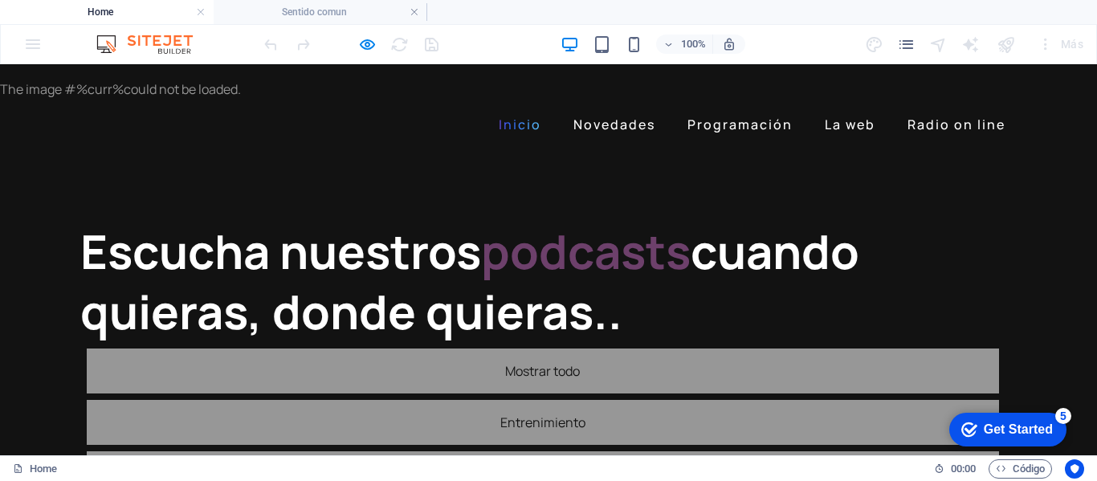
click at [835, 99] on div "The image #%curr% could not be loaded." at bounding box center [542, 88] width 1085 height 19
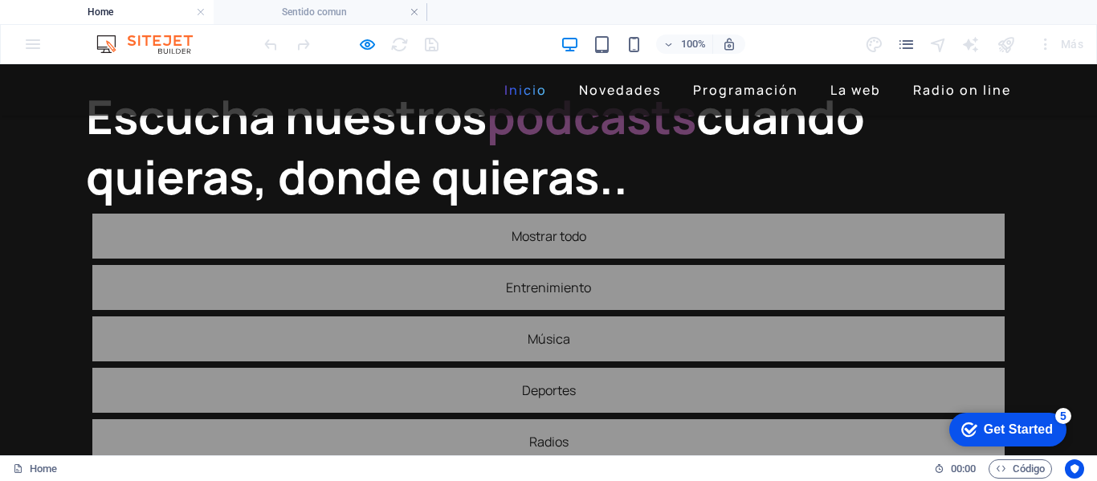
scroll to position [80, 0]
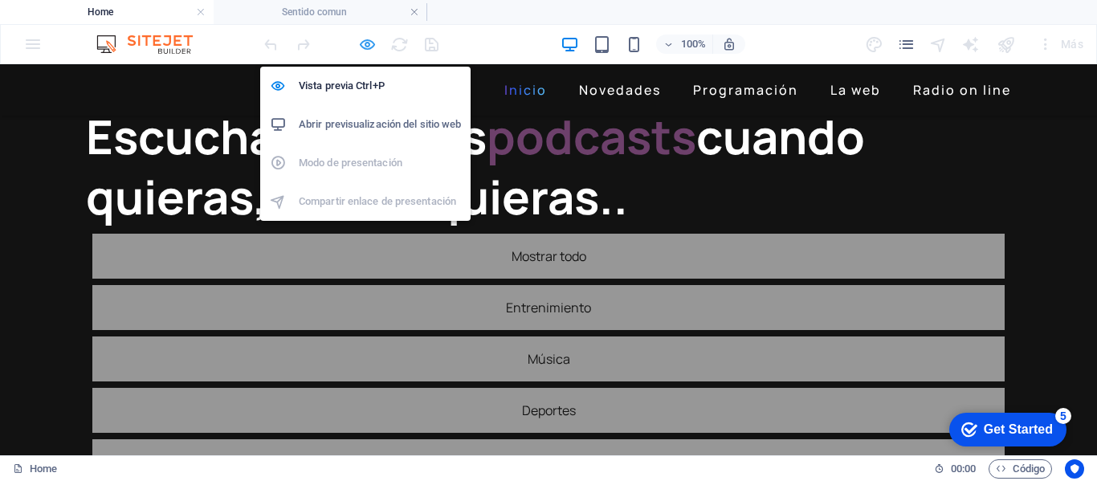
click at [369, 52] on icon "button" at bounding box center [367, 44] width 18 height 18
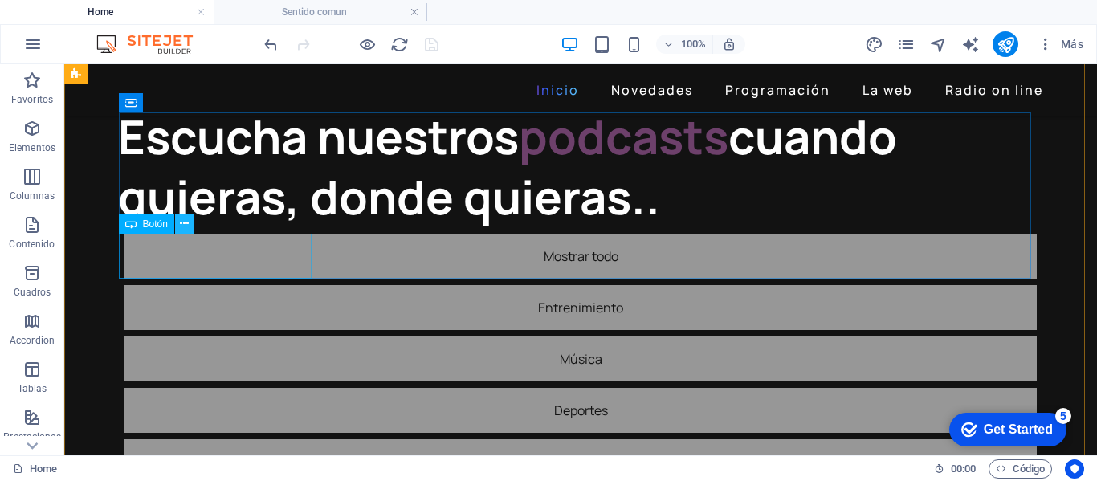
click at [186, 226] on icon at bounding box center [184, 223] width 9 height 17
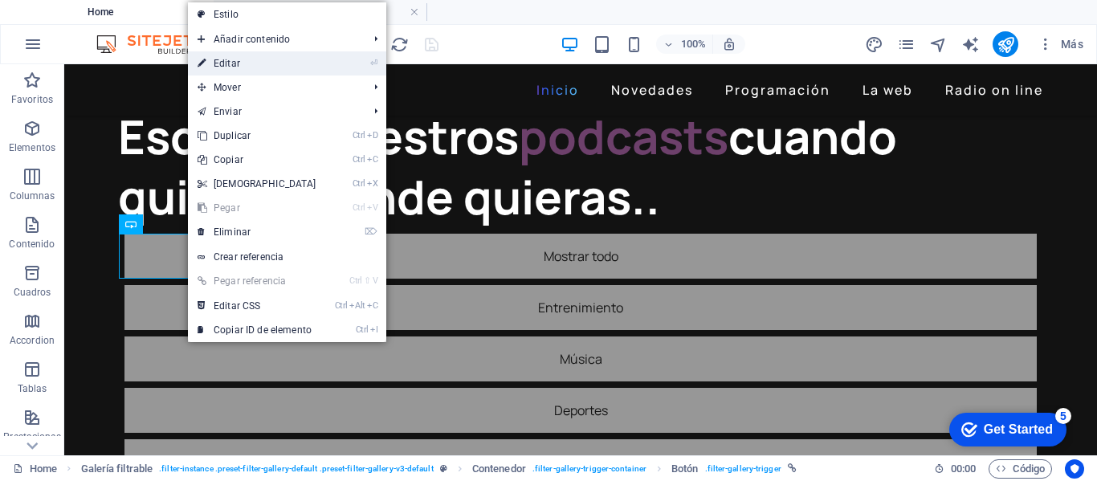
drag, startPoint x: 223, startPoint y: 61, endPoint x: 75, endPoint y: 13, distance: 155.4
click at [223, 61] on link "⏎ Editar" at bounding box center [257, 63] width 138 height 24
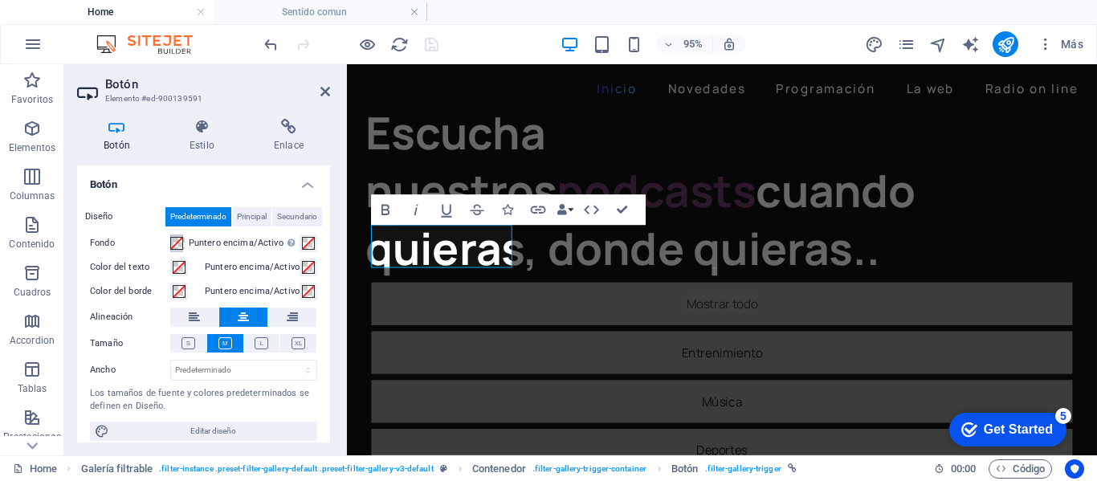
click at [181, 242] on span at bounding box center [176, 243] width 13 height 13
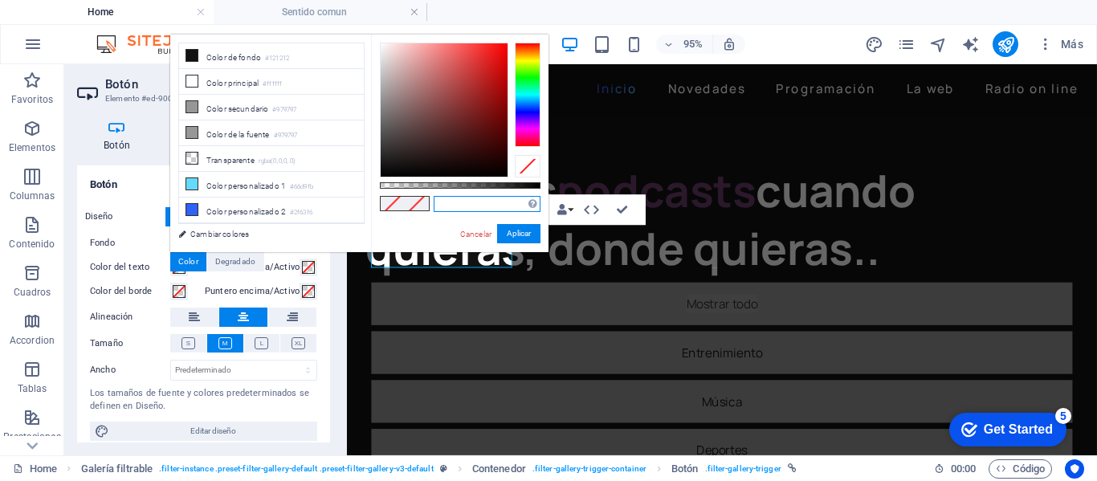
click at [468, 206] on input "text" at bounding box center [487, 204] width 107 height 16
type input "#6d406b"
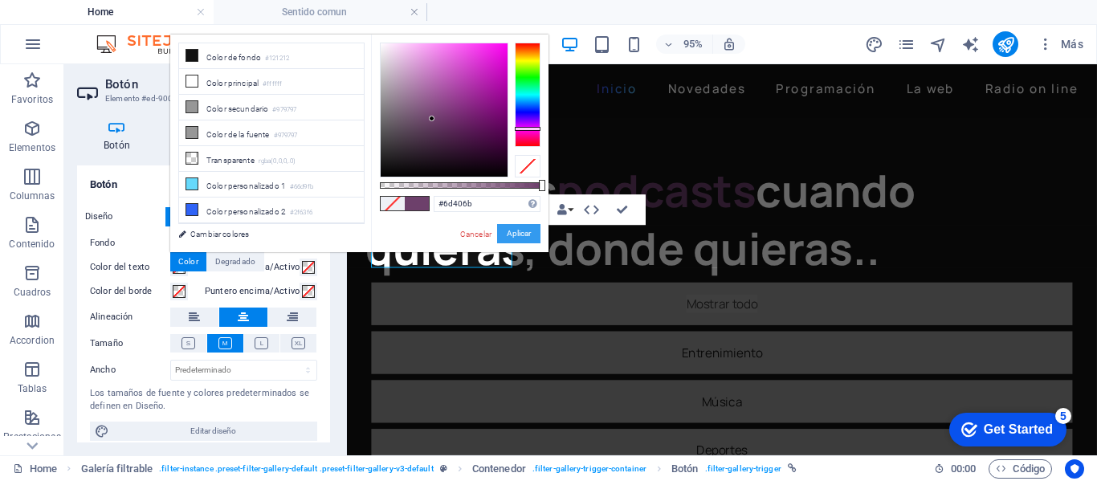
click at [511, 237] on button "Aplicar" at bounding box center [518, 233] width 43 height 19
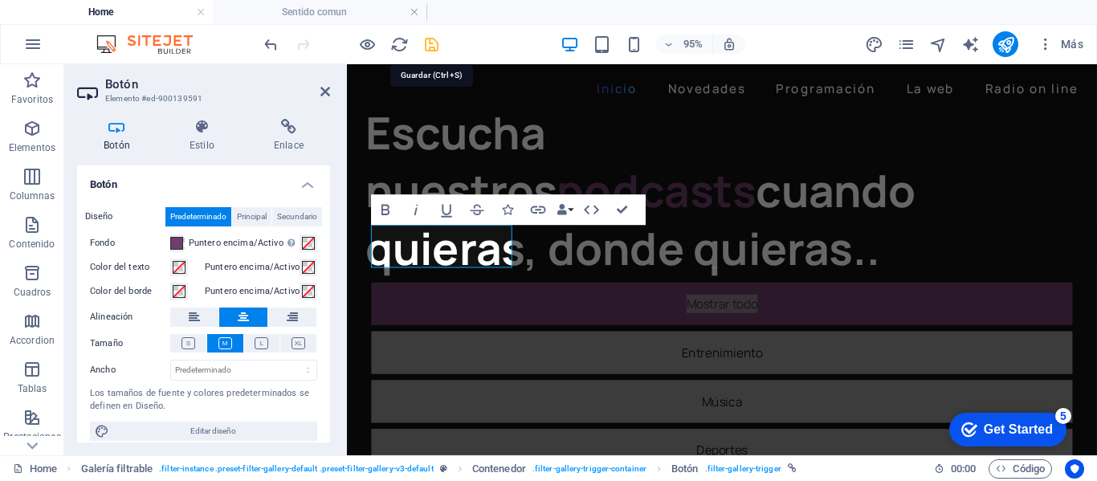
click at [433, 47] on icon "save" at bounding box center [431, 44] width 18 height 18
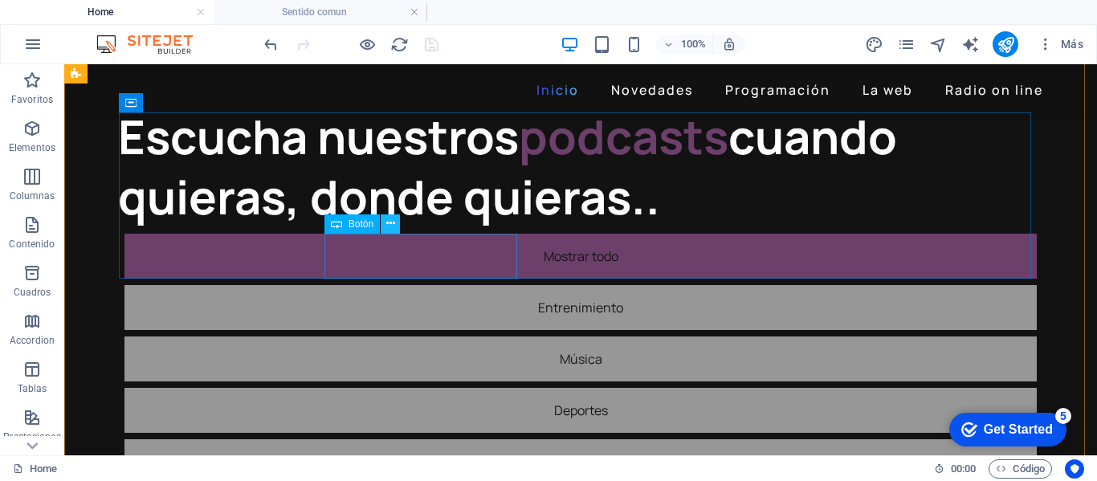
click at [388, 226] on icon at bounding box center [390, 223] width 9 height 17
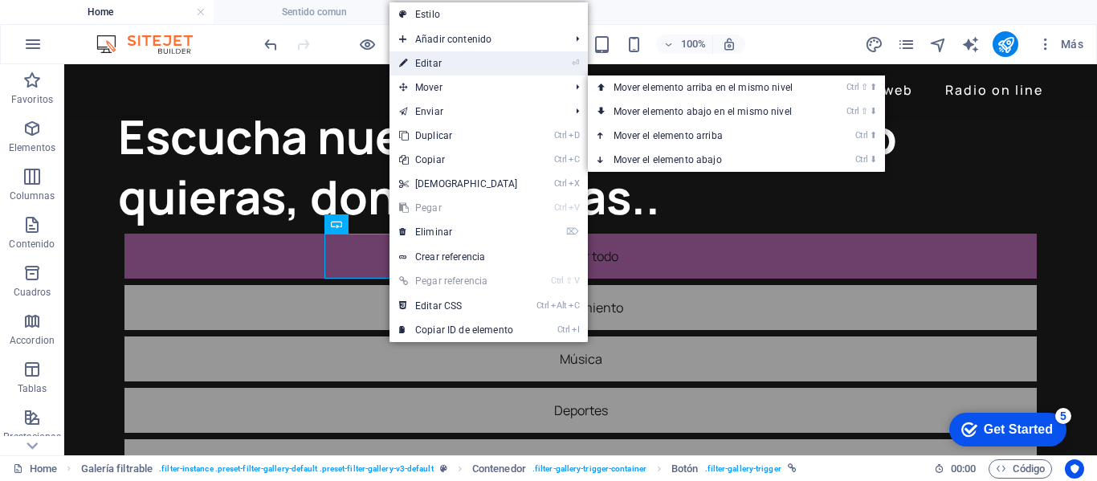
click at [425, 54] on link "⏎ Editar" at bounding box center [458, 63] width 138 height 24
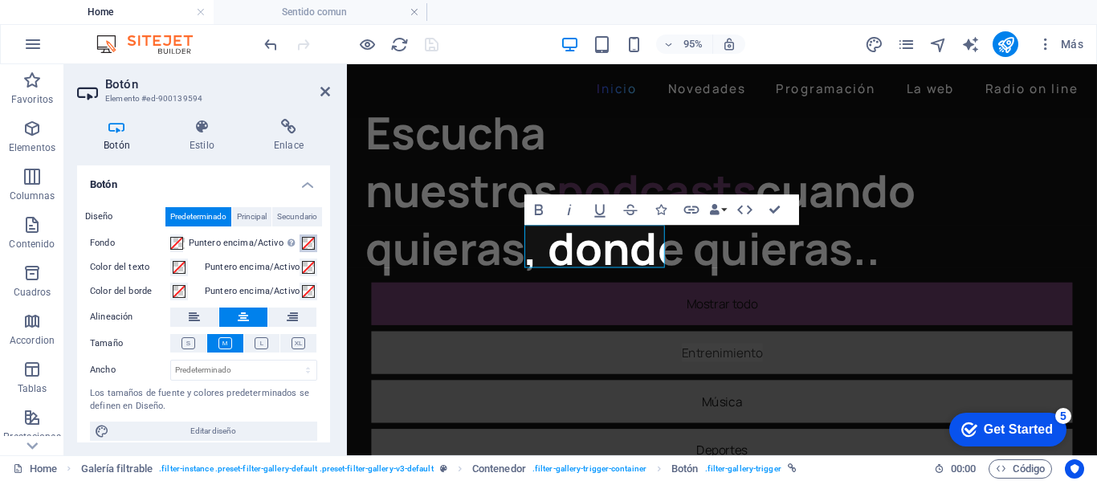
click at [311, 242] on span at bounding box center [308, 243] width 13 height 13
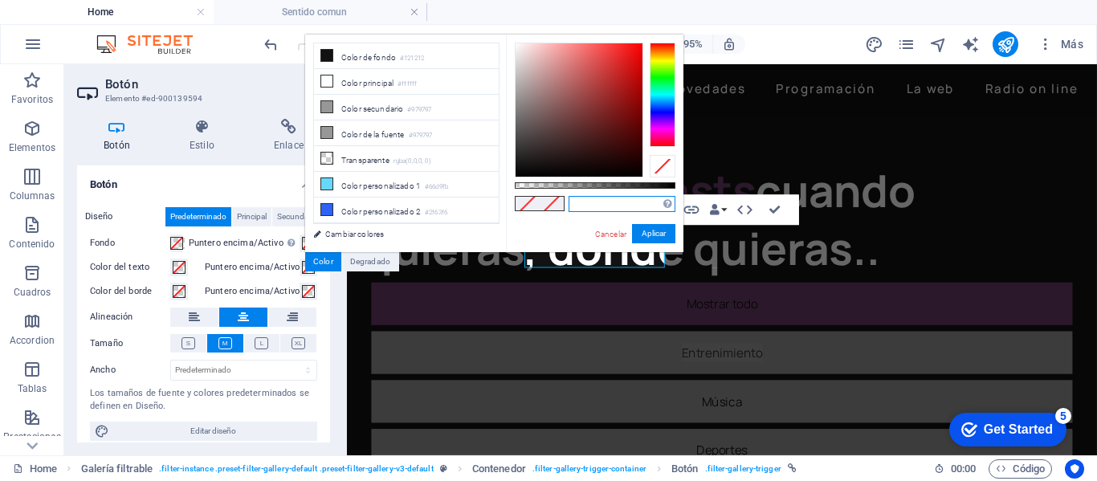
click at [596, 210] on input "text" at bounding box center [621, 204] width 107 height 16
type input "#6d406b"
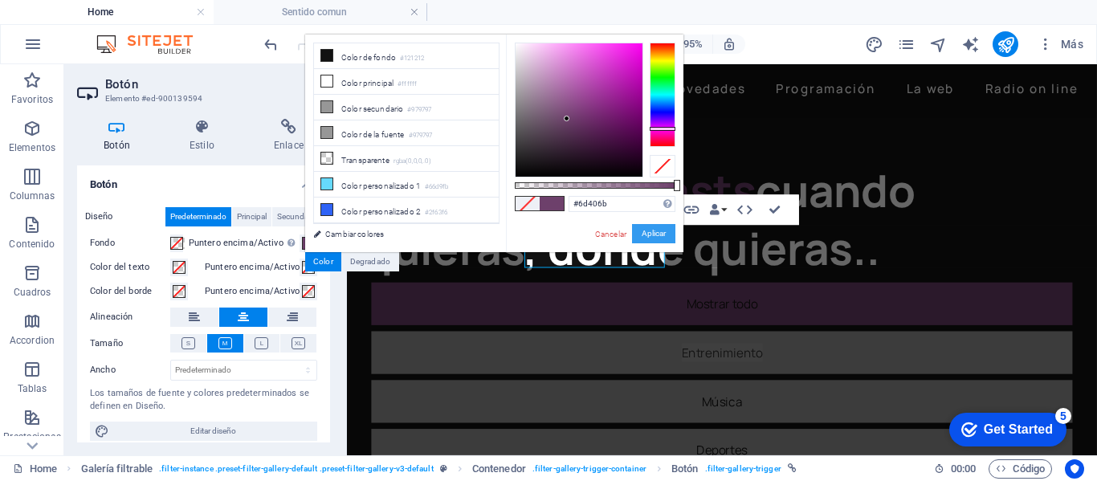
click at [649, 227] on button "Aplicar" at bounding box center [653, 233] width 43 height 19
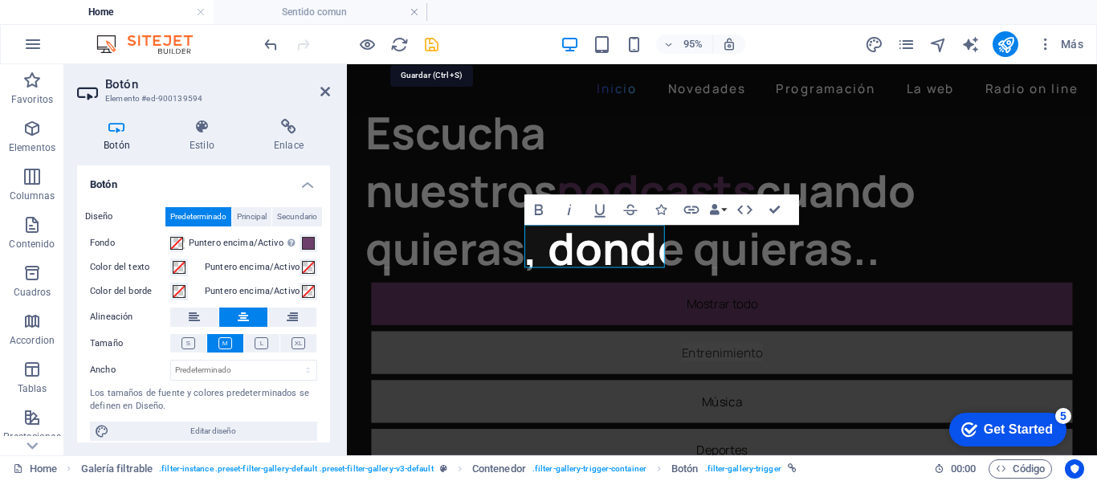
click at [437, 47] on icon "save" at bounding box center [431, 44] width 18 height 18
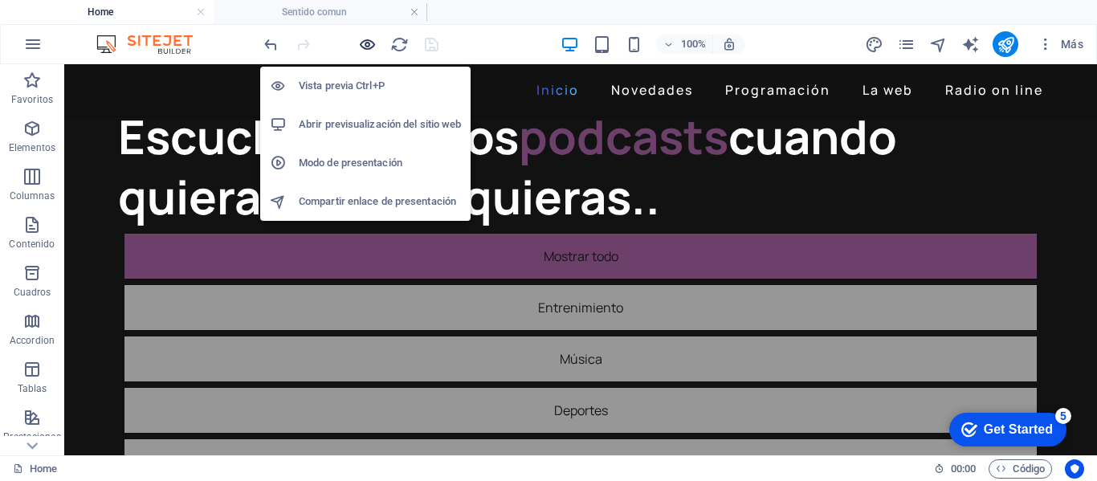
click at [360, 43] on icon "button" at bounding box center [367, 44] width 18 height 18
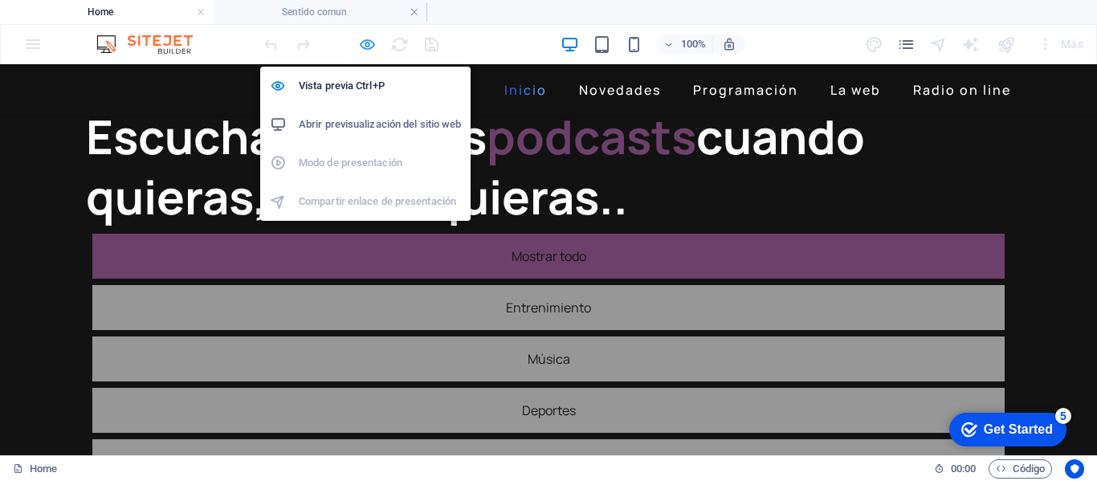
click at [364, 47] on icon "button" at bounding box center [367, 44] width 18 height 18
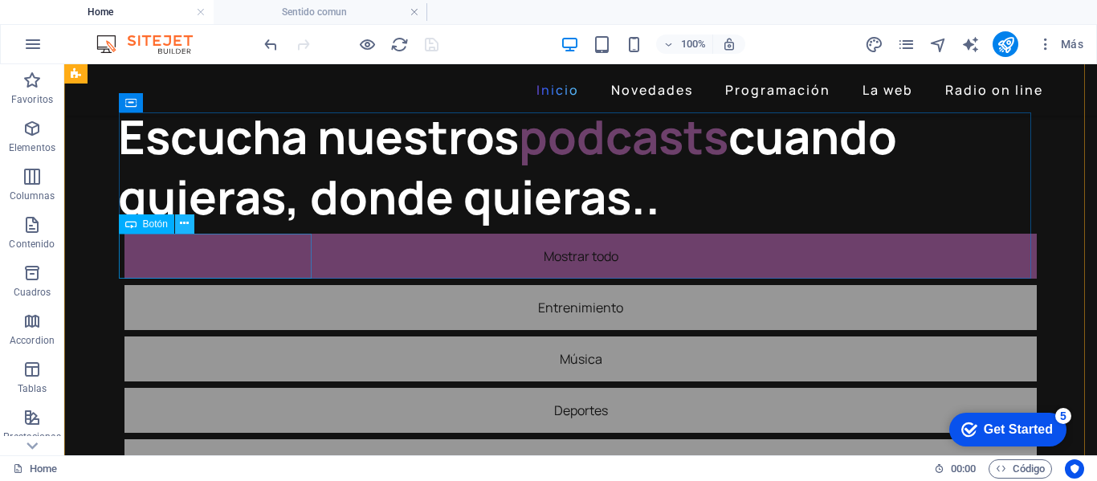
click at [185, 226] on icon at bounding box center [184, 223] width 9 height 17
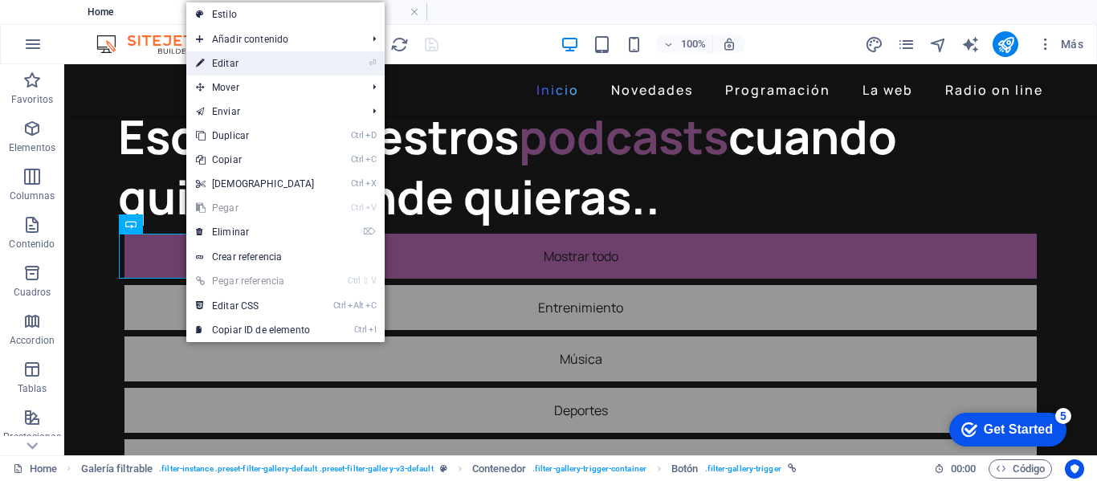
click at [237, 63] on link "⏎ Editar" at bounding box center [255, 63] width 138 height 24
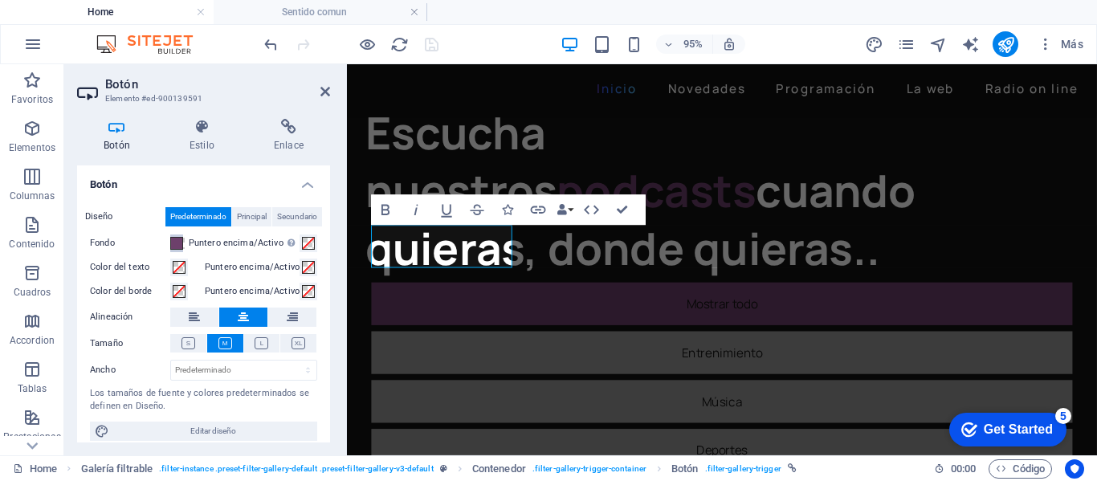
click at [178, 242] on span at bounding box center [176, 243] width 13 height 13
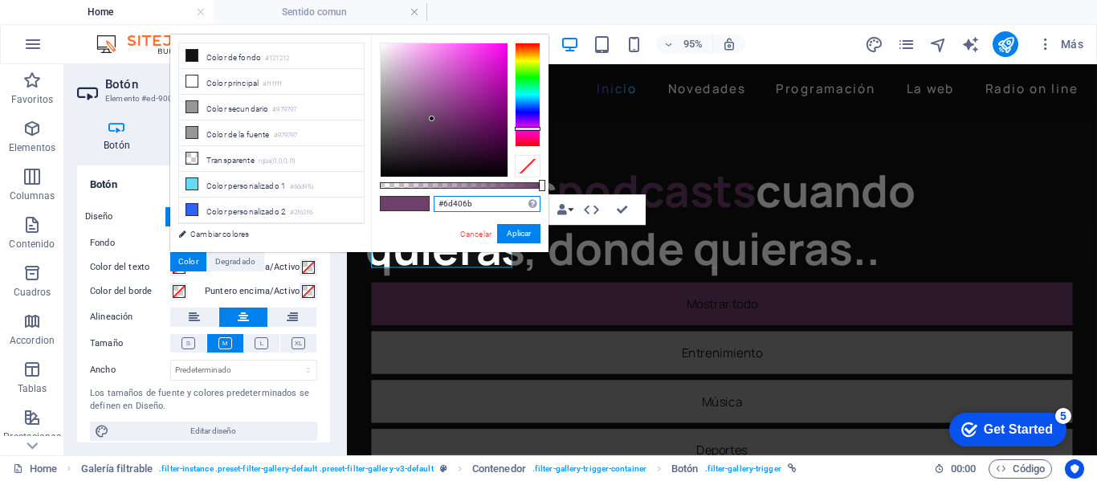
click at [490, 205] on input "#6d406b" at bounding box center [487, 204] width 107 height 16
type input "#"
click at [516, 229] on button "Aplicar" at bounding box center [518, 233] width 43 height 19
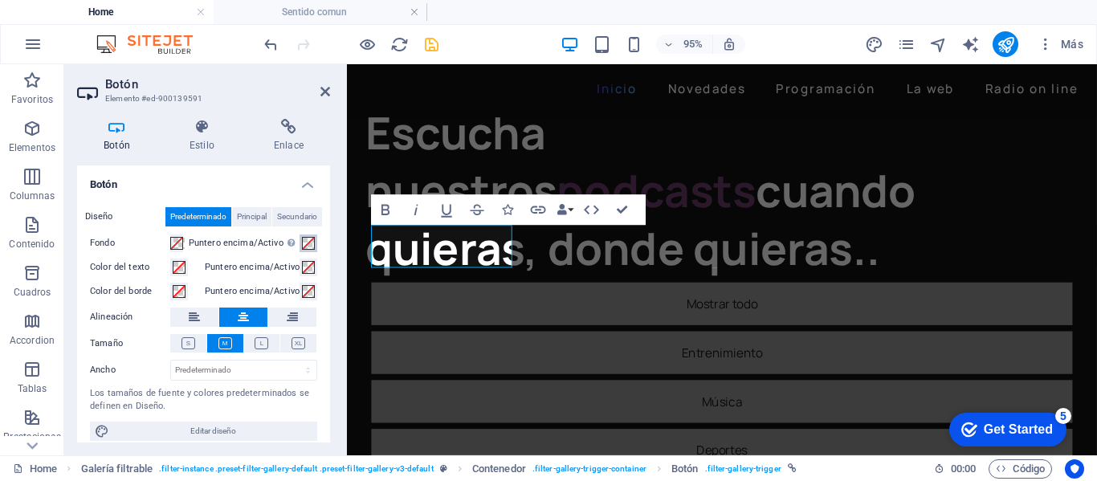
click at [310, 242] on span at bounding box center [308, 243] width 13 height 13
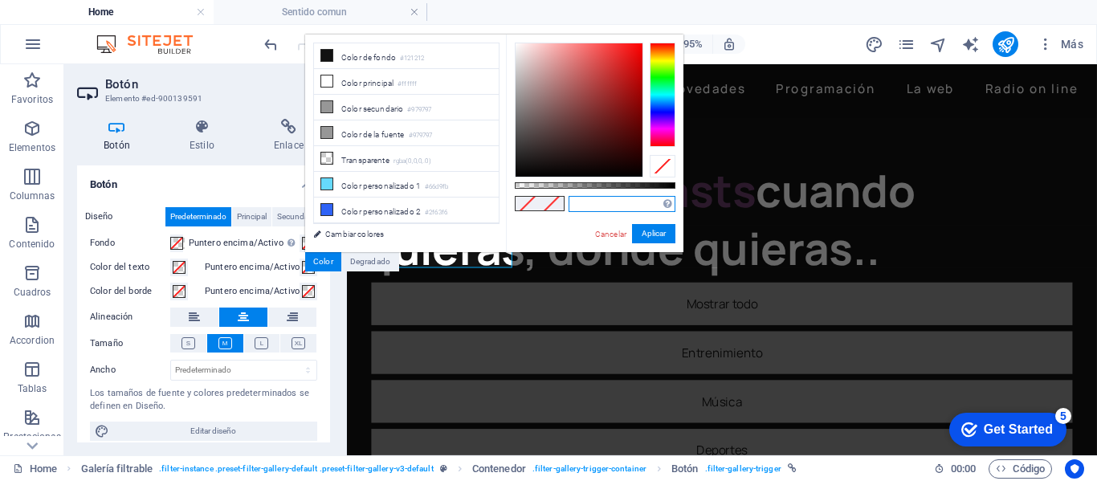
click at [596, 206] on input "text" at bounding box center [621, 204] width 107 height 16
type input "#6d406b"
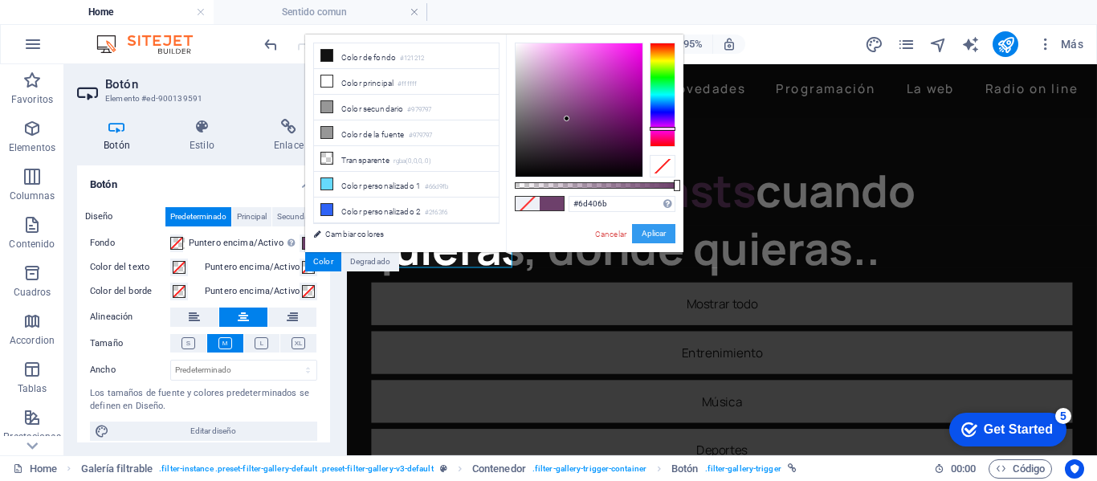
click at [655, 231] on button "Aplicar" at bounding box center [653, 233] width 43 height 19
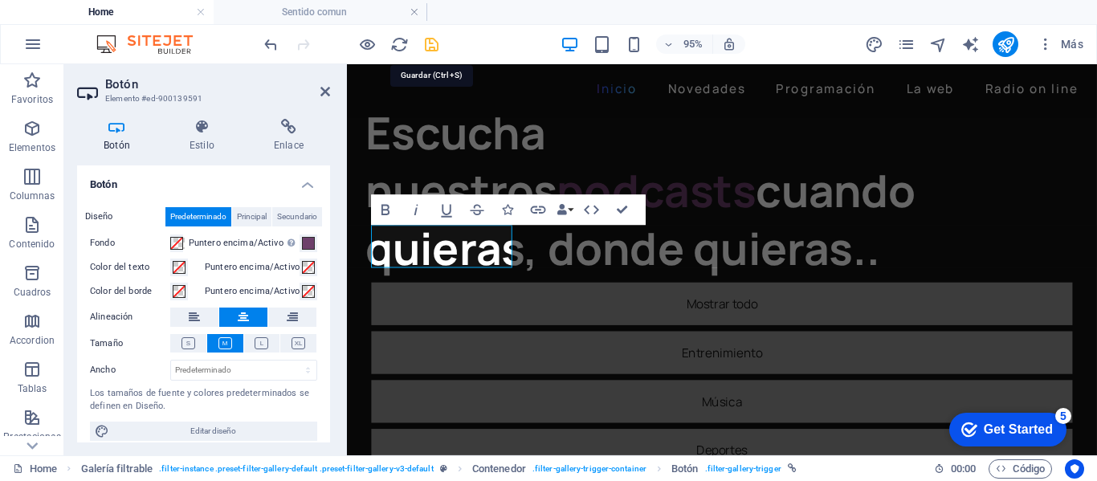
click at [434, 43] on icon "save" at bounding box center [431, 44] width 18 height 18
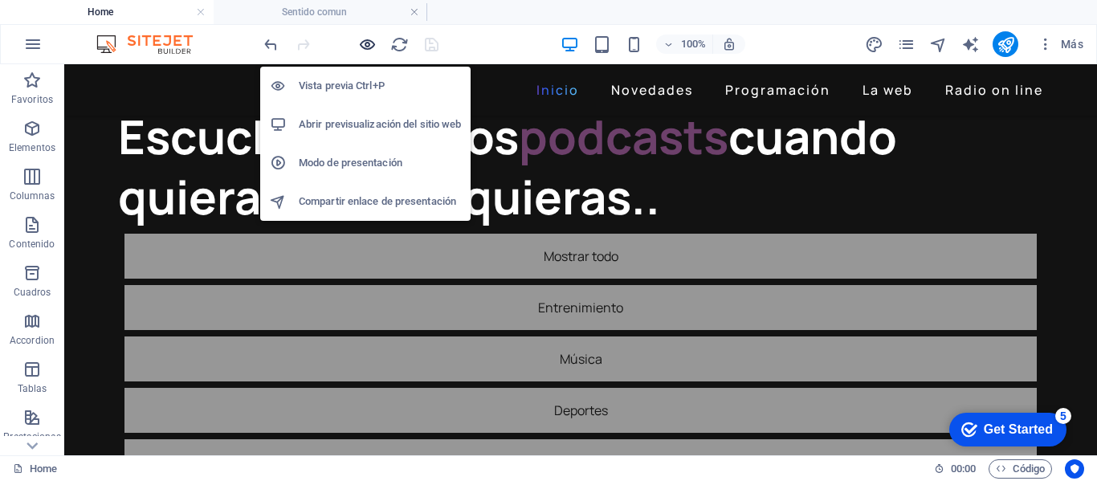
click at [363, 45] on icon "button" at bounding box center [367, 44] width 18 height 18
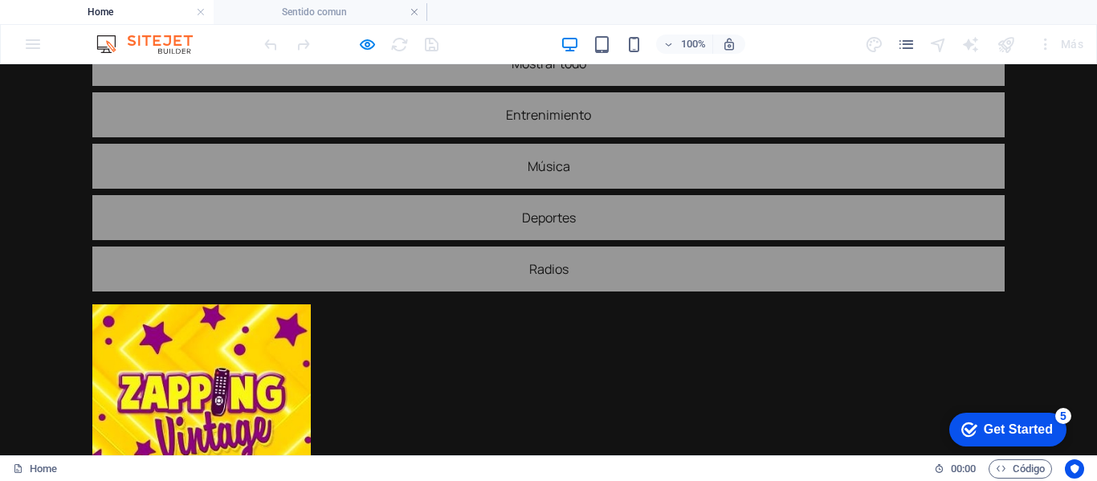
scroll to position [0, 0]
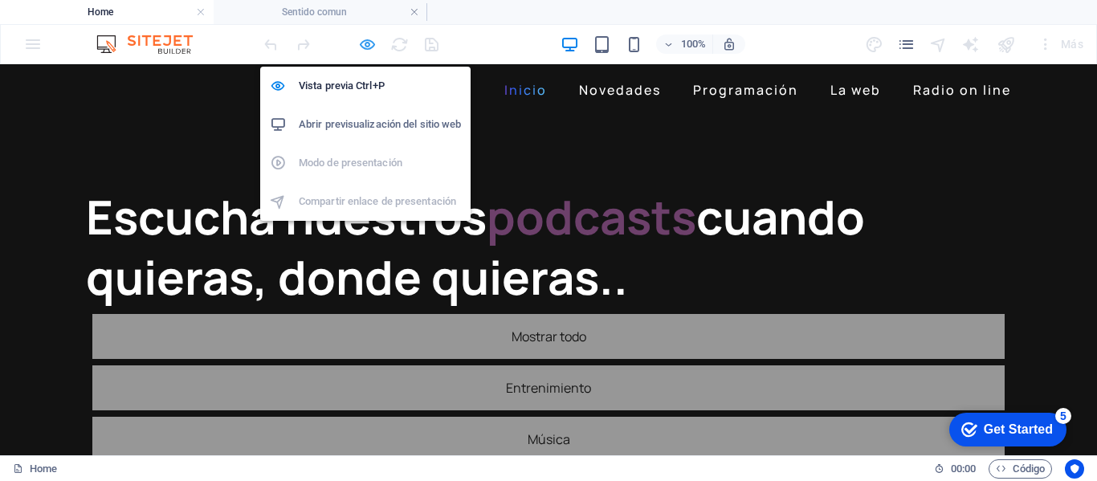
click at [367, 49] on icon "button" at bounding box center [367, 44] width 18 height 18
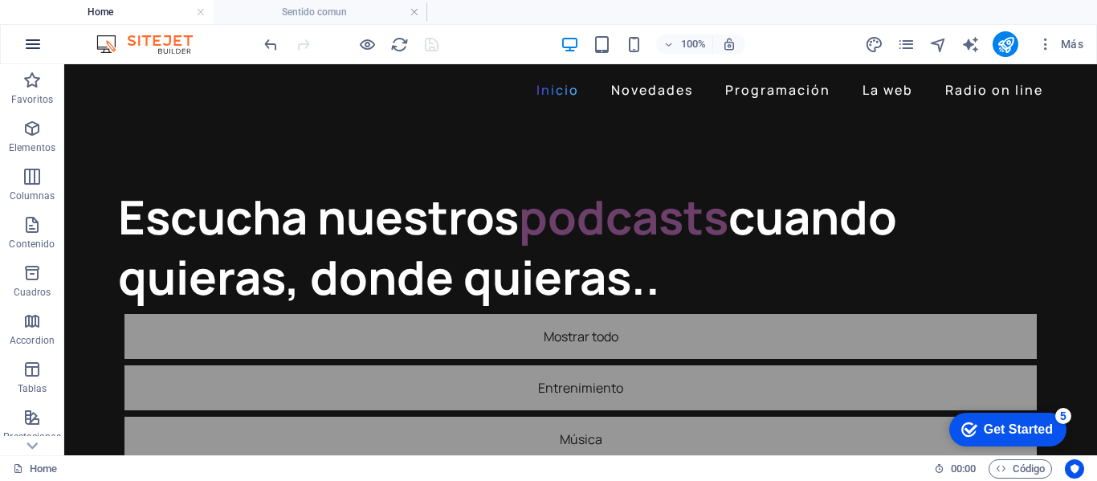
click at [30, 46] on icon "button" at bounding box center [32, 44] width 19 height 19
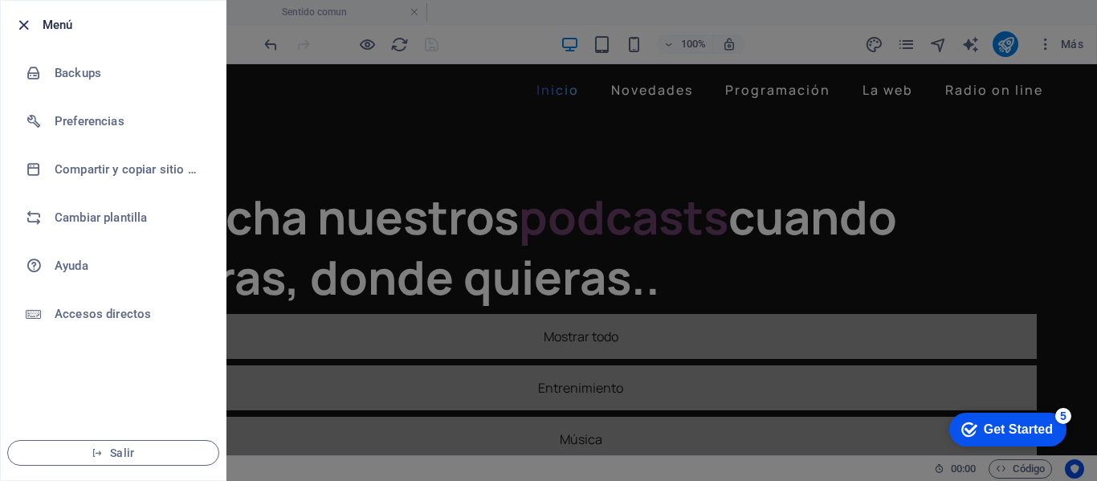
click at [26, 26] on icon "button" at bounding box center [23, 25] width 18 height 18
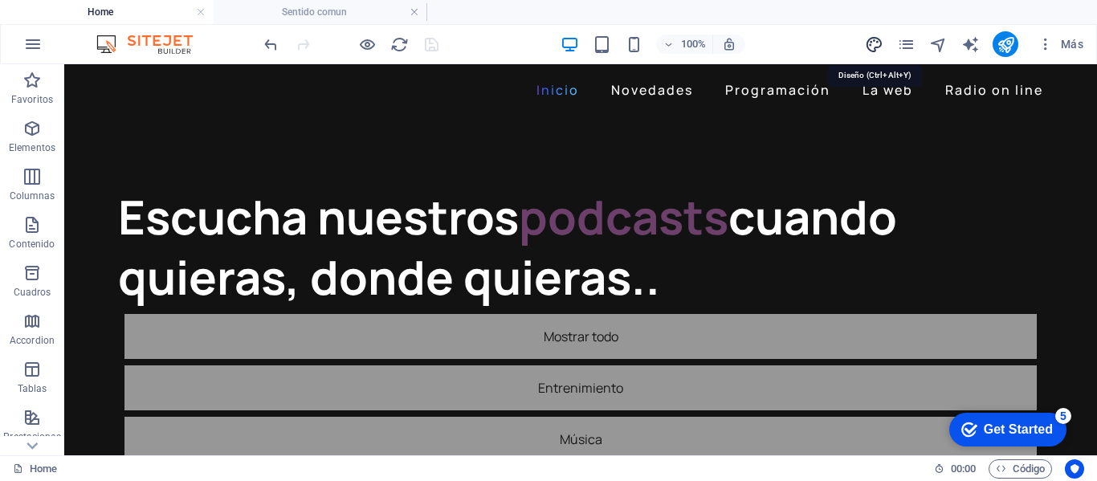
click at [874, 43] on icon "design" at bounding box center [874, 44] width 18 height 18
select select "px"
select select "400"
select select "px"
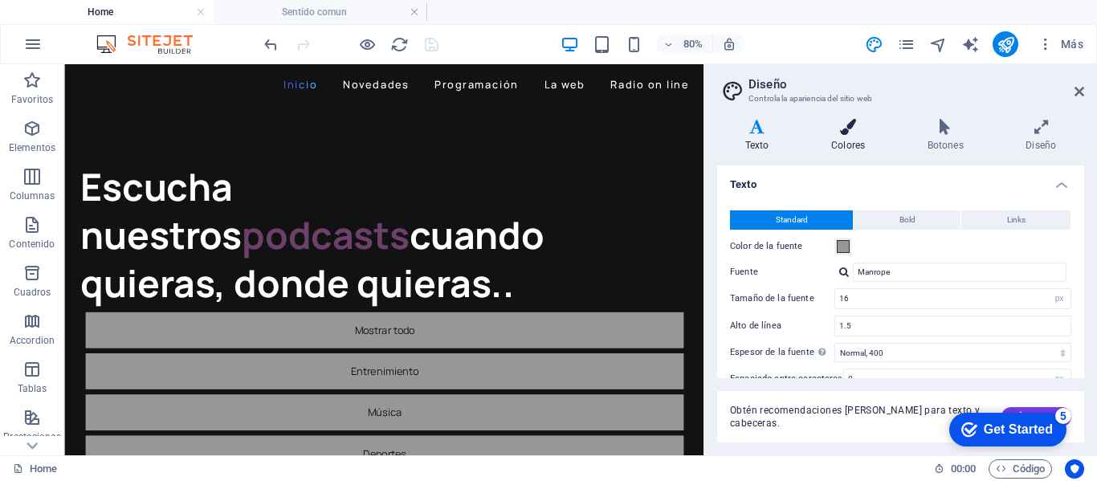
click at [841, 133] on icon at bounding box center [848, 127] width 90 height 16
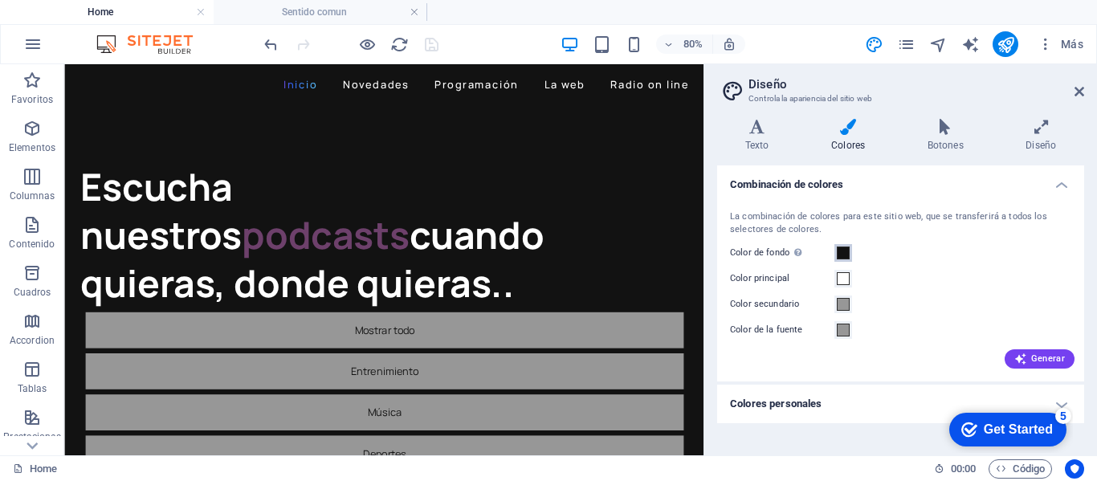
click at [845, 254] on span at bounding box center [843, 252] width 13 height 13
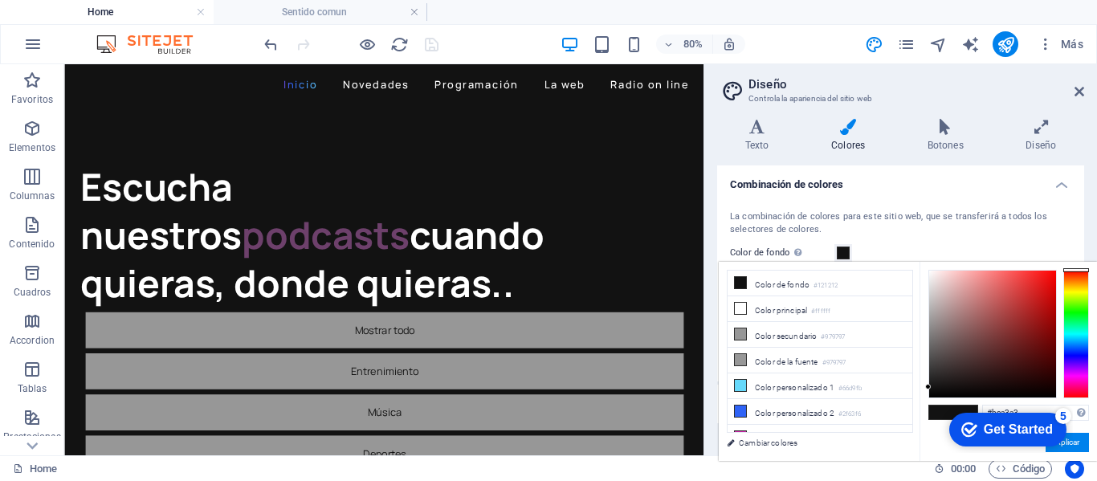
click at [945, 303] on div at bounding box center [992, 334] width 127 height 127
click at [942, 282] on div at bounding box center [992, 334] width 127 height 127
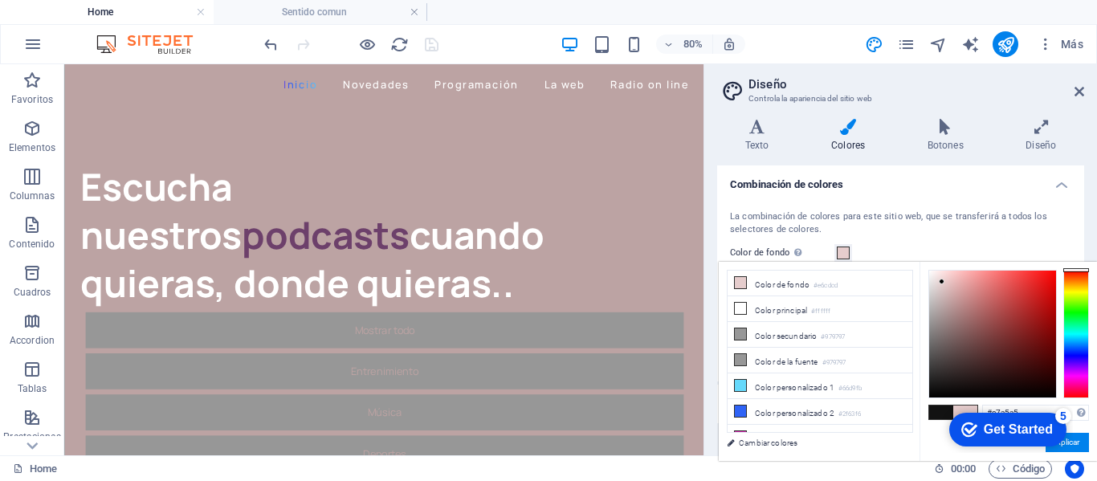
click at [950, 297] on div at bounding box center [992, 334] width 127 height 127
click at [942, 306] on div at bounding box center [992, 334] width 127 height 127
click at [947, 337] on div at bounding box center [992, 334] width 127 height 127
type input "#ae9292"
click at [948, 310] on div at bounding box center [992, 334] width 127 height 127
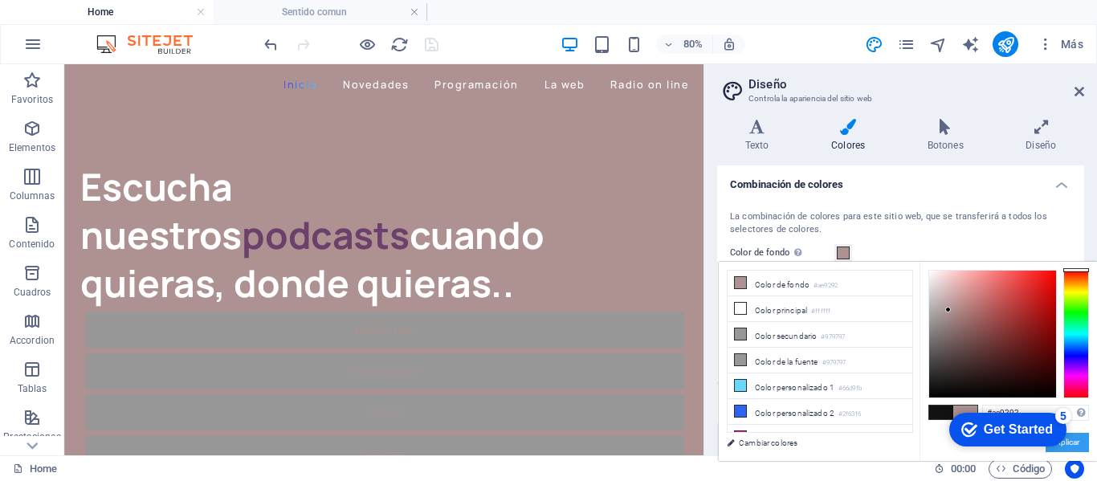
click at [1078, 443] on button "Aplicar" at bounding box center [1066, 442] width 43 height 19
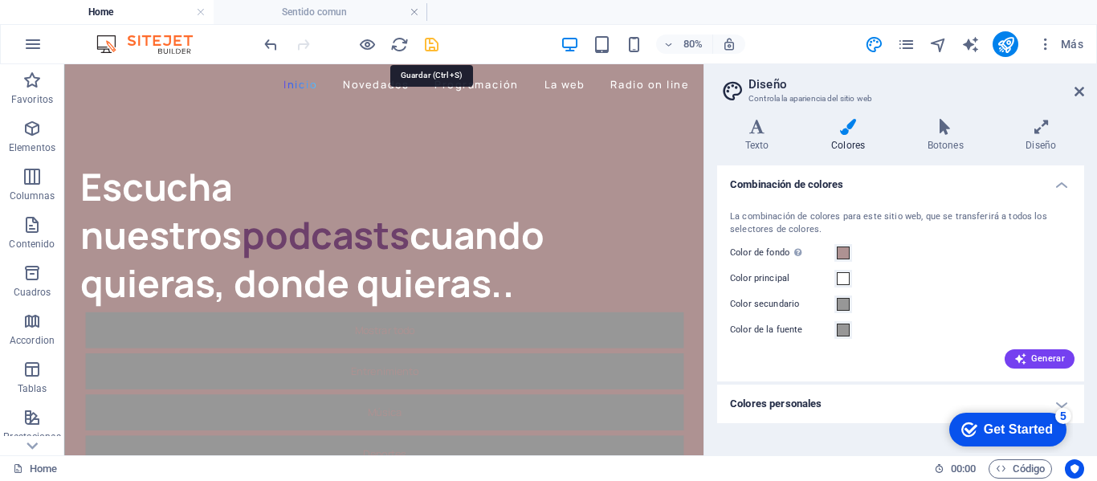
click at [426, 47] on icon "save" at bounding box center [431, 44] width 18 height 18
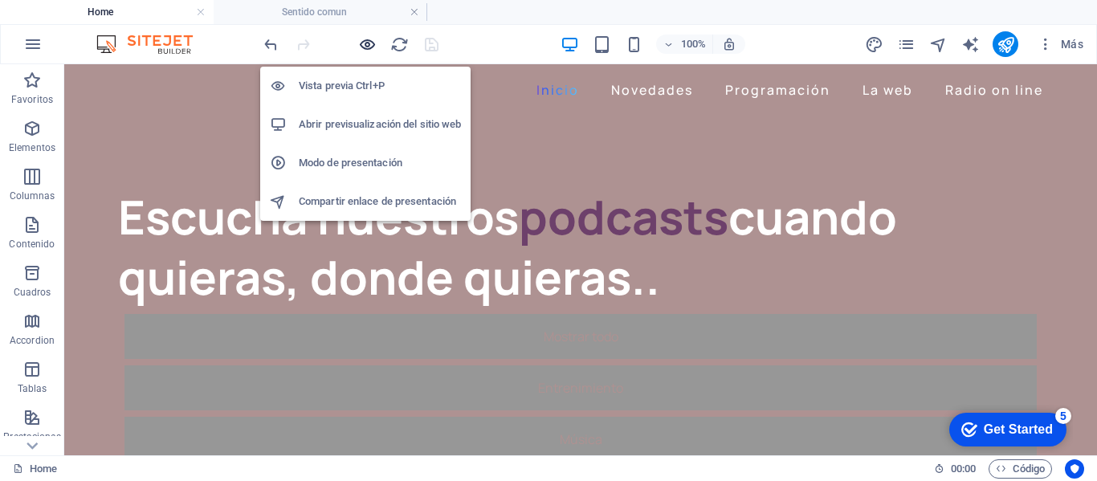
click at [365, 47] on icon "button" at bounding box center [367, 44] width 18 height 18
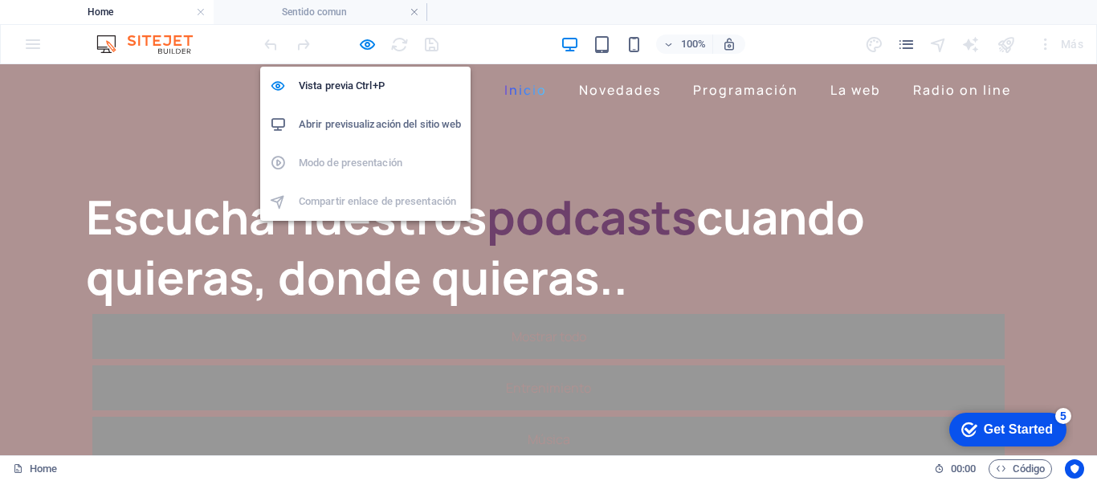
click at [383, 124] on h6 "Abrir previsualización del sitio web" at bounding box center [380, 124] width 162 height 19
